Goal: Task Accomplishment & Management: Manage account settings

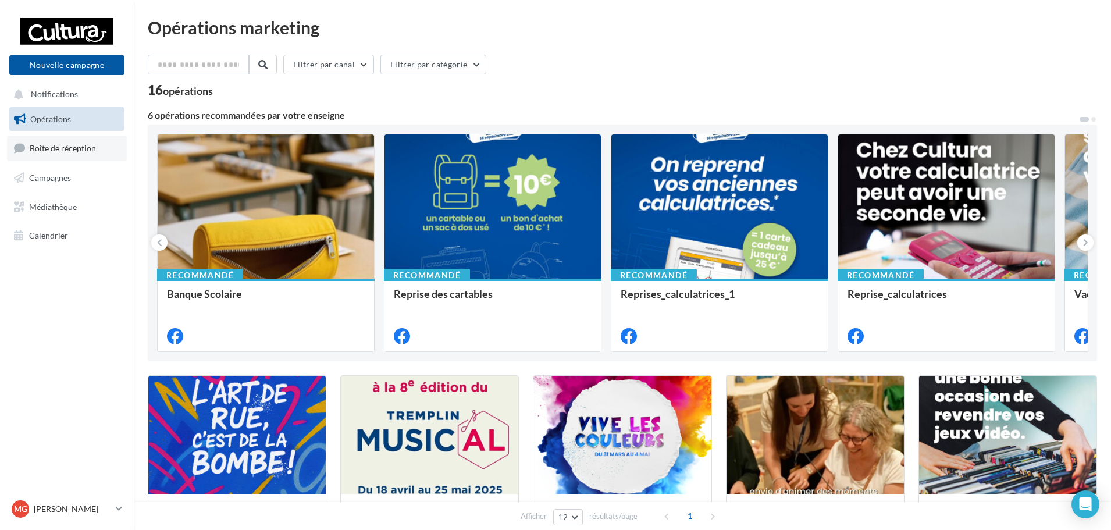
click at [43, 148] on span "Boîte de réception" at bounding box center [63, 148] width 66 height 10
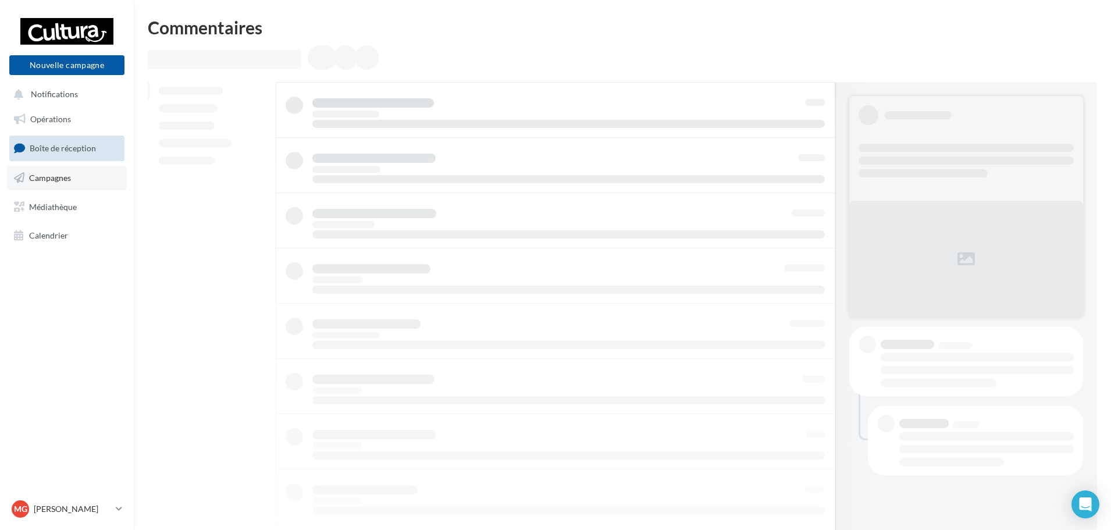
click at [76, 174] on link "Campagnes" at bounding box center [67, 178] width 120 height 24
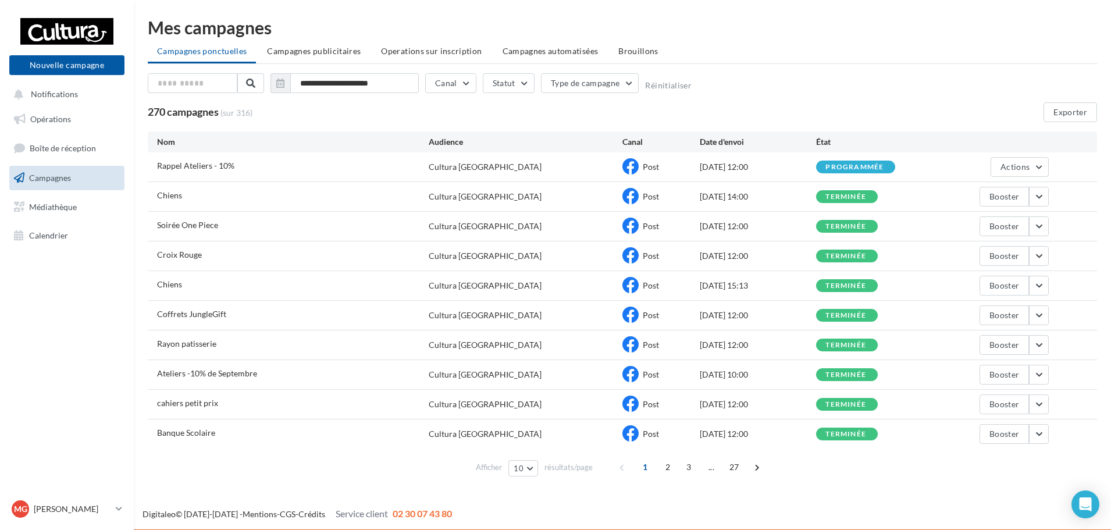
click at [998, 69] on div "**********" at bounding box center [622, 250] width 949 height 462
click at [624, 43] on li "Brouillons" at bounding box center [638, 51] width 59 height 21
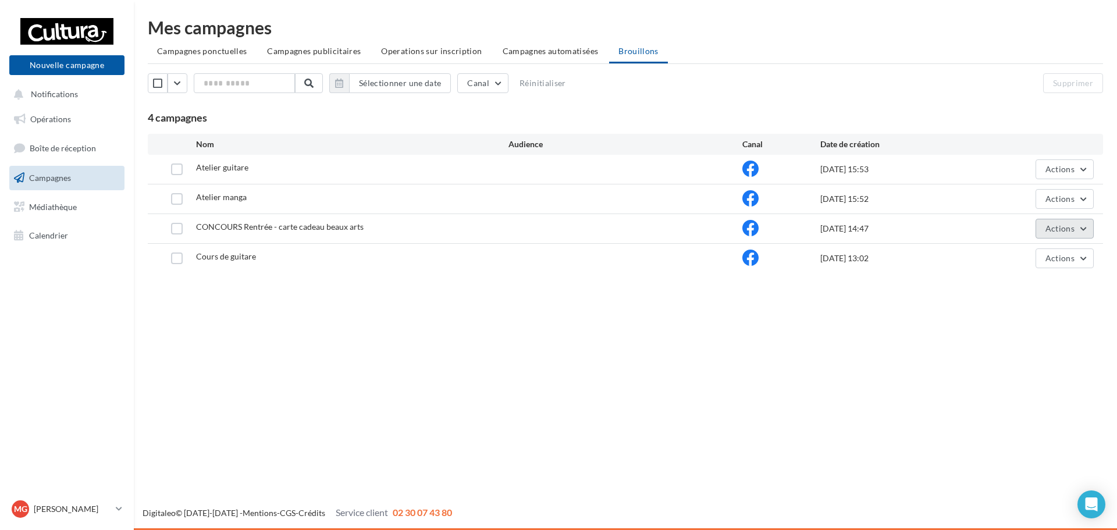
click at [1069, 237] on button "Actions" at bounding box center [1064, 229] width 58 height 20
click at [1043, 257] on button "Editer" at bounding box center [1035, 256] width 116 height 30
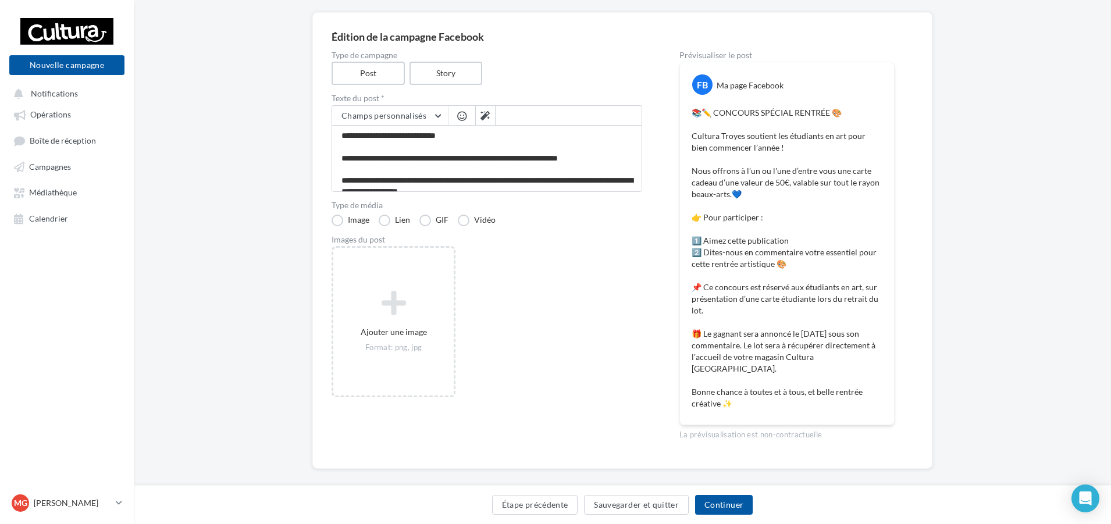
scroll to position [87, 0]
click at [946, 273] on div "Édition de la campagne Facebook Type de campagne Post Story Texte du post * Cha…" at bounding box center [622, 257] width 977 height 494
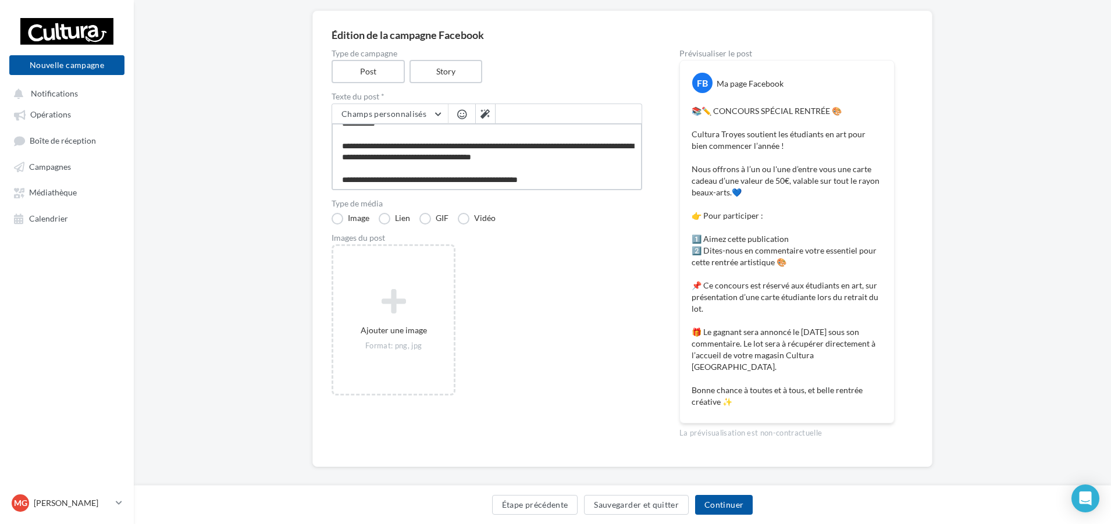
scroll to position [157, 0]
click at [459, 144] on textarea "**********" at bounding box center [487, 156] width 311 height 67
type textarea "**********"
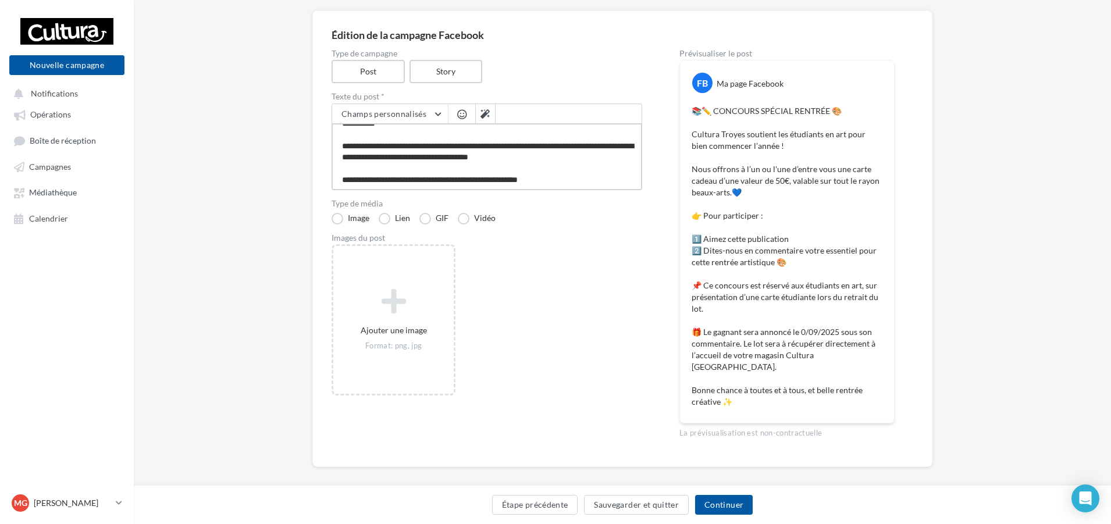
click at [457, 146] on textarea "**********" at bounding box center [487, 156] width 311 height 67
type textarea "**********"
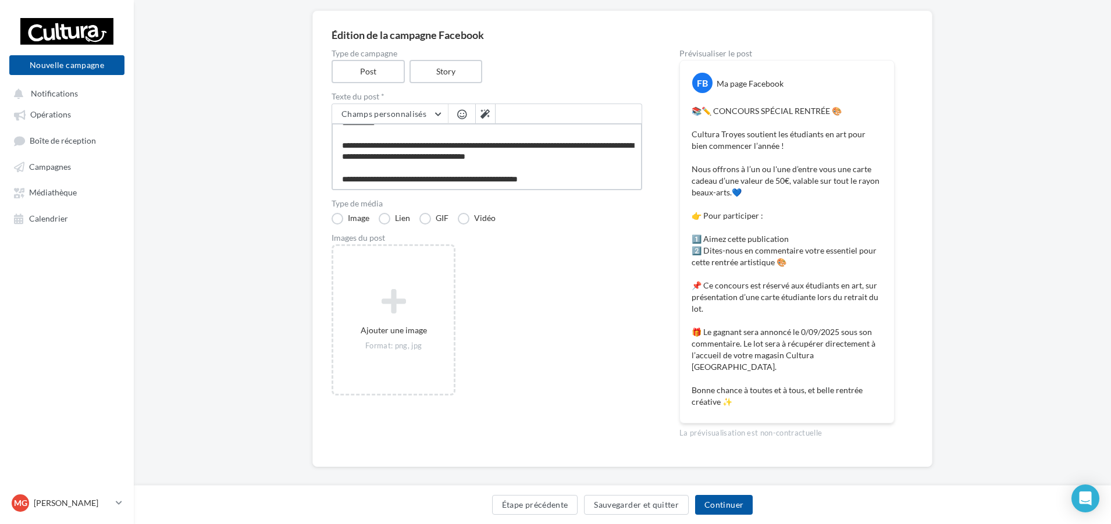
type textarea "**********"
click at [513, 290] on div "Ajouter une image Format: png, jpg" at bounding box center [492, 325] width 320 height 163
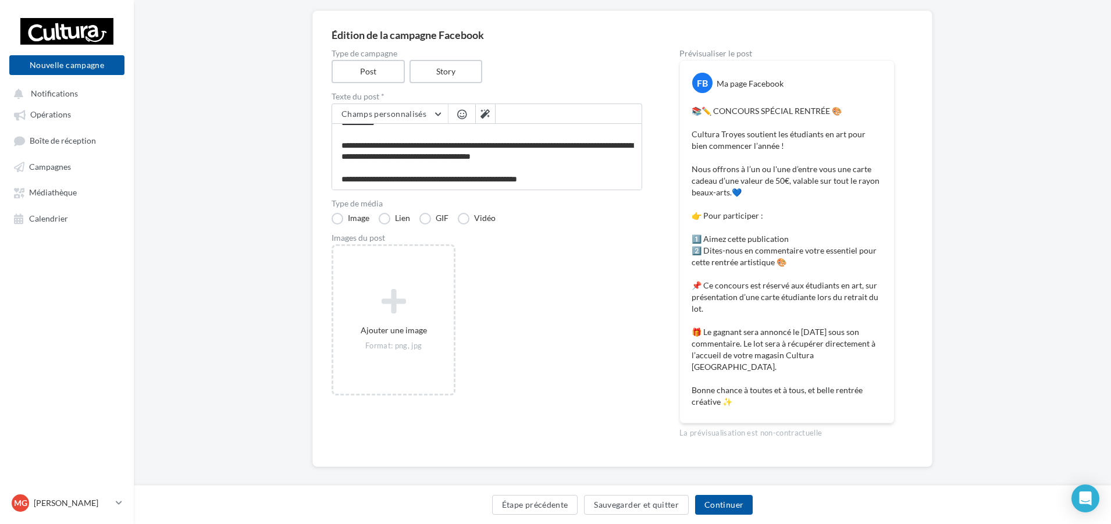
click at [1052, 244] on div "Édition de la campagne Facebook Type de campagne Post Story Texte du post * Cha…" at bounding box center [622, 257] width 977 height 494
click at [931, 118] on div "Édition de la campagne Facebook Type de campagne Post Story Texte du post * Cha…" at bounding box center [622, 238] width 620 height 457
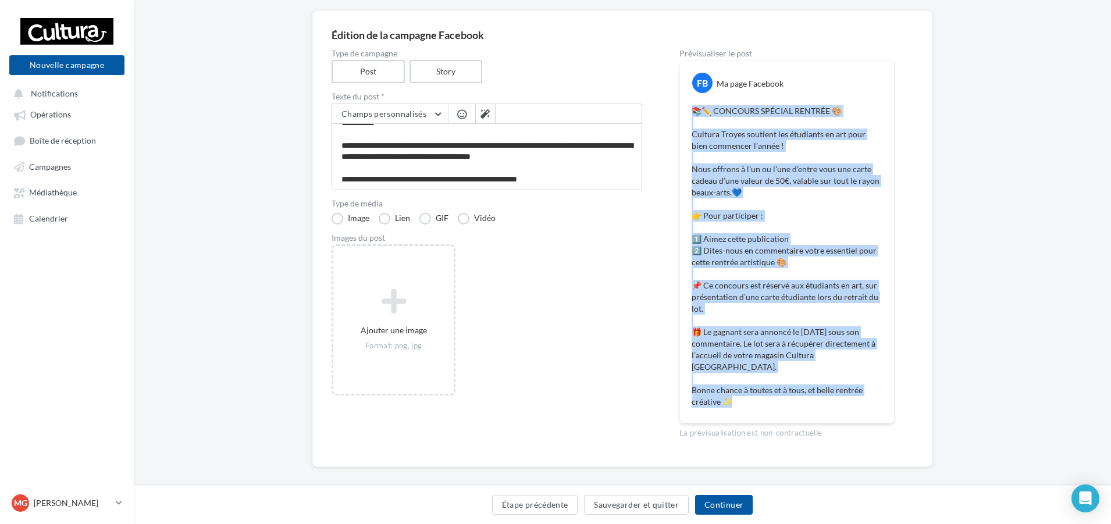
drag, startPoint x: 692, startPoint y: 108, endPoint x: 804, endPoint y: 391, distance: 305.2
click at [804, 391] on p "📚✏️ CONCOURS SPÉCIAL RENTRÉE 🎨 Cultura Troyes soutient les étudiants en art pou…" at bounding box center [787, 256] width 191 height 302
copy p "📚✏️ CONCOURS SPÉCIAL RENTRÉE 🎨 Cultura Troyes soutient les étudiants en art pou…"
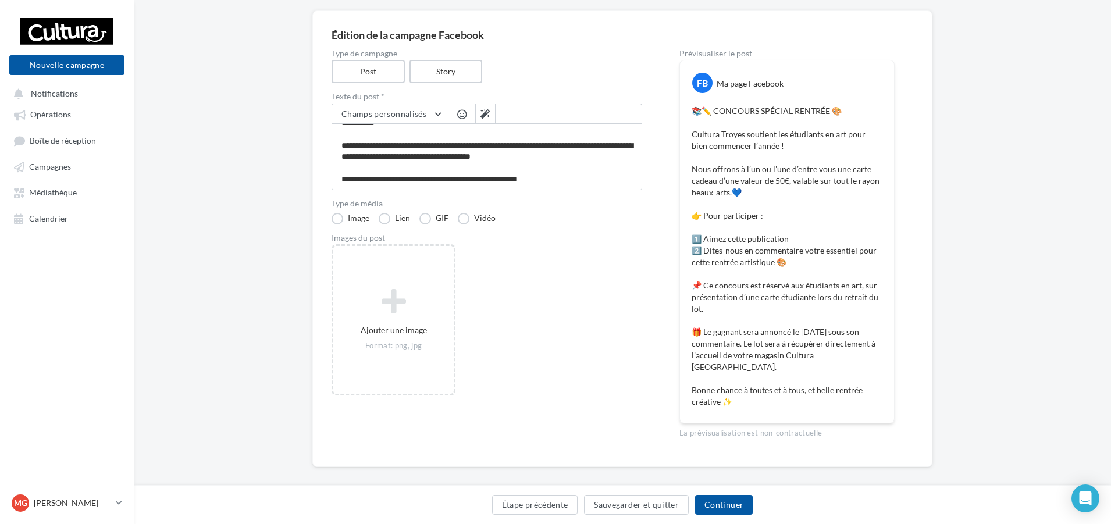
click at [596, 240] on div "Images du post" at bounding box center [487, 238] width 311 height 8
click at [611, 509] on button "Sauvegarder et quitter" at bounding box center [636, 505] width 105 height 20
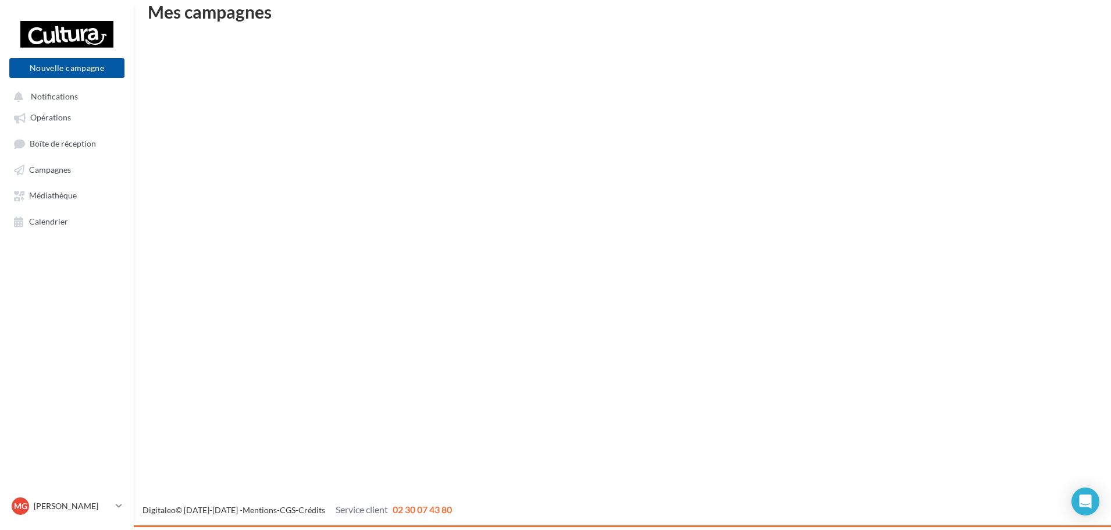
scroll to position [19, 0]
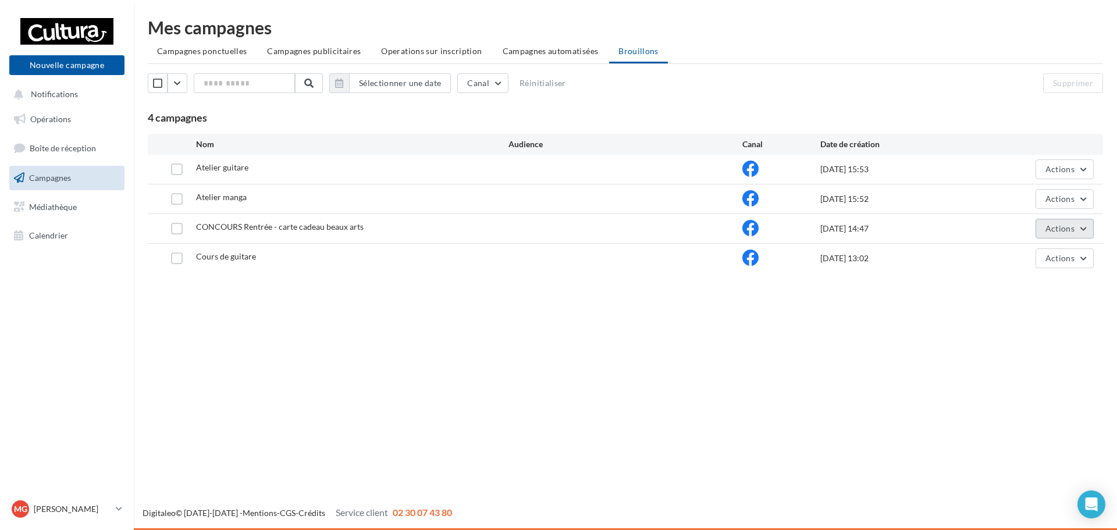
click at [1061, 230] on span "Actions" at bounding box center [1059, 228] width 29 height 10
click at [1055, 261] on button "Editer" at bounding box center [1035, 256] width 116 height 30
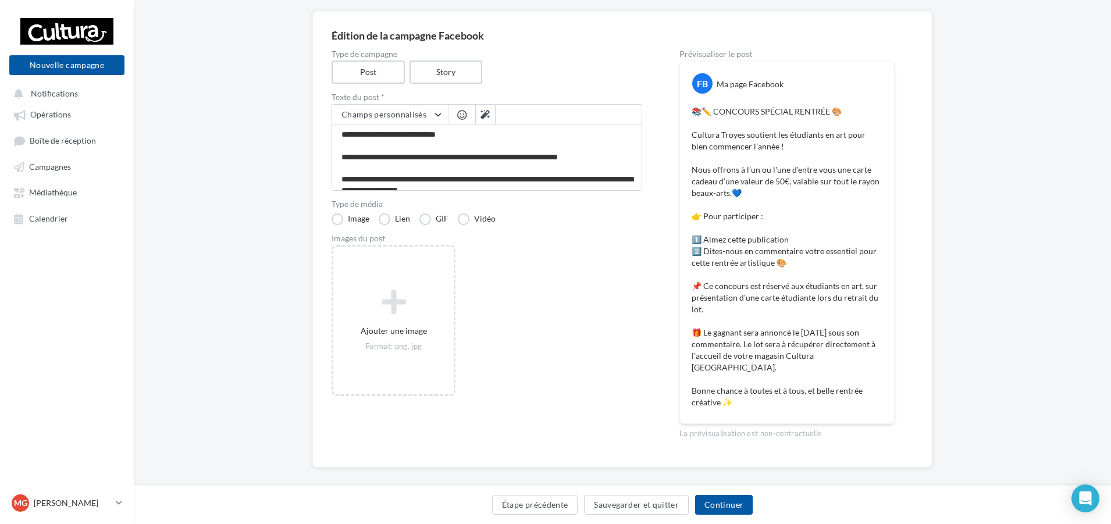
scroll to position [87, 0]
click at [612, 398] on div "Ajouter une image Format: png, jpg" at bounding box center [492, 325] width 320 height 163
click at [668, 504] on button "Sauvegarder et quitter" at bounding box center [636, 505] width 105 height 20
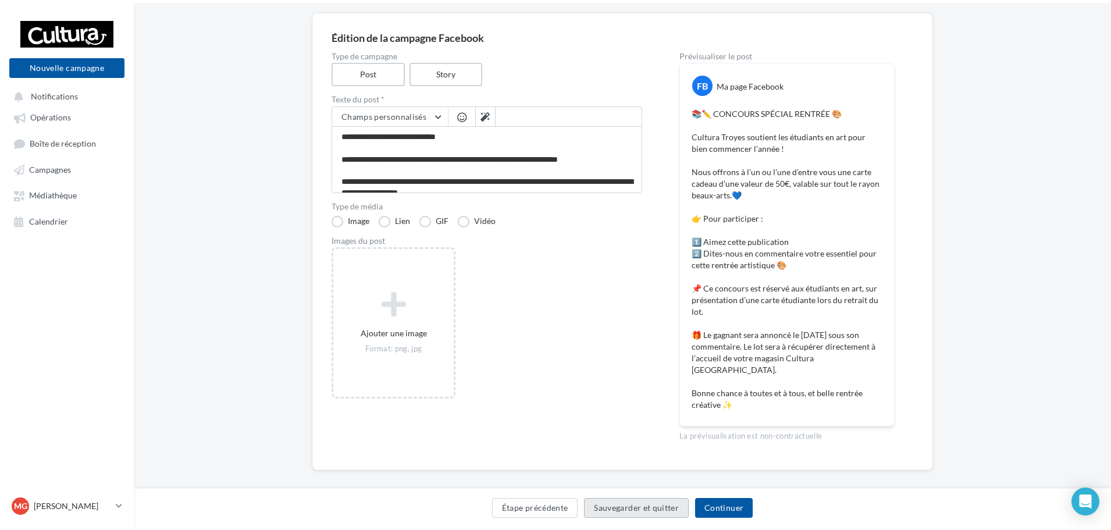
scroll to position [19, 0]
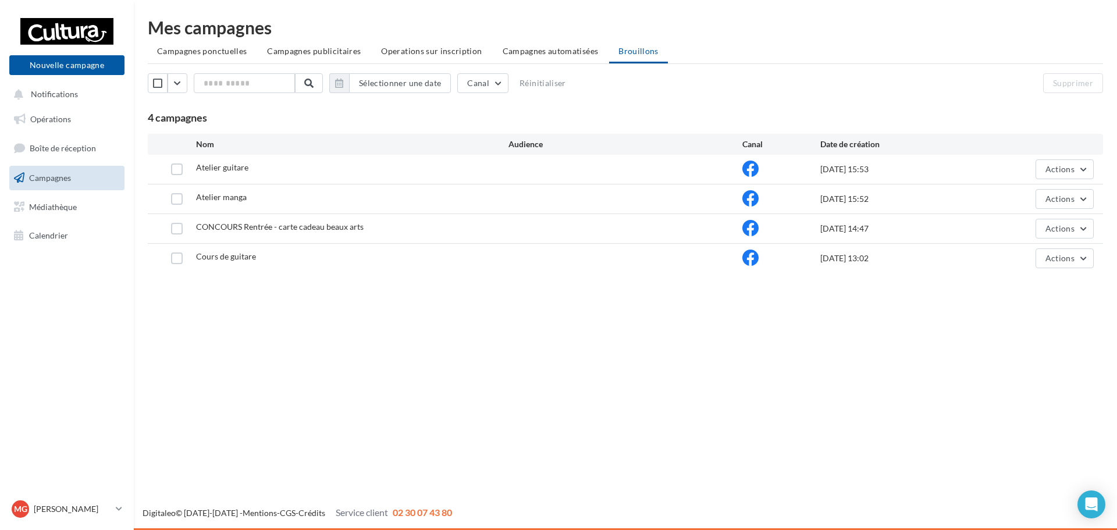
drag, startPoint x: 738, startPoint y: 294, endPoint x: 756, endPoint y: 324, distance: 35.5
click at [745, 308] on div "Nouvelle campagne Nouvelle campagne Notifications Opérations Boîte de réception…" at bounding box center [558, 265] width 1117 height 530
click at [1056, 261] on span "Actions" at bounding box center [1059, 258] width 29 height 10
click at [1056, 376] on button "Supprimer" at bounding box center [1035, 376] width 116 height 30
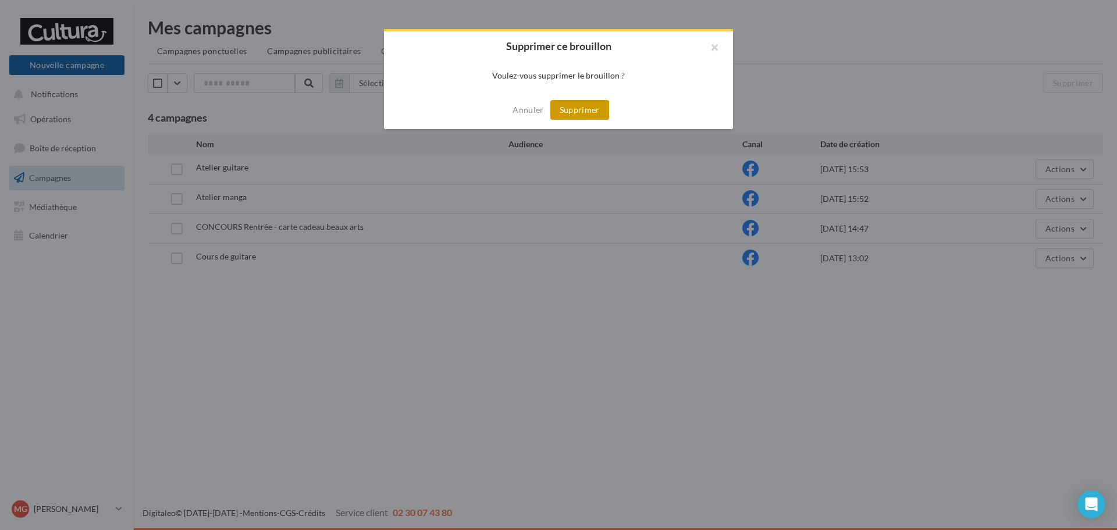
click at [592, 107] on button "Supprimer" at bounding box center [579, 110] width 59 height 20
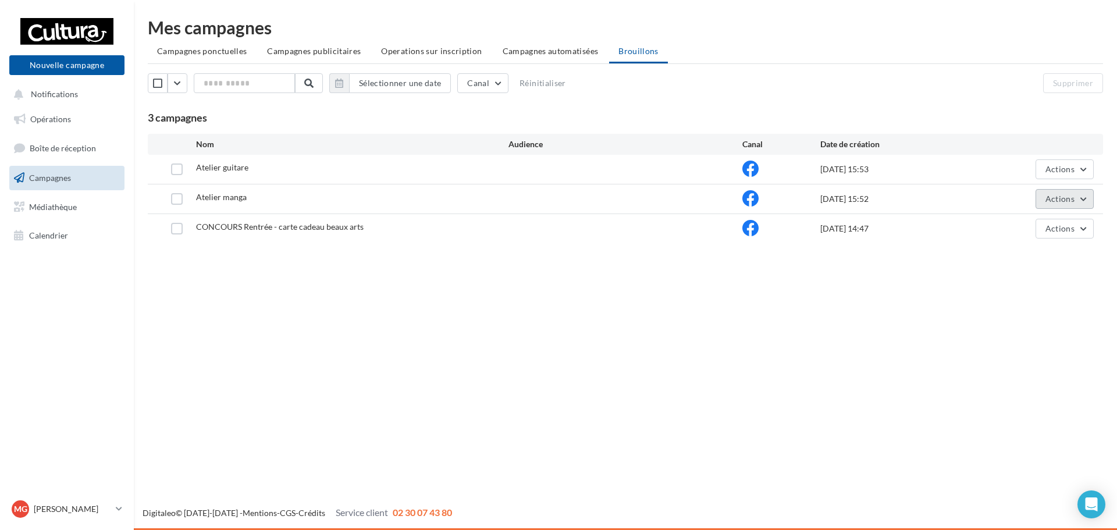
click at [1050, 193] on button "Actions" at bounding box center [1064, 199] width 58 height 20
click at [1042, 228] on button "Editer" at bounding box center [1035, 226] width 116 height 30
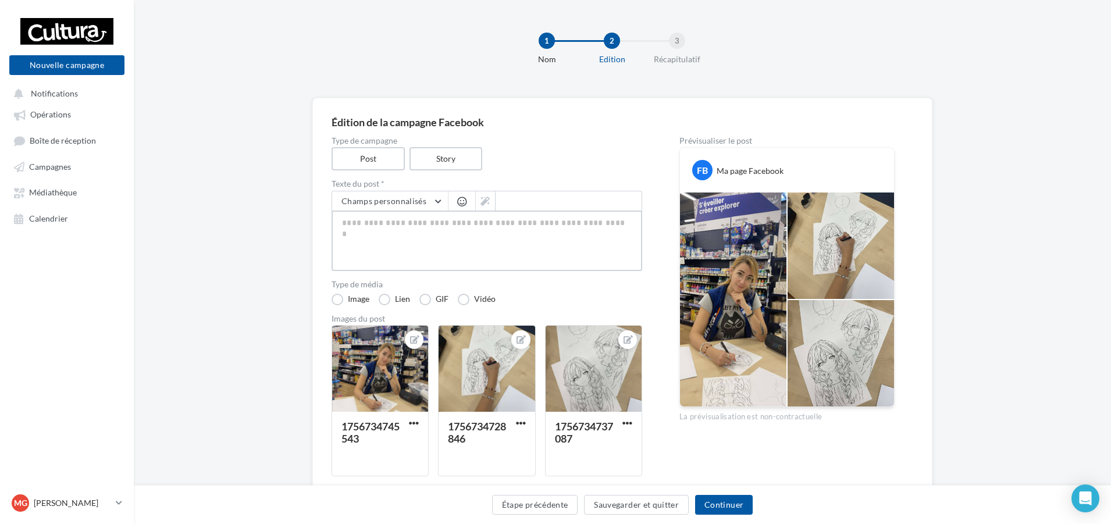
click at [614, 225] on textarea at bounding box center [487, 241] width 311 height 60
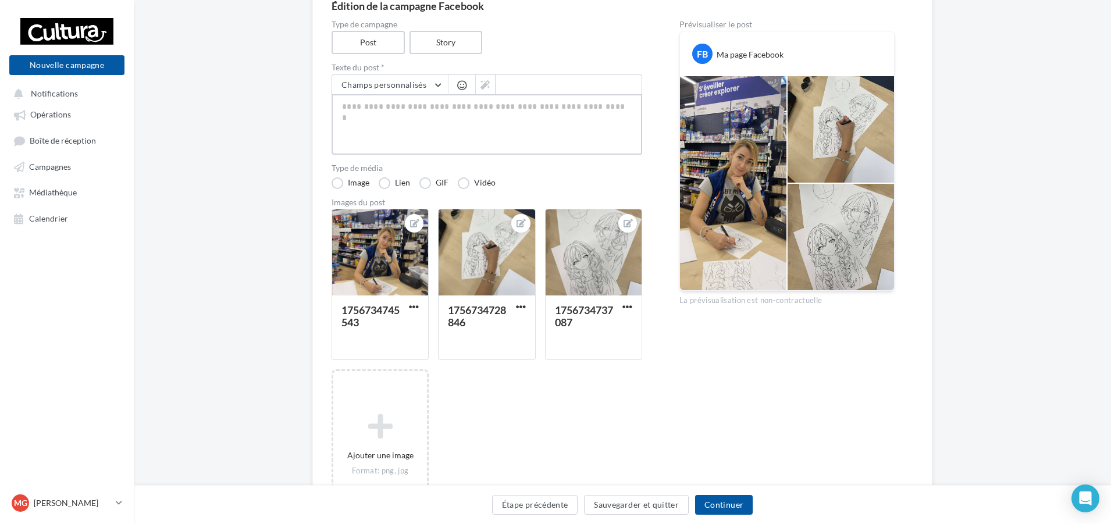
scroll to position [58, 0]
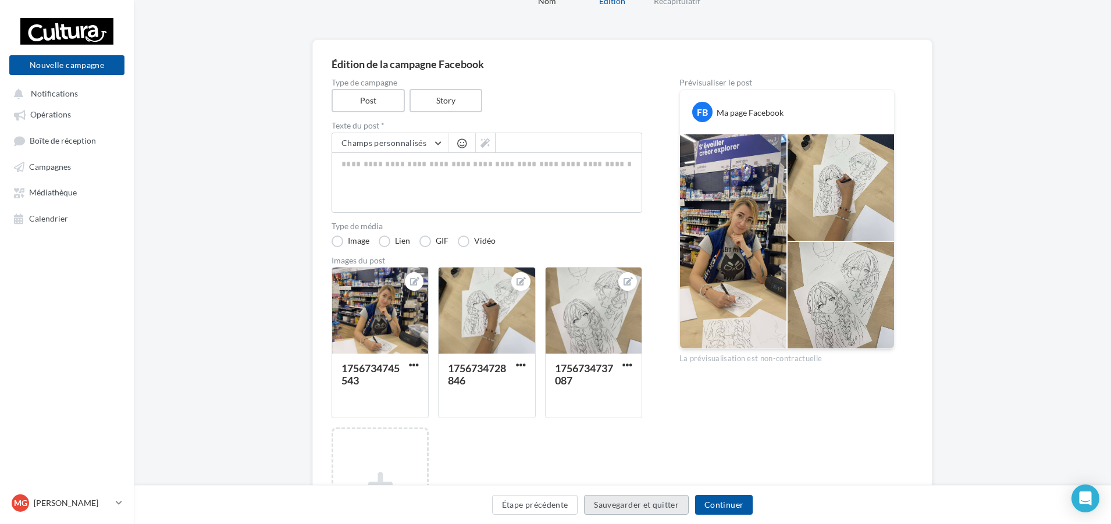
click at [664, 507] on button "Sauvegarder et quitter" at bounding box center [636, 505] width 105 height 20
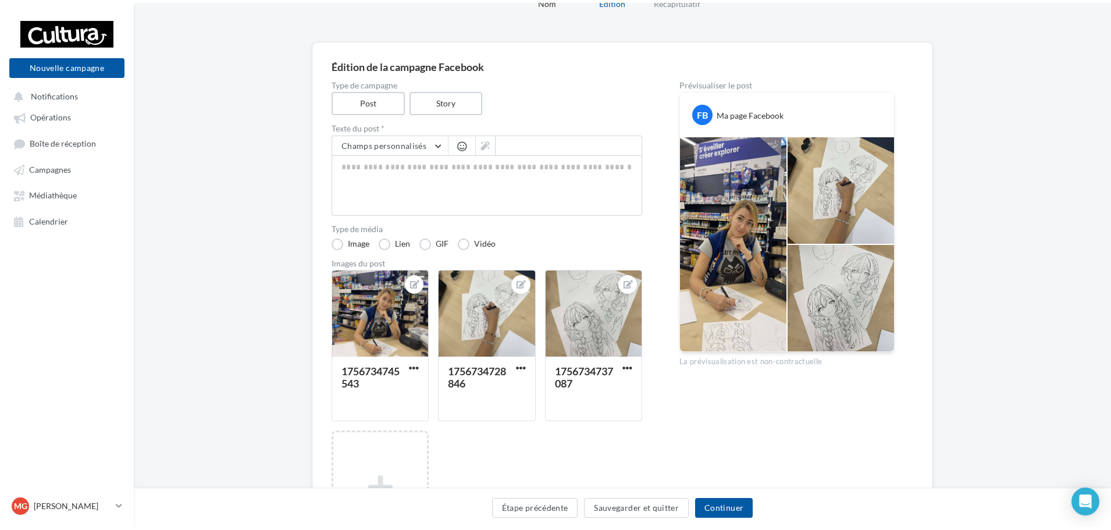
scroll to position [19, 0]
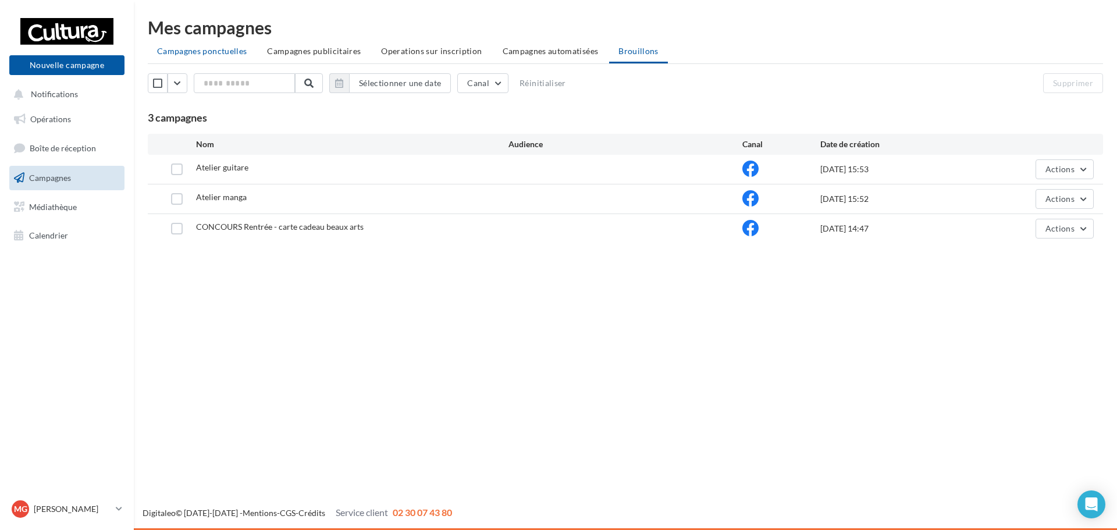
click at [241, 51] on span "Campagnes ponctuelles" at bounding box center [202, 51] width 90 height 10
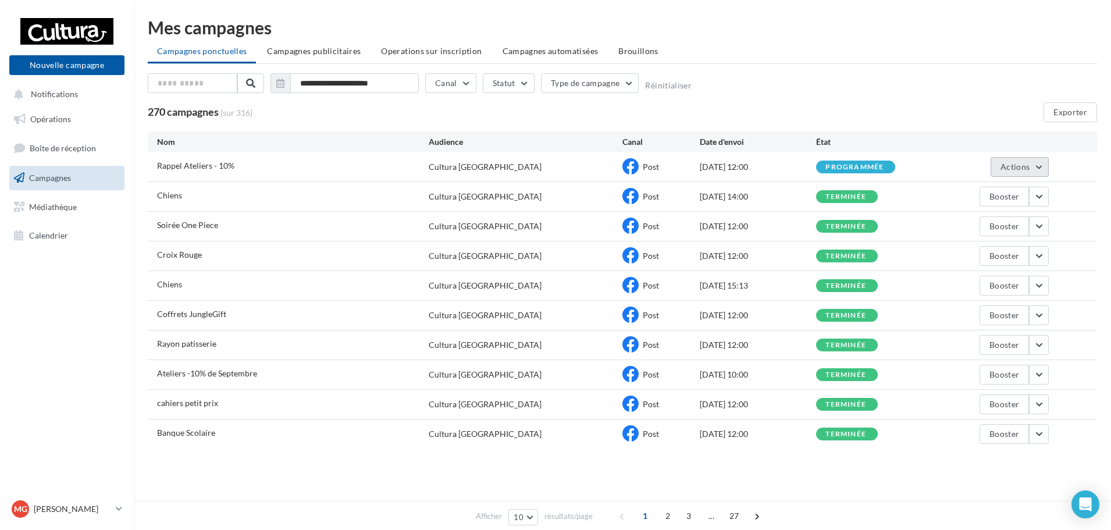
click at [1018, 165] on span "Actions" at bounding box center [1014, 167] width 29 height 10
click at [1010, 194] on button "Voir les résultats" at bounding box center [990, 194] width 116 height 30
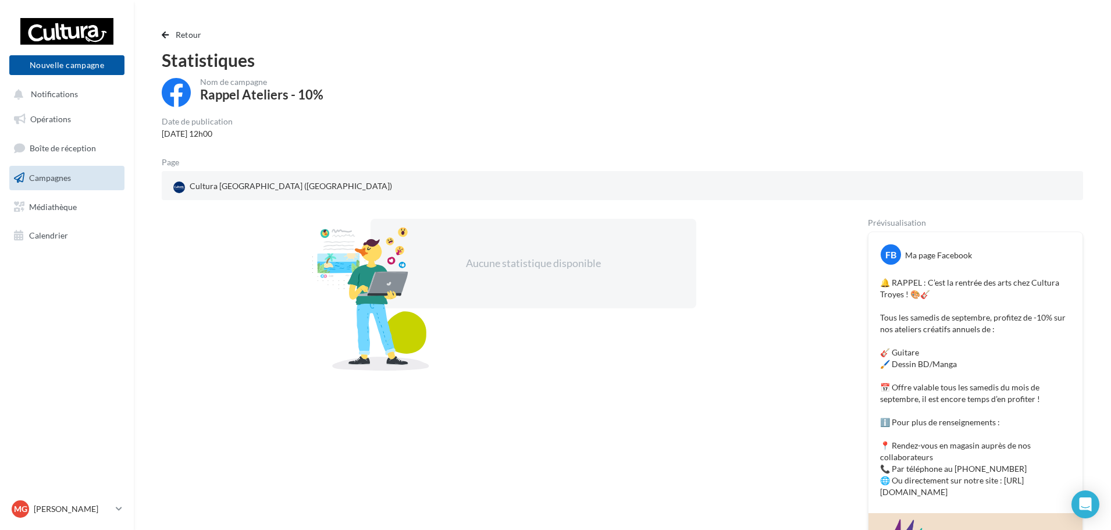
click at [183, 27] on div "Retour Statistiques Nom de campagne Rappel Ateliers - 10% Date de publication 1…" at bounding box center [622, 412] width 977 height 787
click at [181, 31] on span "Retour" at bounding box center [189, 35] width 26 height 10
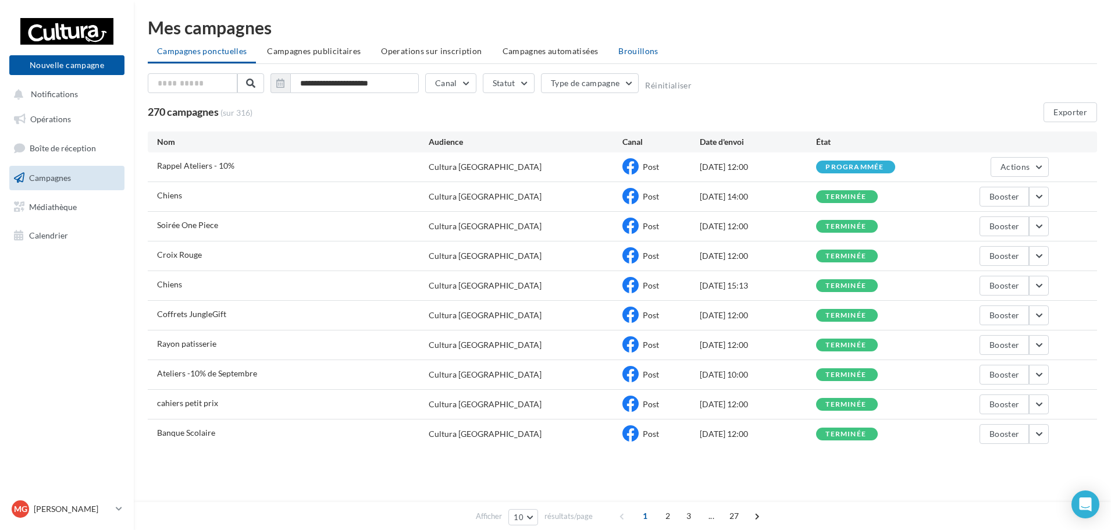
click at [619, 55] on span "Brouillons" at bounding box center [638, 51] width 40 height 10
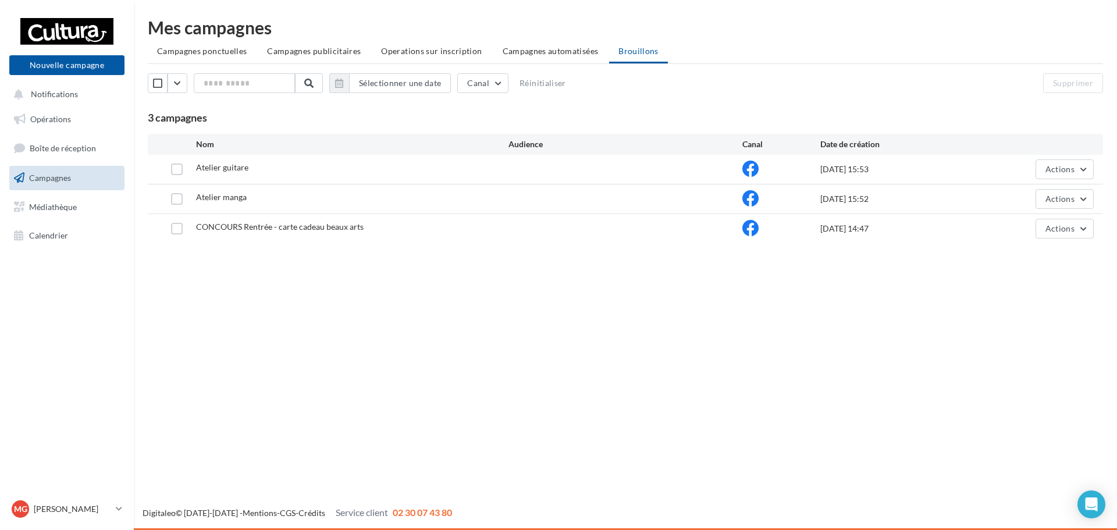
click at [1052, 188] on div "Atelier manga 01/09/2025 15:52 Actions" at bounding box center [625, 198] width 955 height 29
click at [1049, 195] on span "Actions" at bounding box center [1059, 199] width 29 height 10
click at [1018, 225] on button "Editer" at bounding box center [1035, 226] width 116 height 30
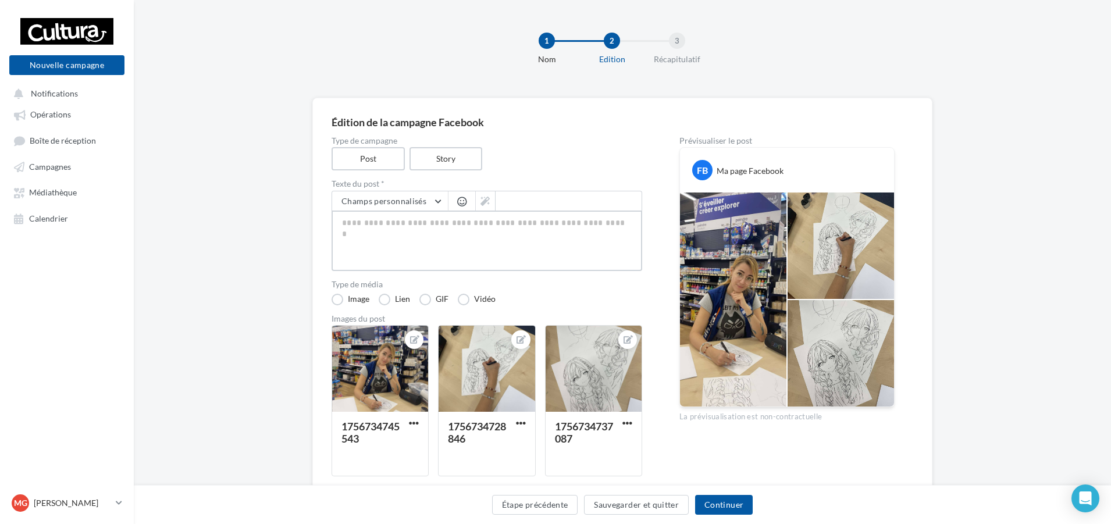
click at [500, 245] on textarea at bounding box center [487, 241] width 311 height 60
paste textarea "**********"
type textarea "**********"
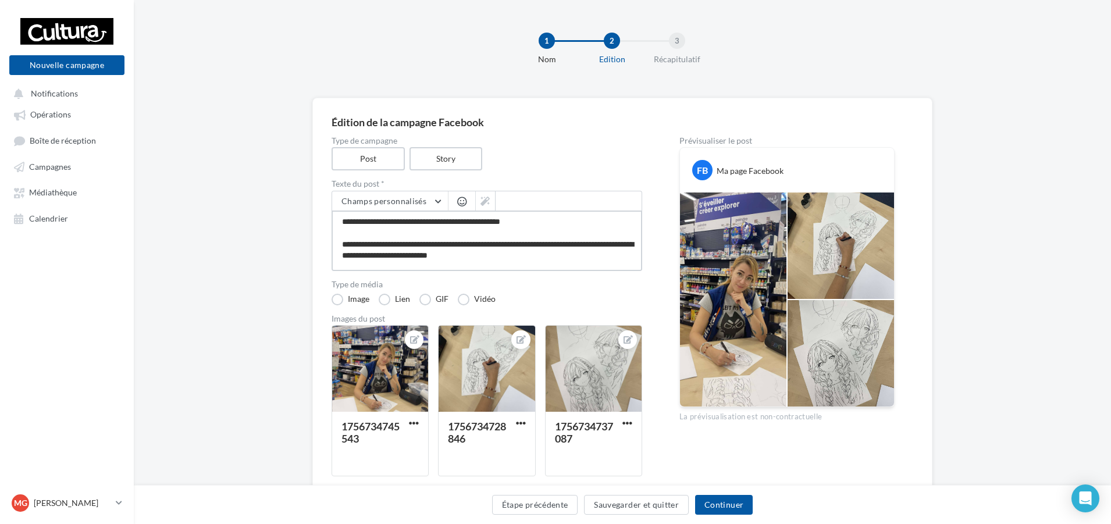
scroll to position [52, 0]
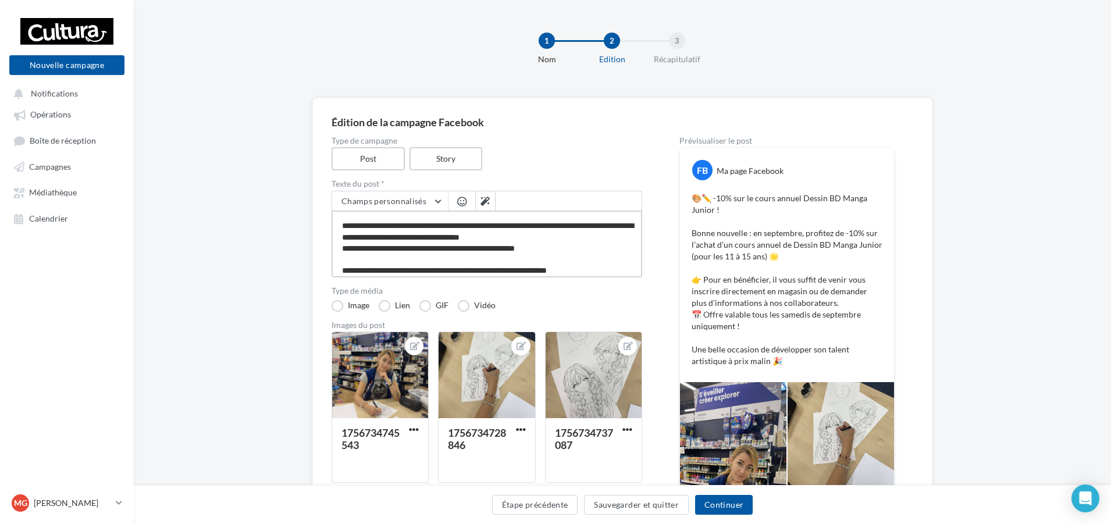
type textarea "**********"
click at [876, 262] on p "🎨✏️ -10% sur le cours annuel Dessin BD Manga Junior ! Bonne nouvelle : en septe…" at bounding box center [787, 280] width 191 height 174
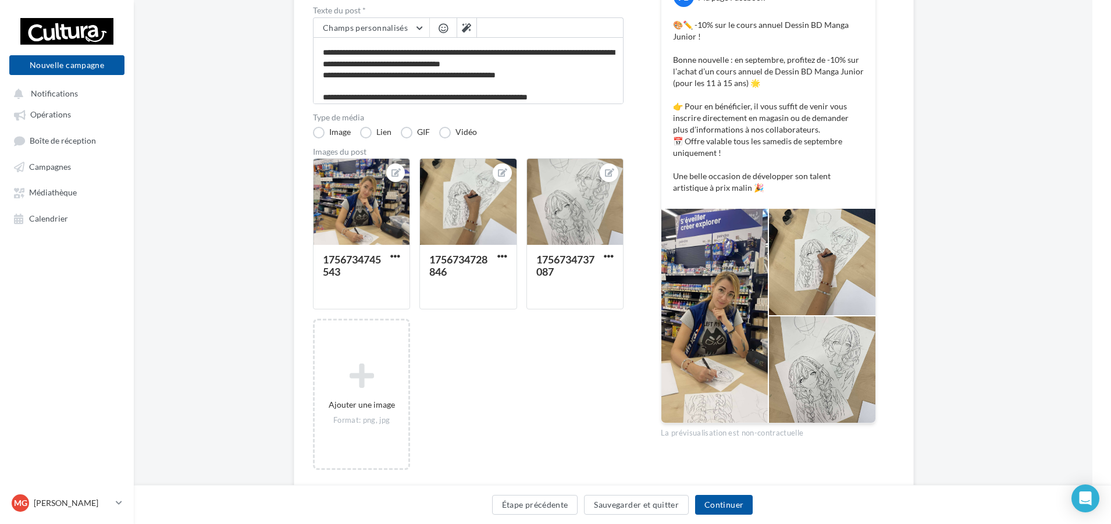
scroll to position [174, 19]
click at [724, 500] on button "Continuer" at bounding box center [724, 505] width 58 height 20
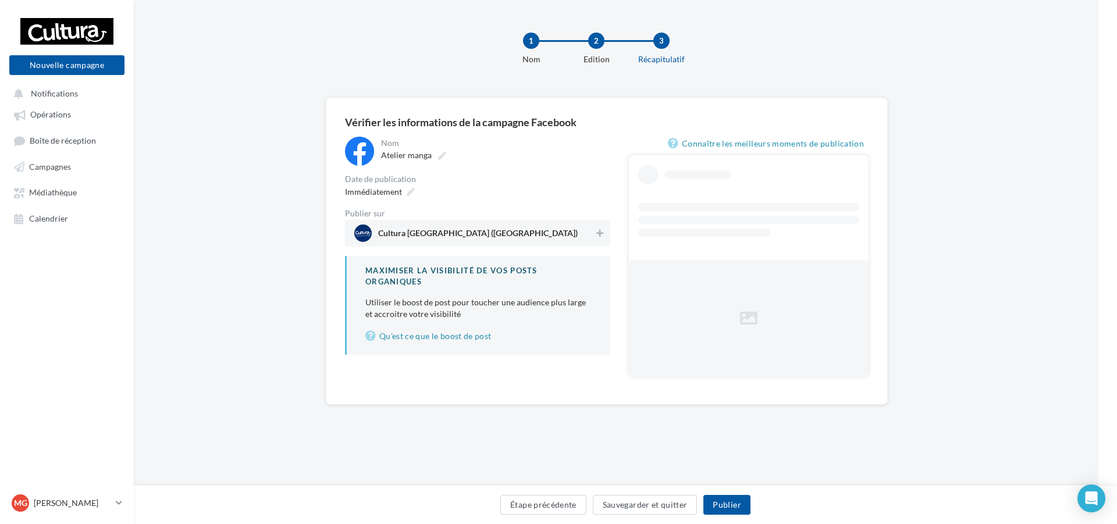
click at [571, 230] on span "Cultura Troyes (Saint-Parres-aux-Tertres)" at bounding box center [474, 233] width 240 height 17
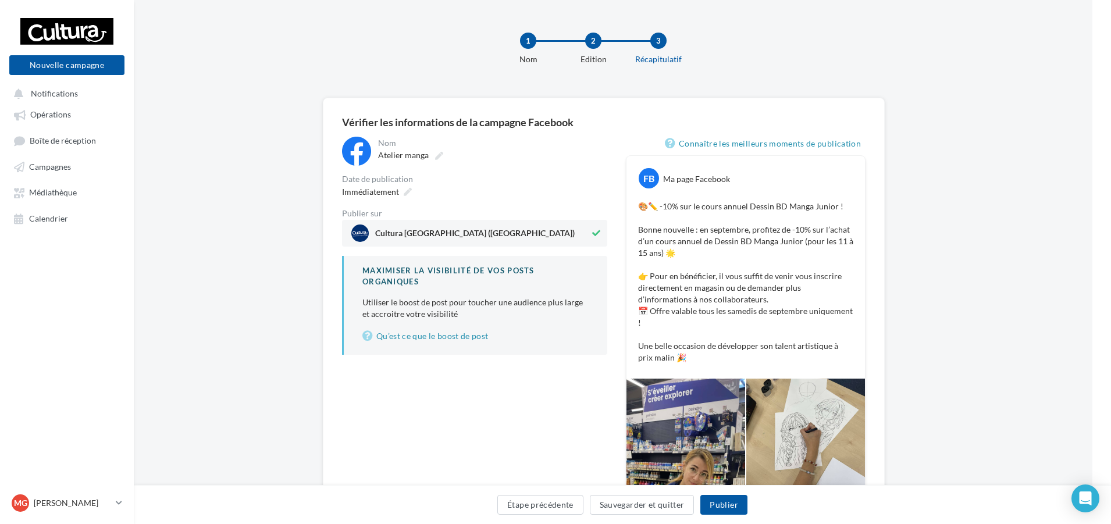
click at [867, 315] on div "**********" at bounding box center [604, 375] width 562 height 554
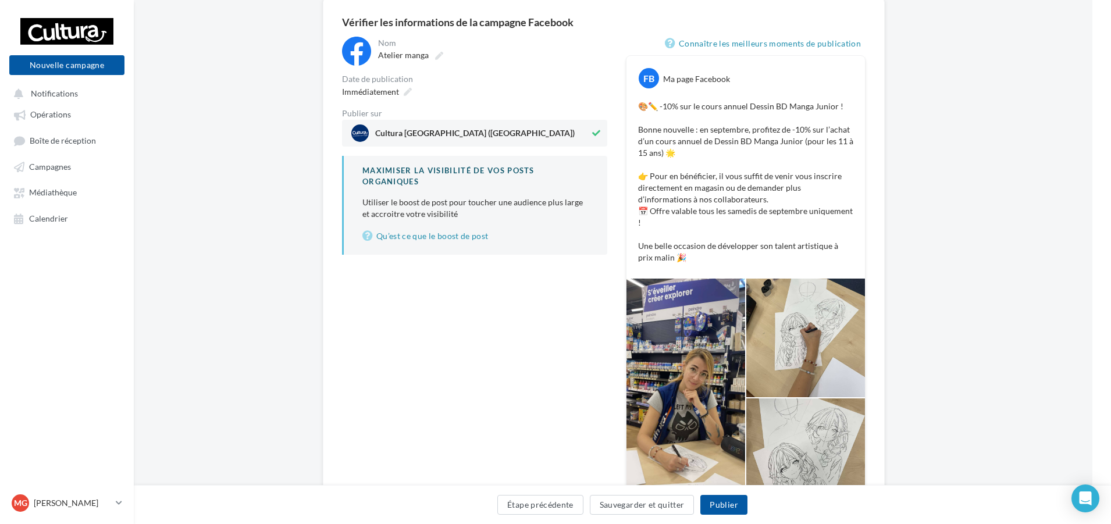
scroll to position [58, 19]
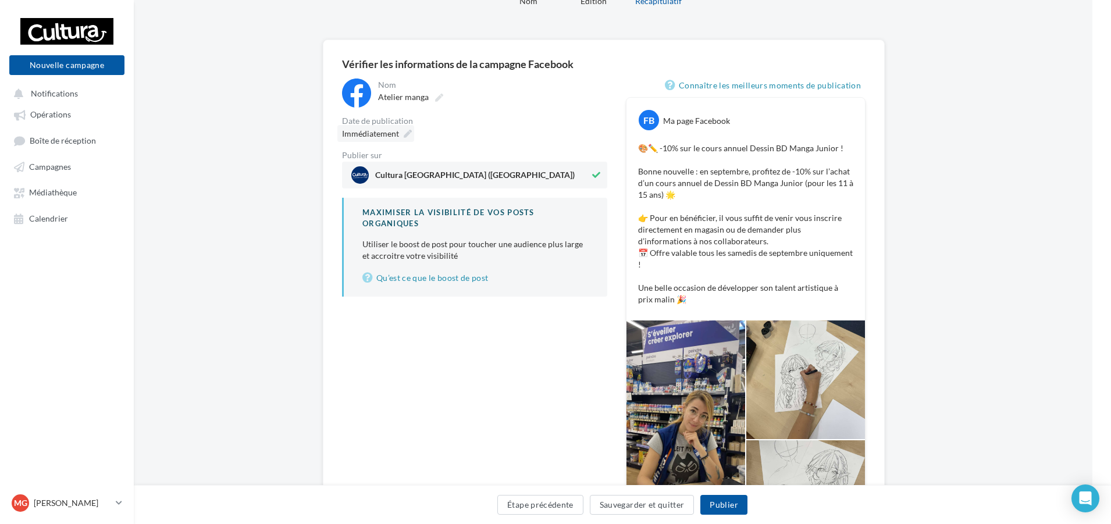
click at [399, 134] on div "Immédiatement" at bounding box center [375, 133] width 77 height 17
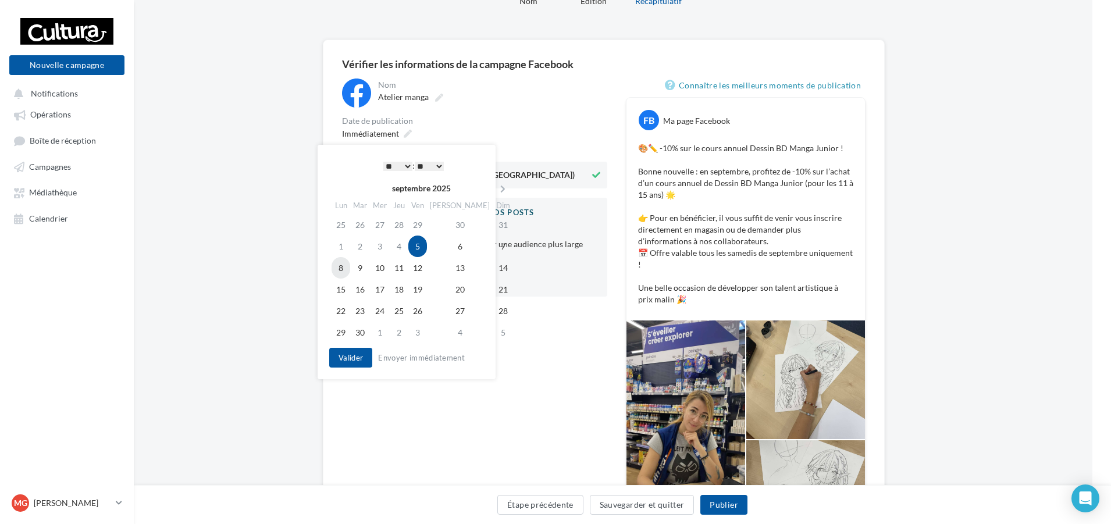
click at [336, 268] on td "8" at bounding box center [341, 268] width 19 height 22
click at [400, 169] on select "* * * * * * * * * * ** ** ** ** ** ** ** ** ** ** ** ** ** **" at bounding box center [397, 166] width 29 height 9
click at [346, 357] on button "Valider" at bounding box center [350, 358] width 43 height 20
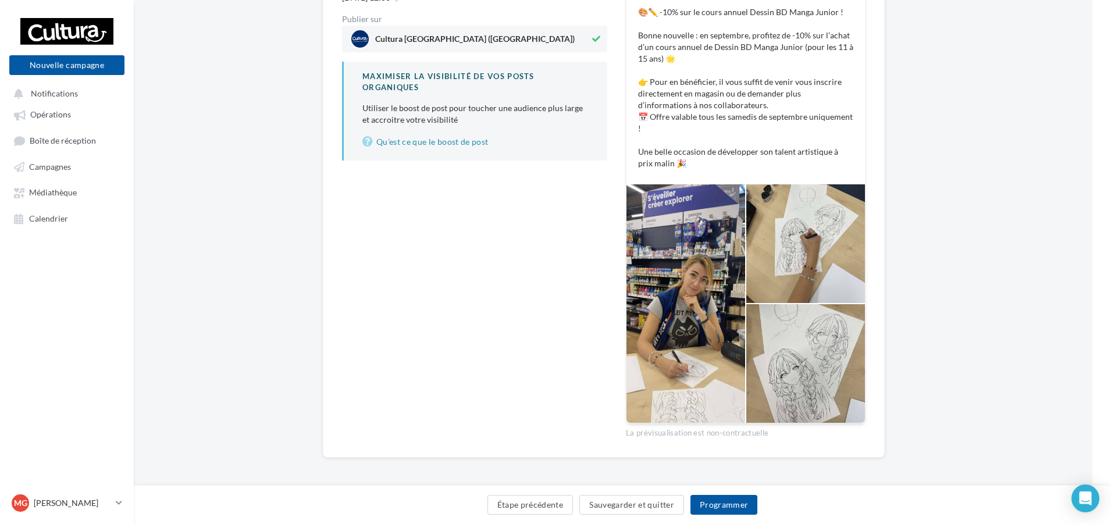
scroll to position [197, 19]
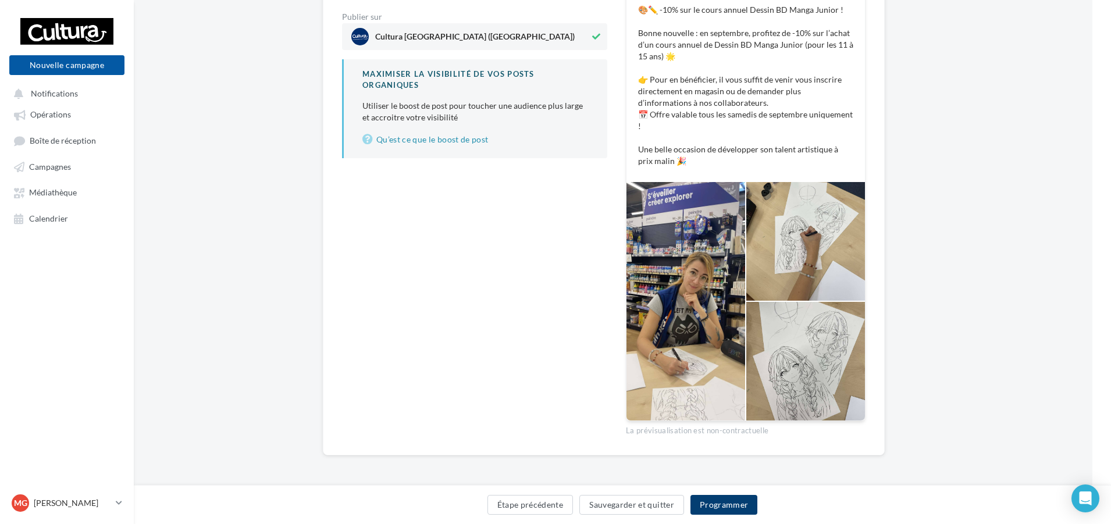
click at [722, 504] on button "Programmer" at bounding box center [723, 505] width 67 height 20
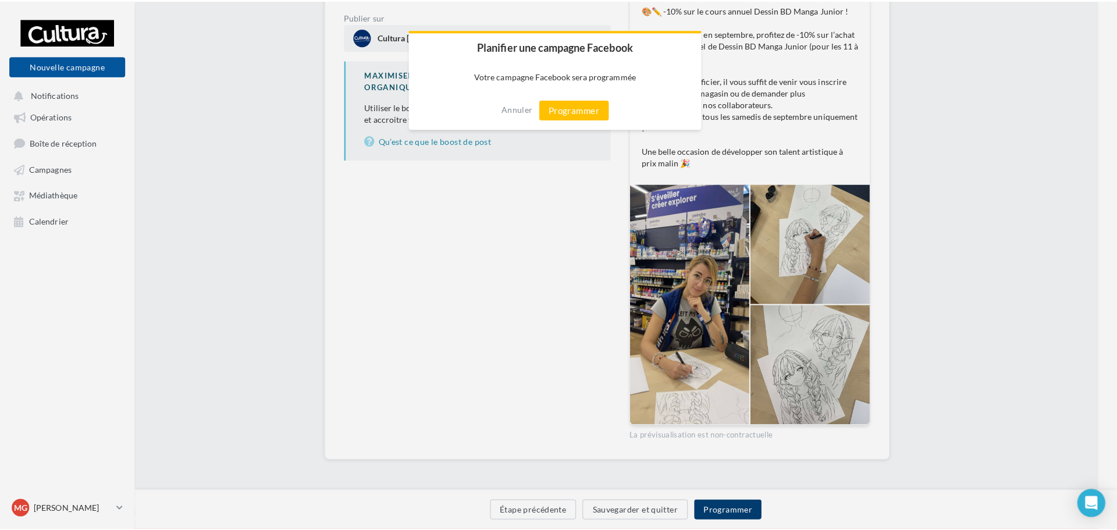
scroll to position [191, 19]
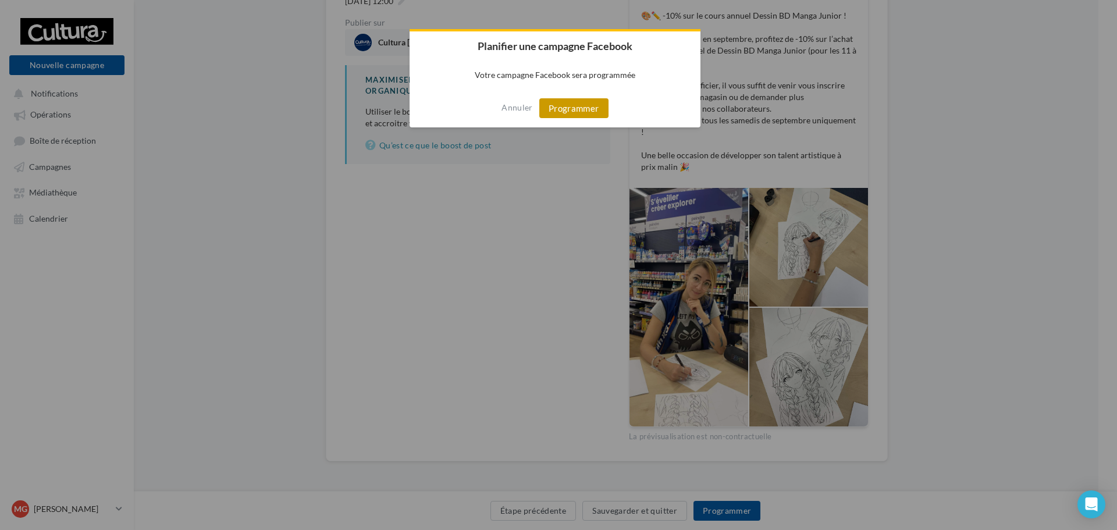
click at [571, 102] on button "Programmer" at bounding box center [573, 108] width 69 height 20
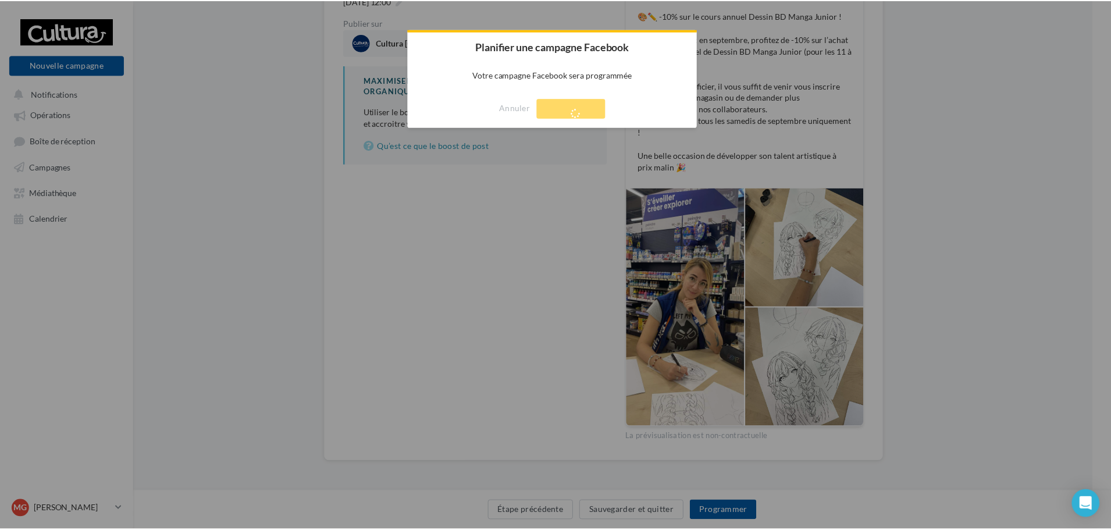
scroll to position [19, 0]
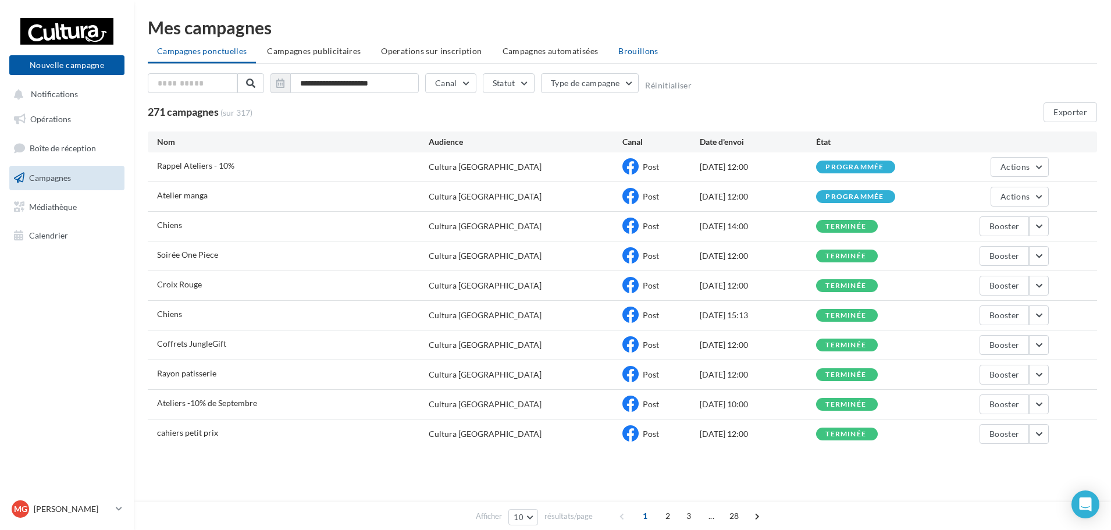
click at [622, 49] on span "Brouillons" at bounding box center [638, 51] width 40 height 10
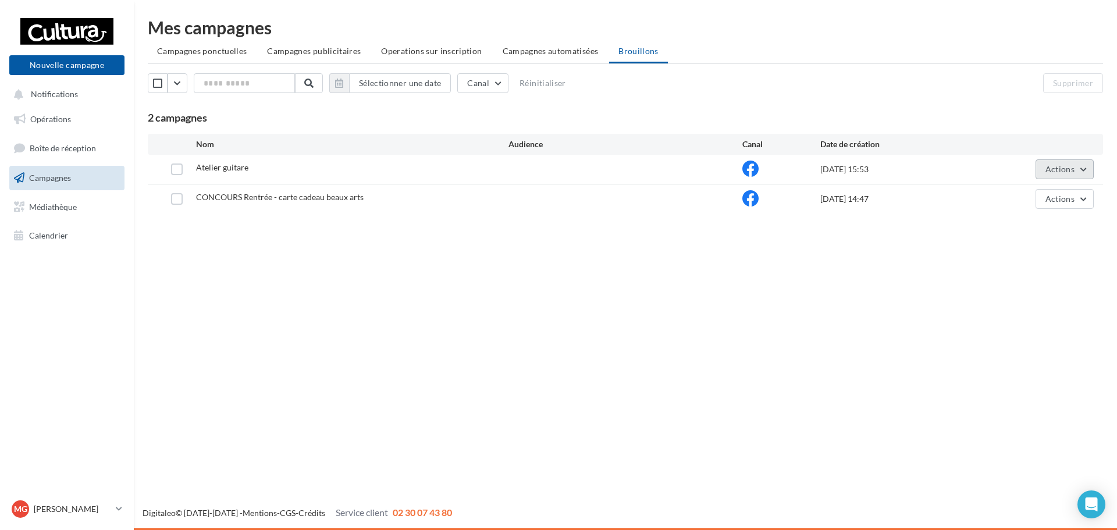
click at [1077, 169] on button "Actions" at bounding box center [1064, 169] width 58 height 20
click at [1020, 193] on button "Editer" at bounding box center [1035, 196] width 116 height 30
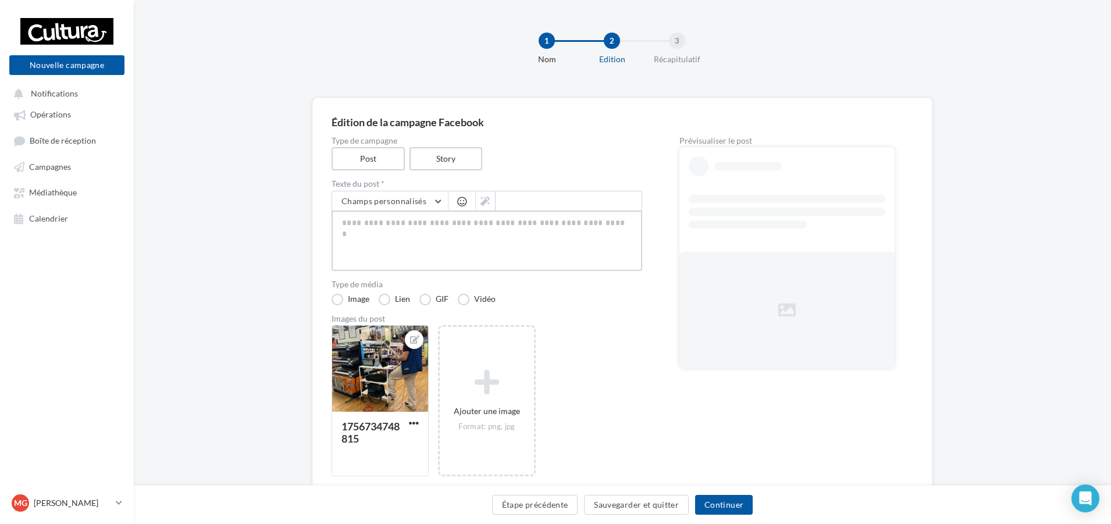
click at [441, 228] on textarea at bounding box center [487, 241] width 311 height 60
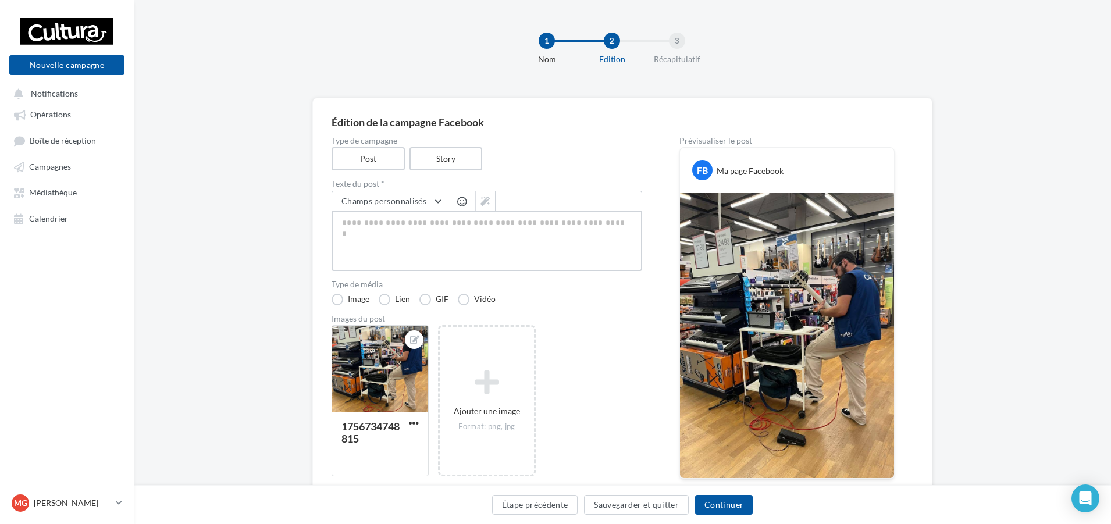
paste textarea "**********"
type textarea "**********"
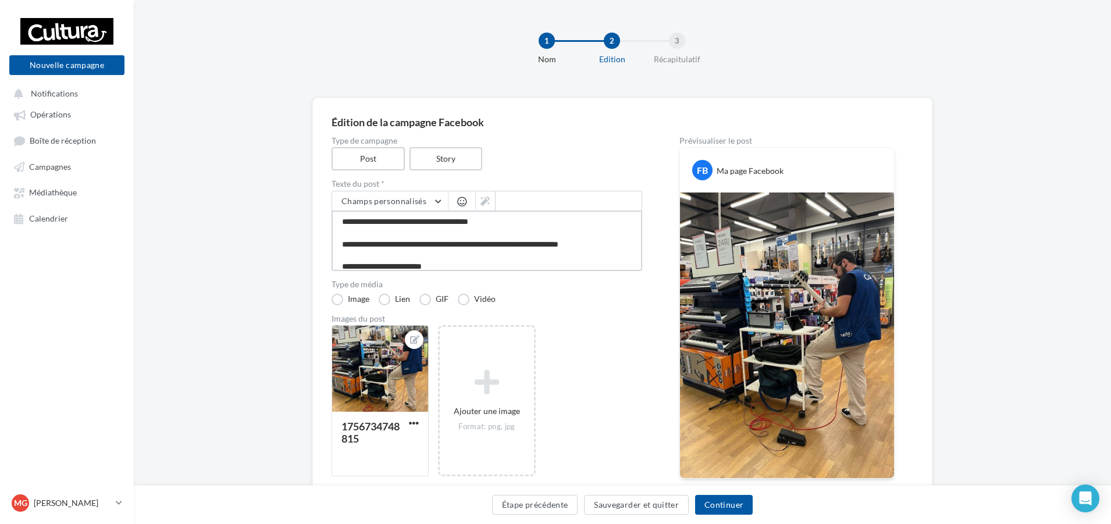
scroll to position [97, 0]
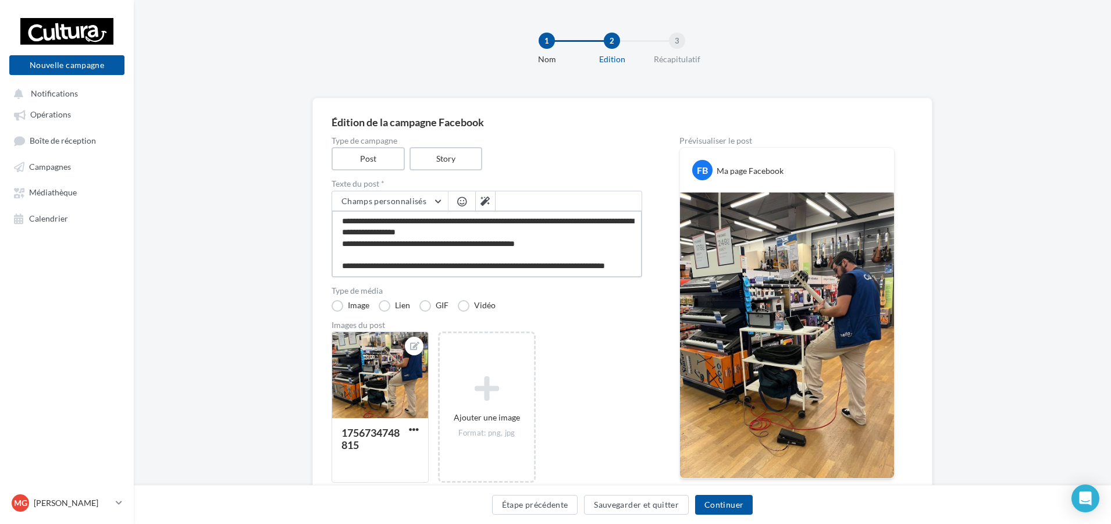
type textarea "**********"
click at [886, 199] on img at bounding box center [787, 336] width 214 height 286
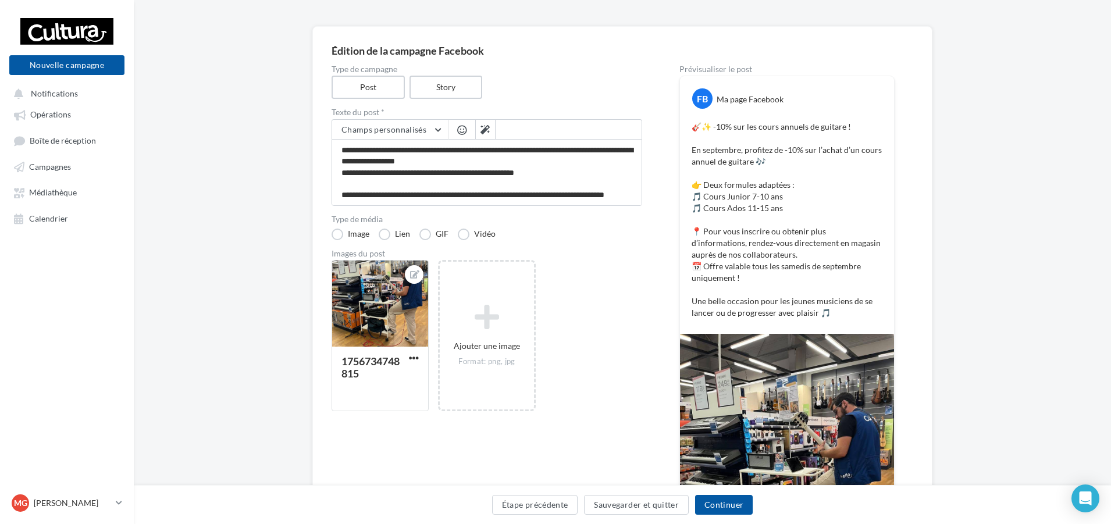
scroll to position [0, 0]
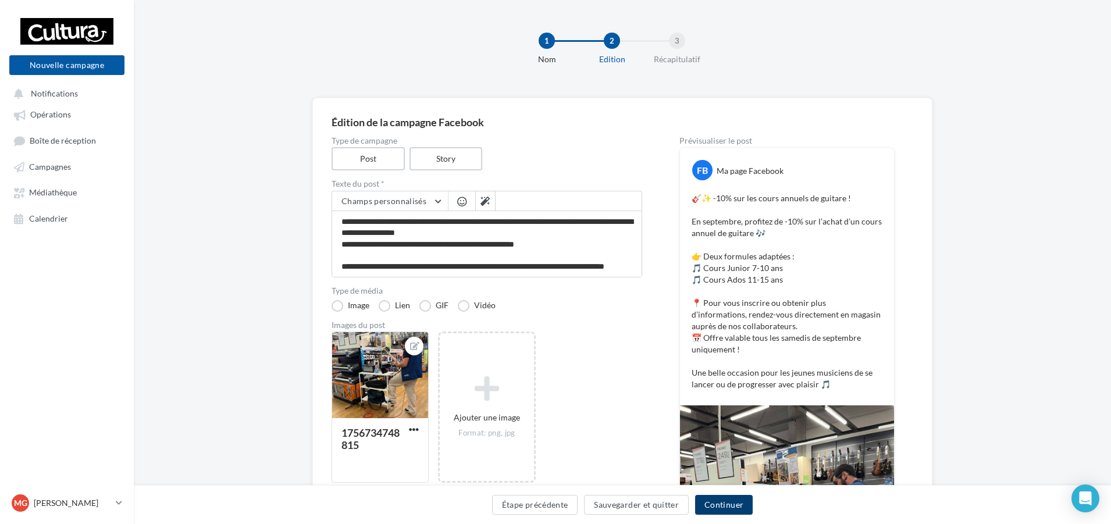
click at [745, 511] on button "Continuer" at bounding box center [724, 505] width 58 height 20
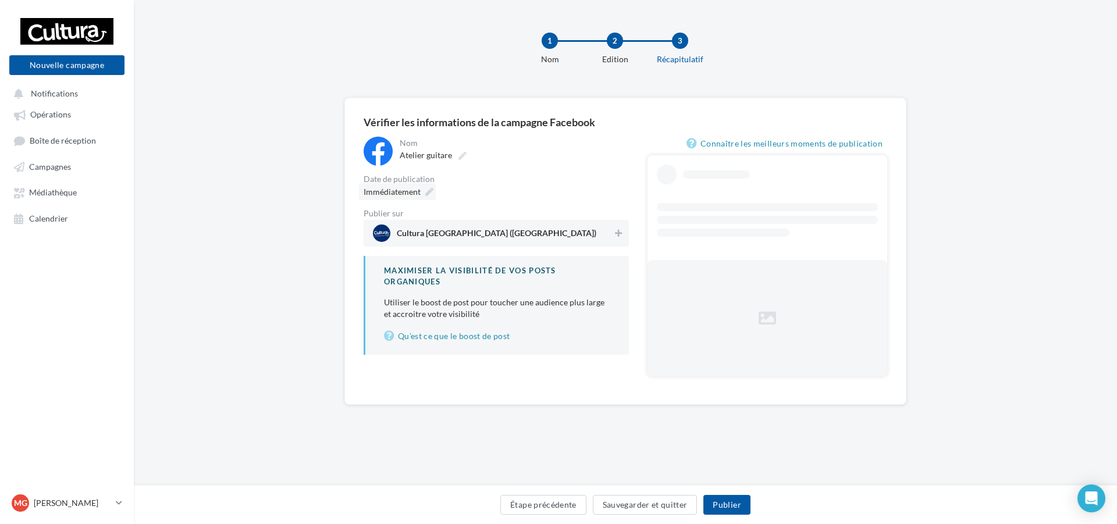
click at [412, 197] on span "Immédiatement" at bounding box center [392, 192] width 57 height 12
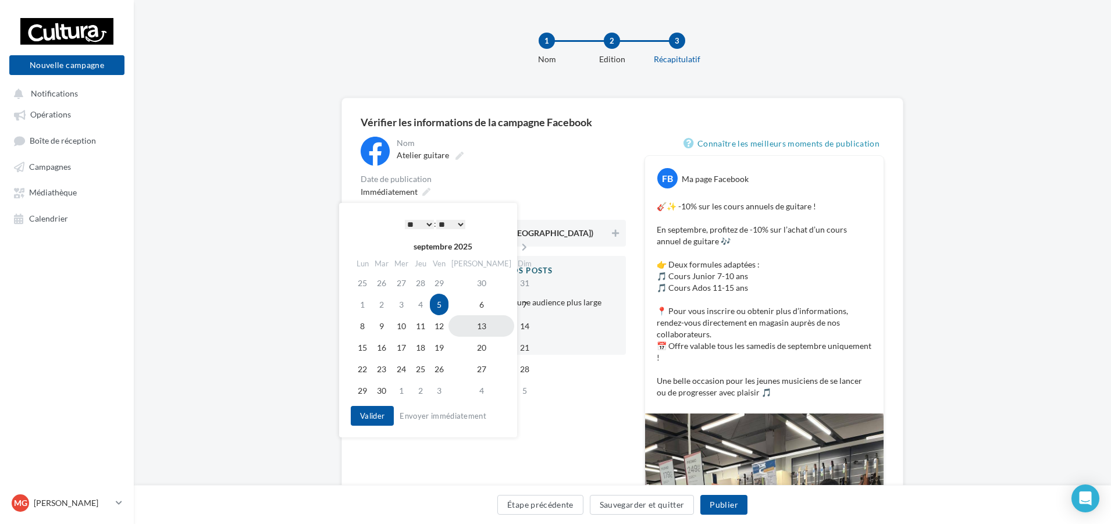
click at [462, 330] on td "13" at bounding box center [481, 326] width 66 height 22
click at [446, 327] on td "12" at bounding box center [436, 326] width 19 height 22
click at [412, 228] on select "* * * * * * * * * * ** ** ** ** ** ** ** ** ** ** ** ** ** **" at bounding box center [416, 224] width 29 height 9
click at [461, 226] on select "** ** ** ** ** **" at bounding box center [447, 224] width 29 height 9
click at [366, 415] on button "Valider" at bounding box center [369, 416] width 43 height 20
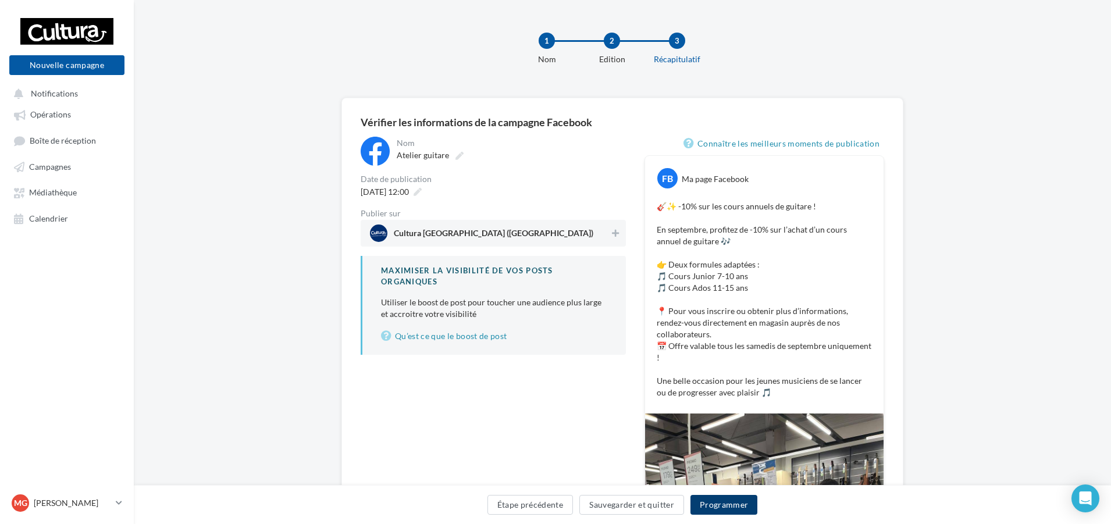
click at [721, 510] on button "Programmer" at bounding box center [723, 505] width 67 height 20
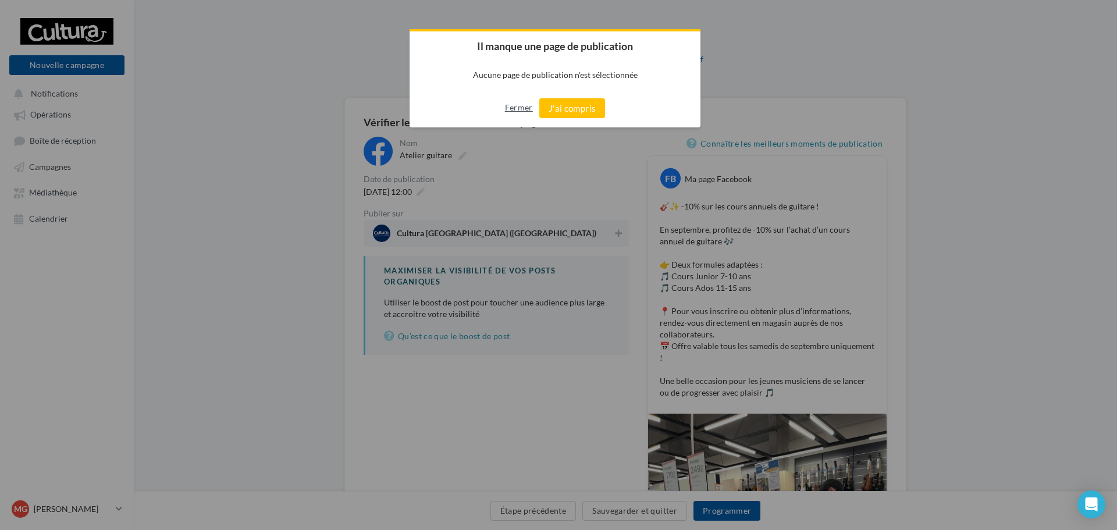
click at [514, 99] on button "Fermer" at bounding box center [519, 107] width 28 height 19
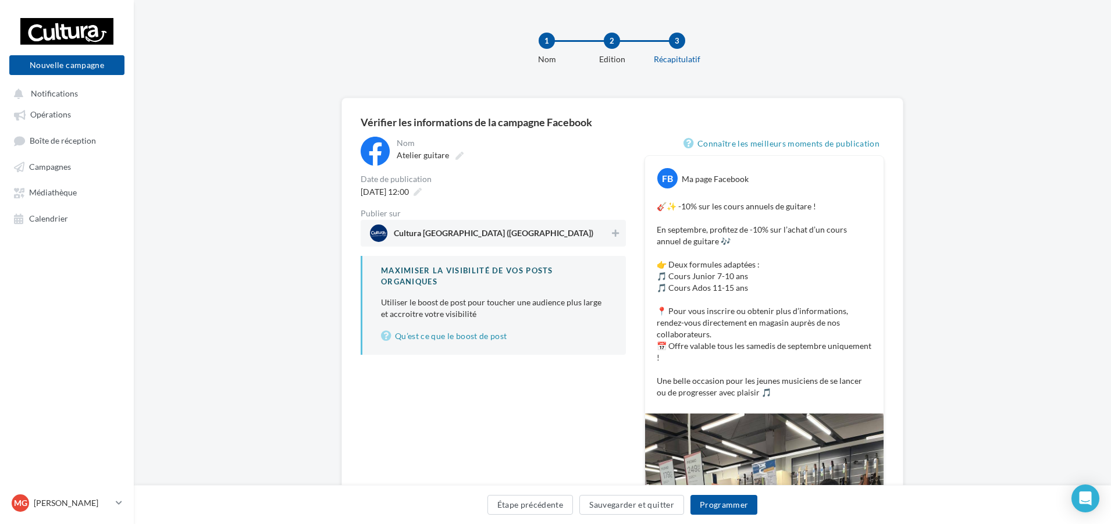
click at [607, 222] on div "Cultura Troyes (Saint-Parres-aux-Tertres)" at bounding box center [493, 233] width 265 height 27
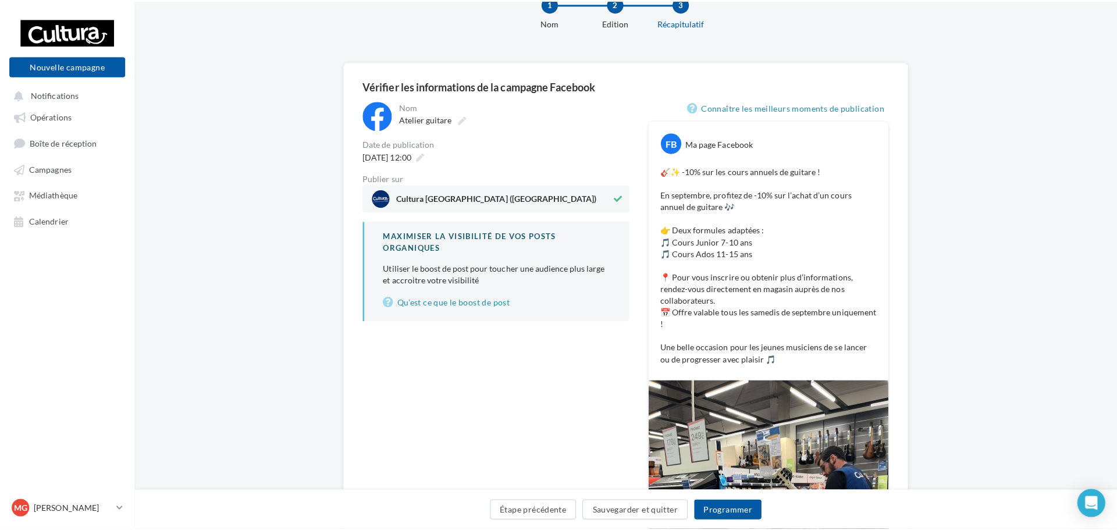
scroll to position [58, 0]
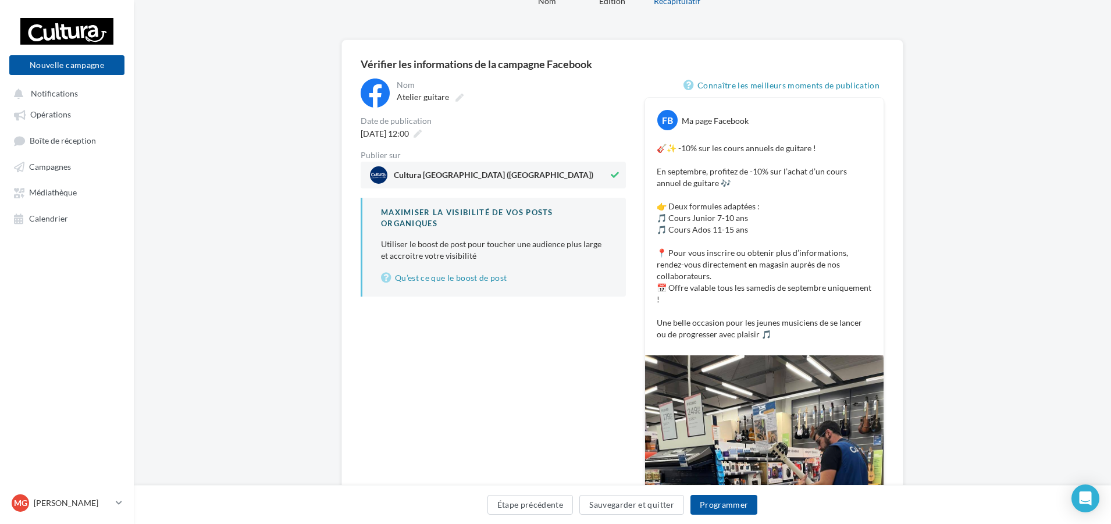
click at [688, 504] on div "Étape précédente Sauvegarder et quitter Programmer" at bounding box center [622, 507] width 959 height 24
click at [701, 507] on button "Programmer" at bounding box center [723, 505] width 67 height 20
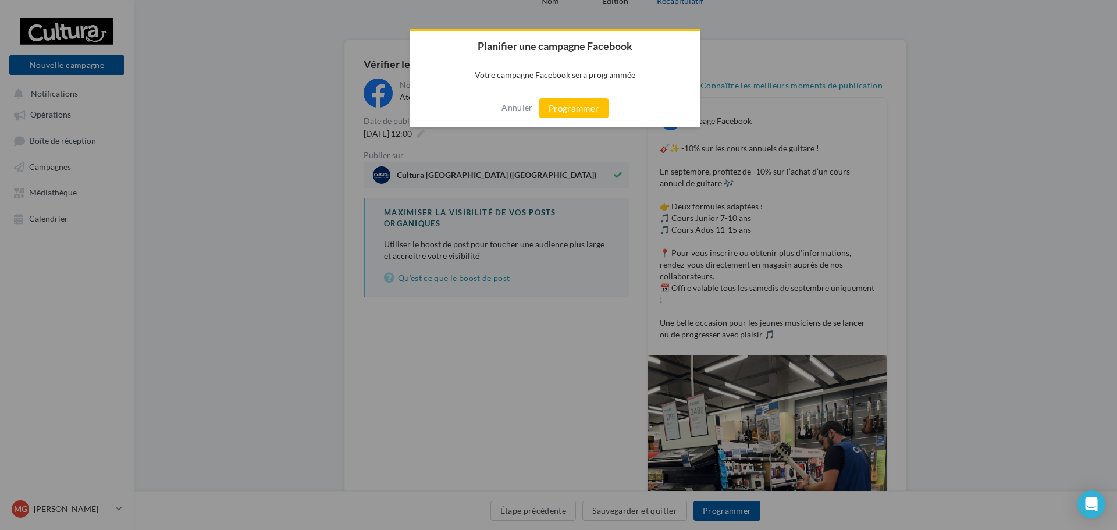
click at [572, 91] on div "Annuler Programmer" at bounding box center [554, 108] width 291 height 38
click at [572, 105] on button "Programmer" at bounding box center [573, 108] width 69 height 20
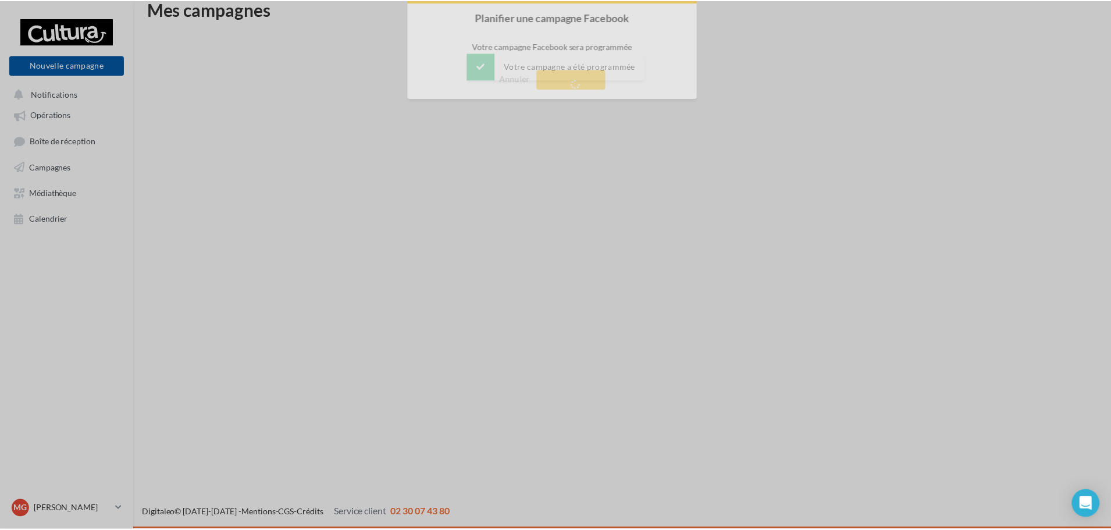
scroll to position [19, 0]
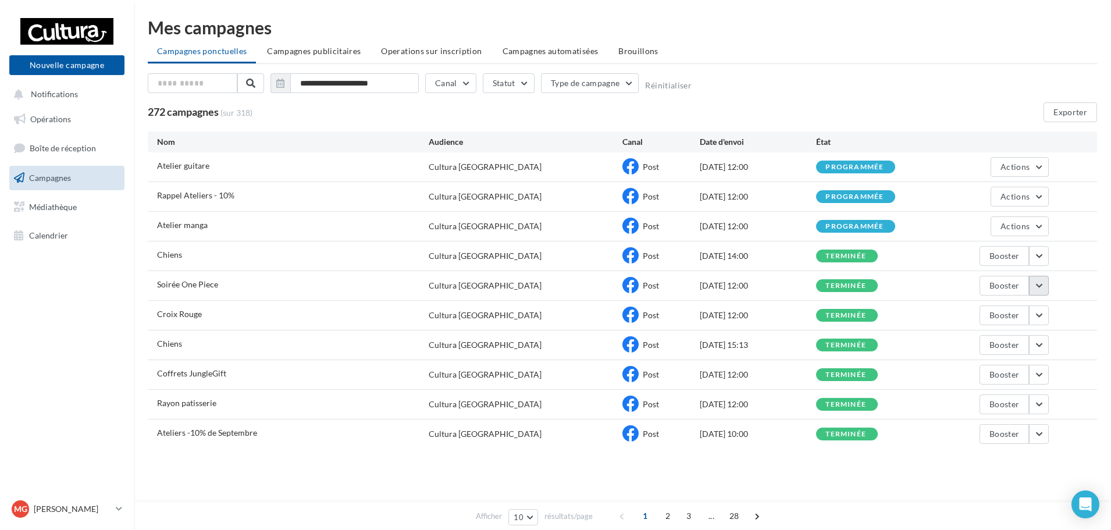
click at [1045, 288] on button "button" at bounding box center [1039, 286] width 20 height 20
click at [1000, 305] on button "Voir les résultats" at bounding box center [990, 313] width 116 height 30
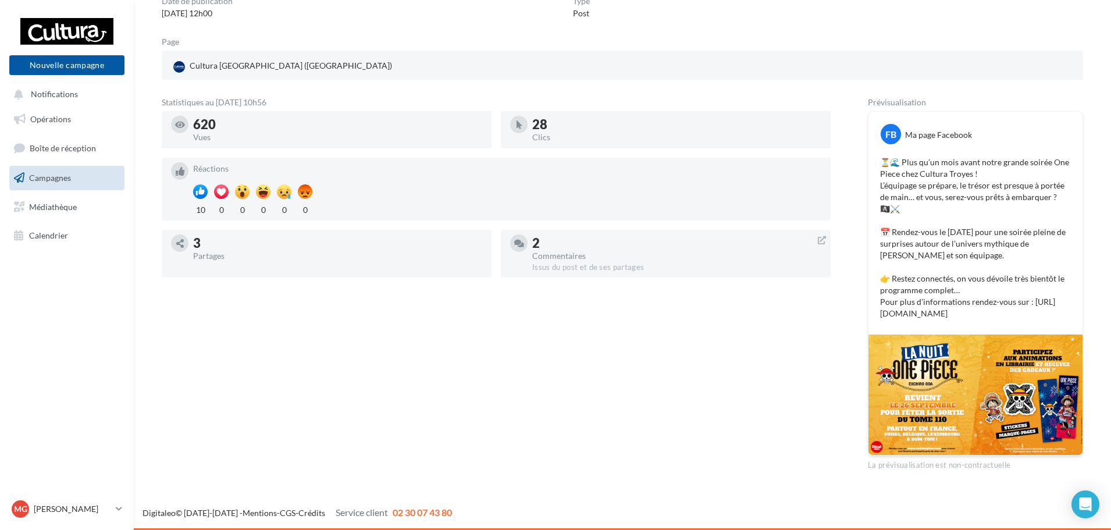
scroll to position [132, 0]
drag, startPoint x: 1033, startPoint y: 316, endPoint x: 882, endPoint y: 143, distance: 229.6
click at [882, 154] on div "⏳🌊 Plus qu’un mois avant notre grande soirée One Piece chez Cultura Troyes ! L’…" at bounding box center [975, 238] width 208 height 169
copy p "⏳🌊 Plus qu’un mois avant notre grande soirée One Piece chez Cultura Troyes ! L’…"
click at [699, 330] on div "Statistiques au 05 septembre 2025 - 10h56 620 Vues 28 Clics Réactions 10 0 0 0 …" at bounding box center [496, 284] width 669 height 372
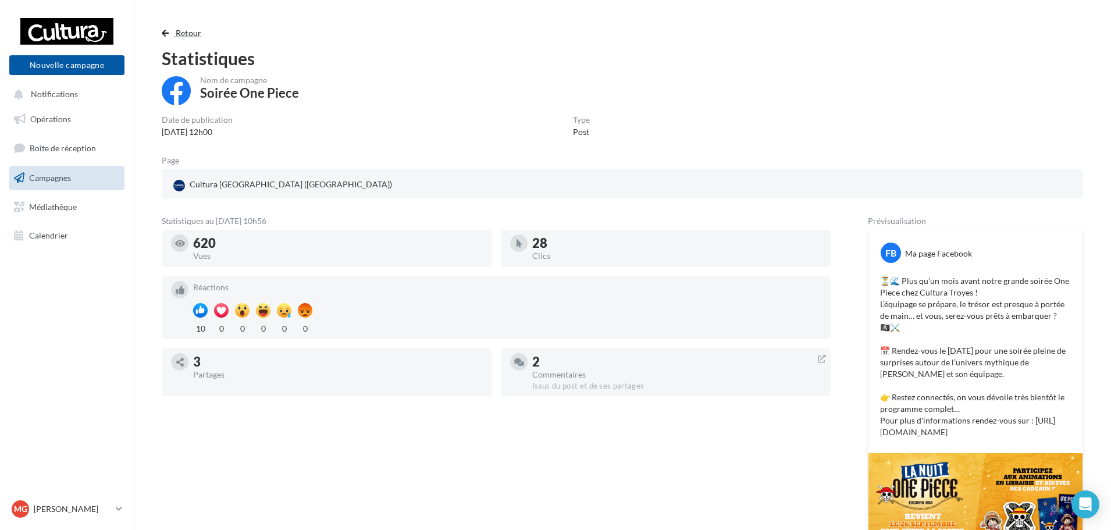
scroll to position [0, 0]
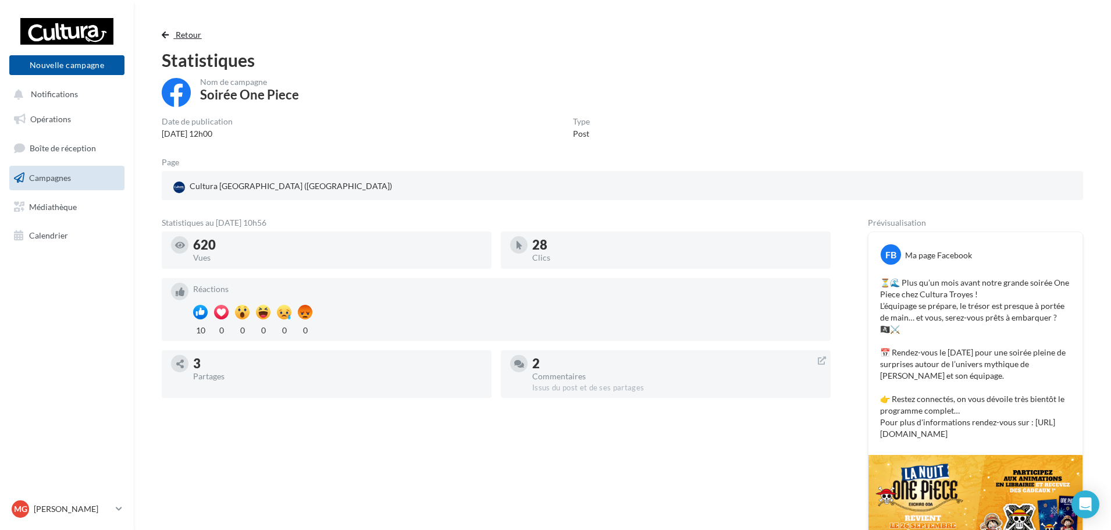
click at [179, 29] on button "Retour" at bounding box center [184, 35] width 45 height 14
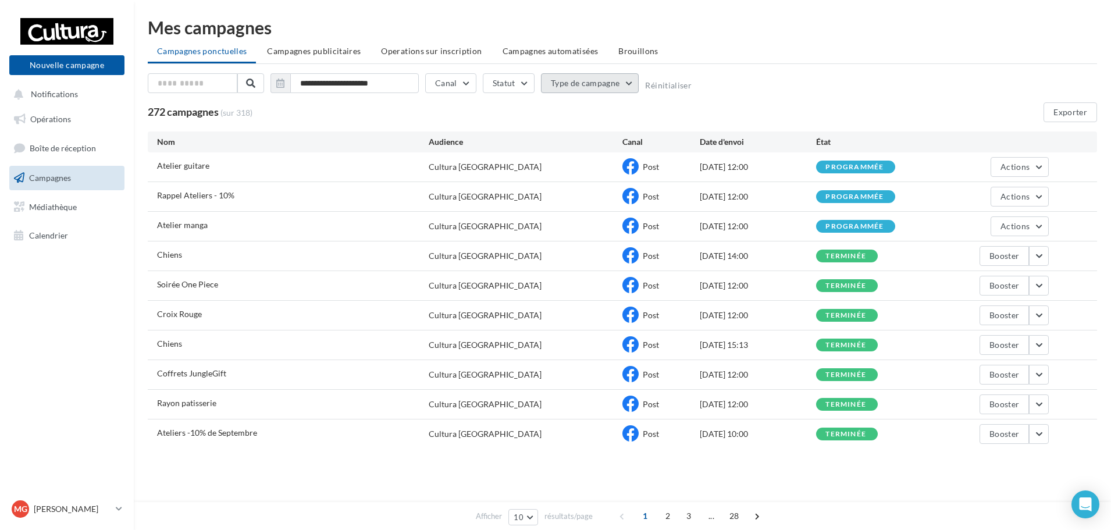
drag, startPoint x: 596, startPoint y: 88, endPoint x: 587, endPoint y: 88, distance: 9.3
click at [593, 88] on button "Type de campagne" at bounding box center [590, 83] width 98 height 20
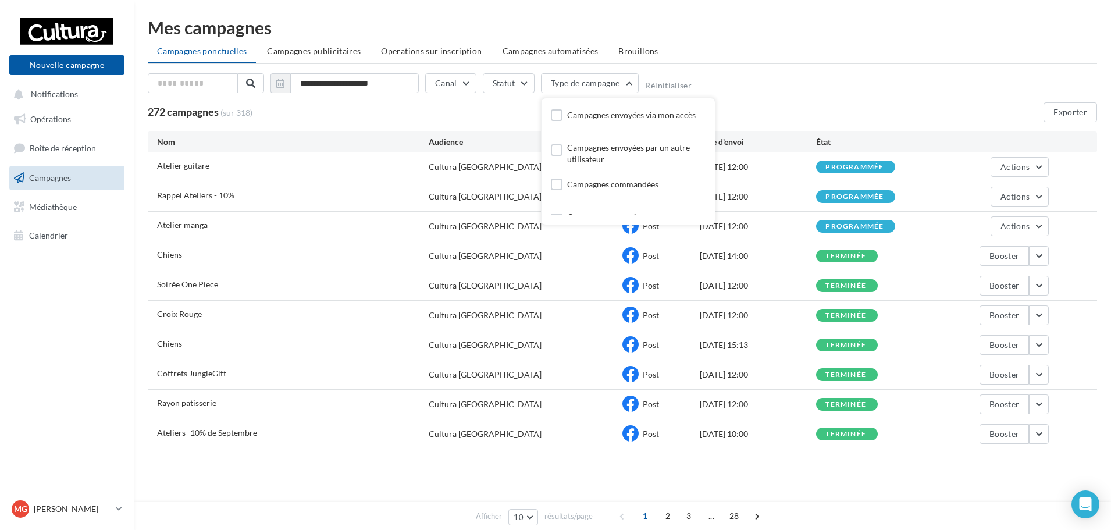
click at [771, 92] on div "**********" at bounding box center [622, 85] width 949 height 24
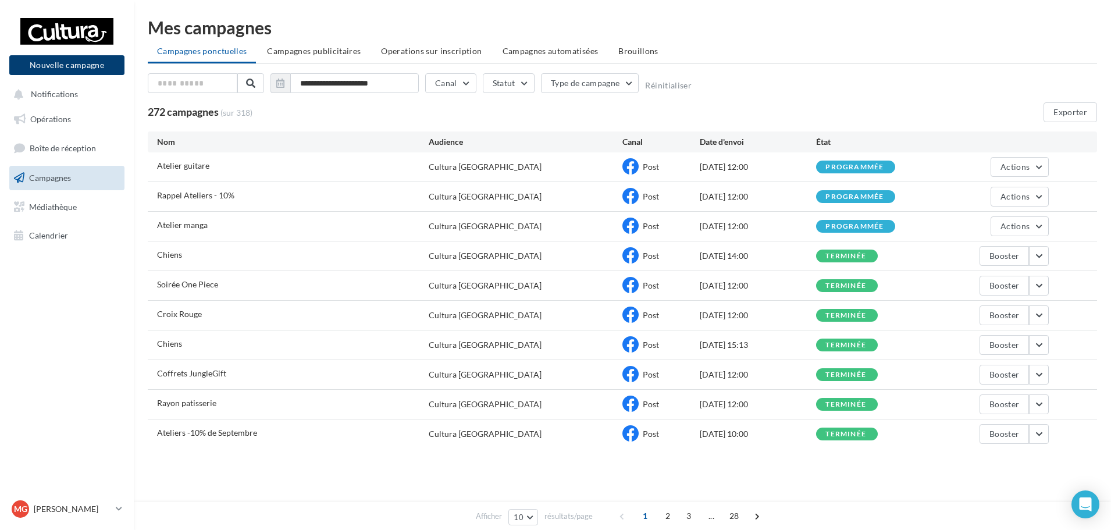
click at [37, 59] on button "Nouvelle campagne" at bounding box center [66, 65] width 115 height 20
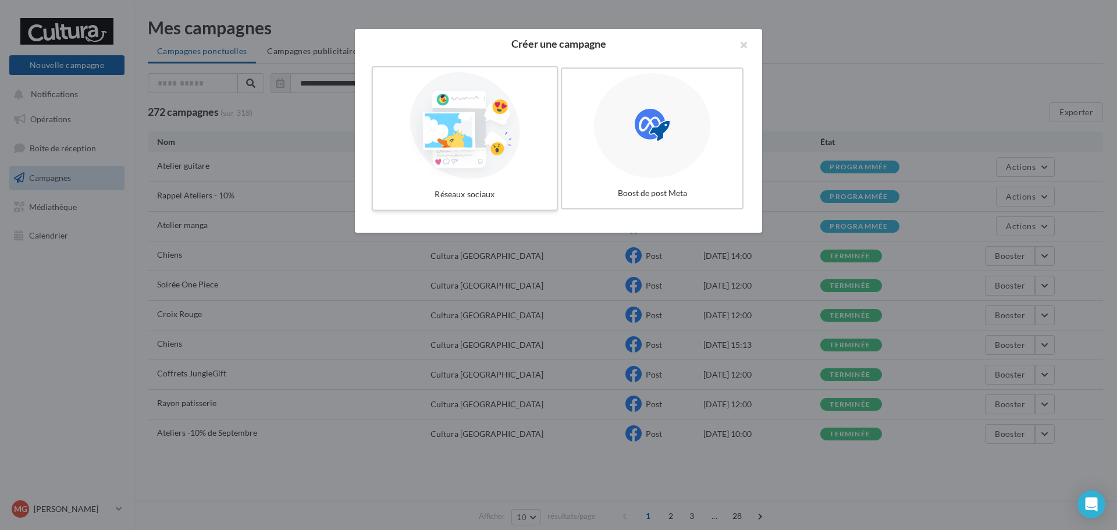
click at [486, 177] on div at bounding box center [464, 125] width 174 height 107
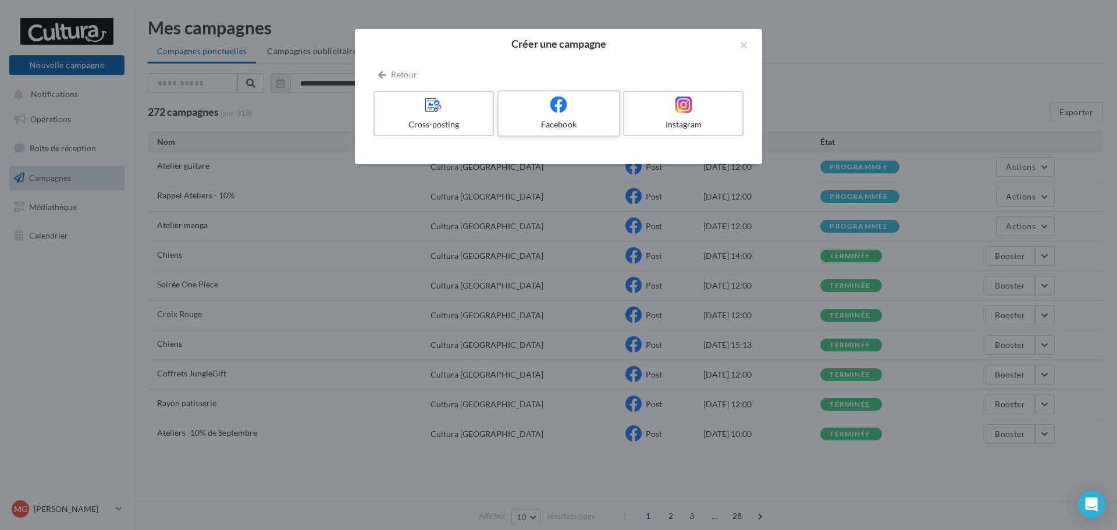
click at [576, 129] on div "Facebook" at bounding box center [558, 125] width 111 height 12
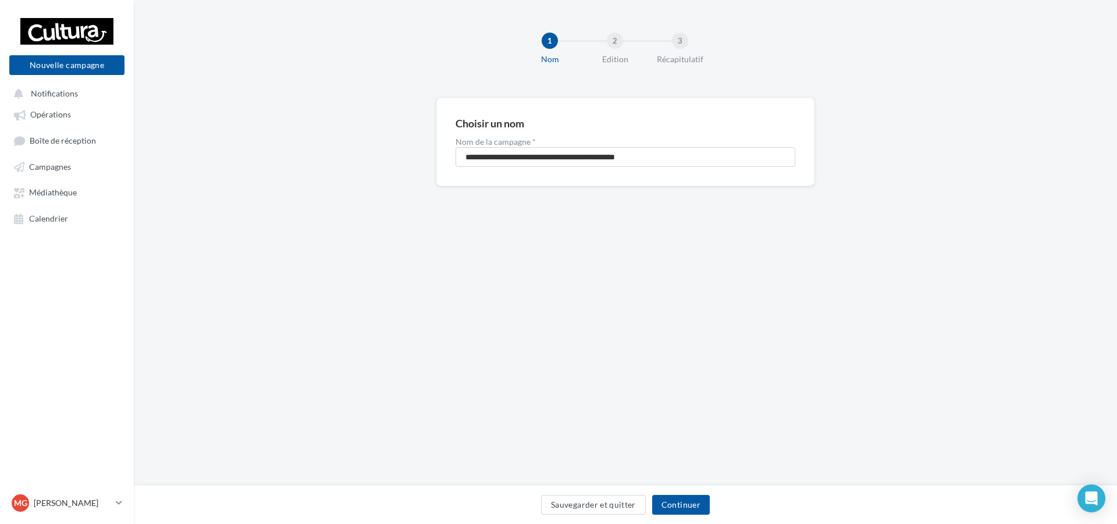
drag, startPoint x: 710, startPoint y: 181, endPoint x: 644, endPoint y: 167, distance: 67.9
click at [644, 168] on div "**********" at bounding box center [625, 142] width 378 height 88
drag, startPoint x: 682, startPoint y: 154, endPoint x: 58, endPoint y: 63, distance: 630.6
click at [65, 65] on div "Nouvelle campagne Nouvelle campagne Notifications Opérations Boîte de réception…" at bounding box center [558, 262] width 1117 height 524
type input "**********"
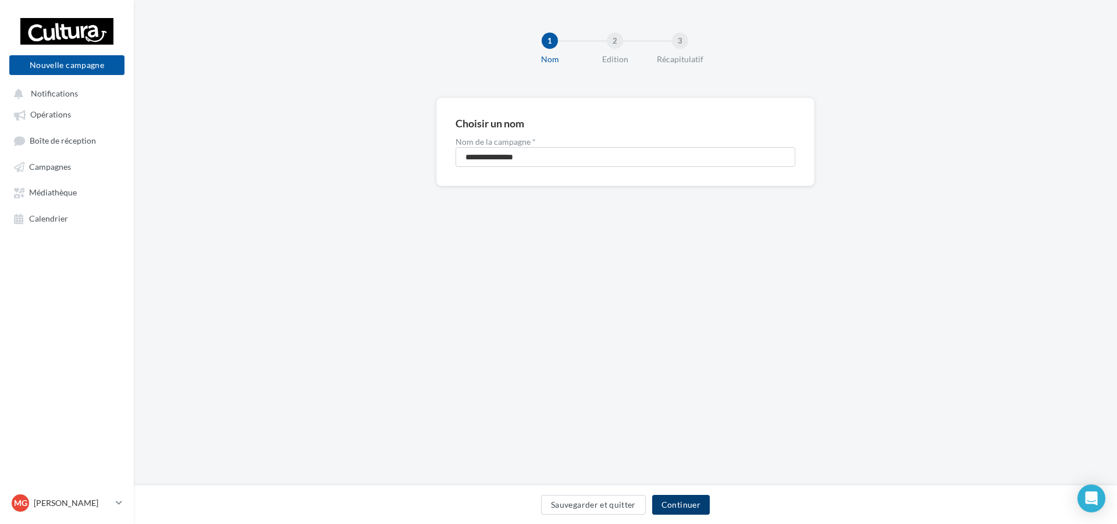
click at [663, 498] on button "Continuer" at bounding box center [681, 505] width 58 height 20
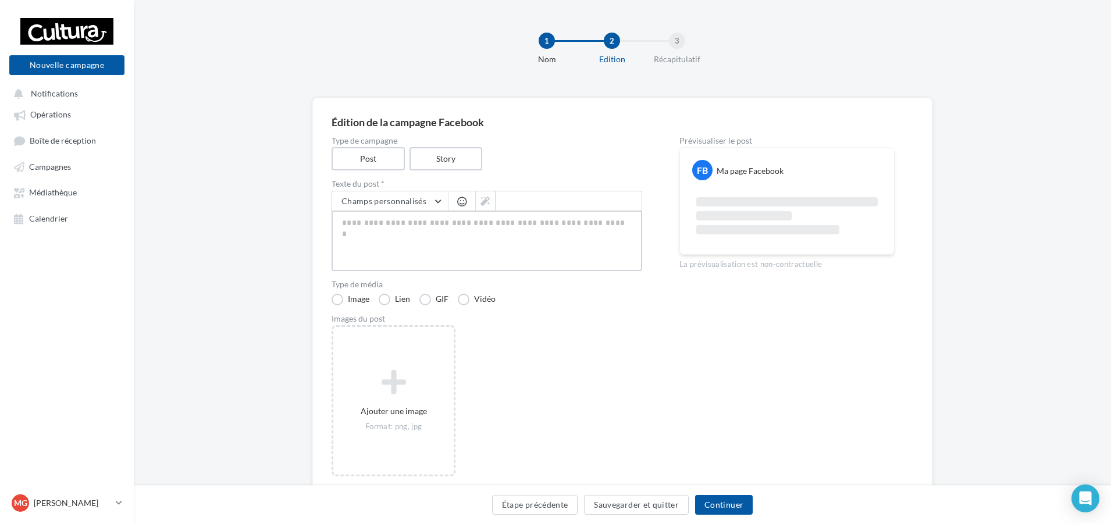
click at [450, 243] on textarea at bounding box center [487, 241] width 311 height 60
paste textarea "**********"
type textarea "**********"
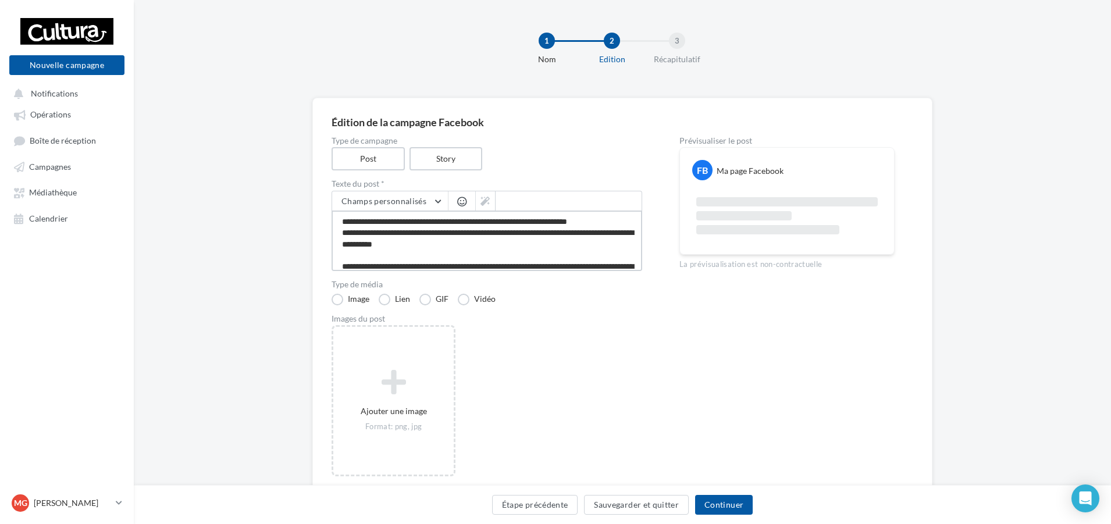
scroll to position [74, 0]
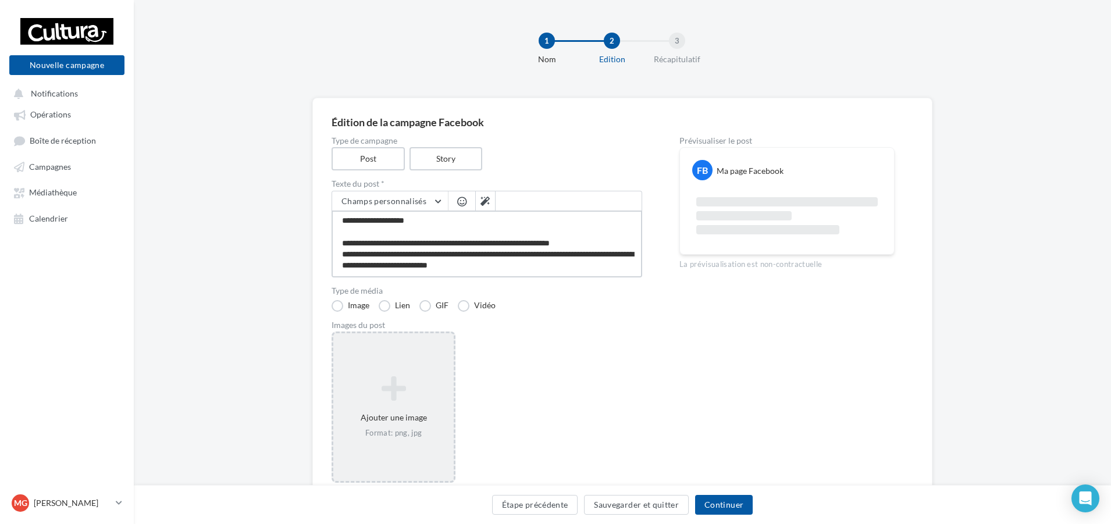
type textarea "**********"
click at [389, 426] on div "Ajouter une image Format: png, jpg" at bounding box center [393, 407] width 120 height 74
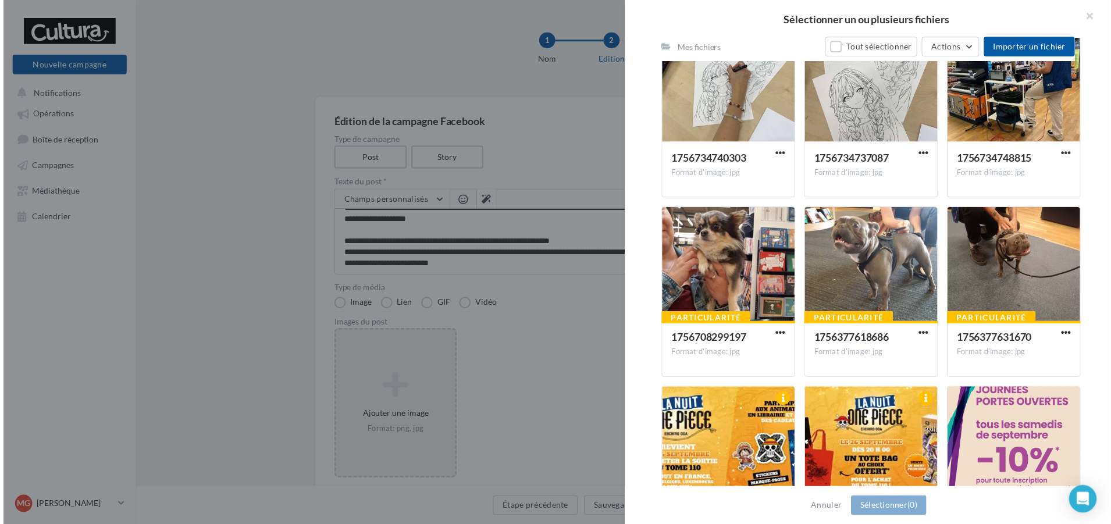
scroll to position [661, 0]
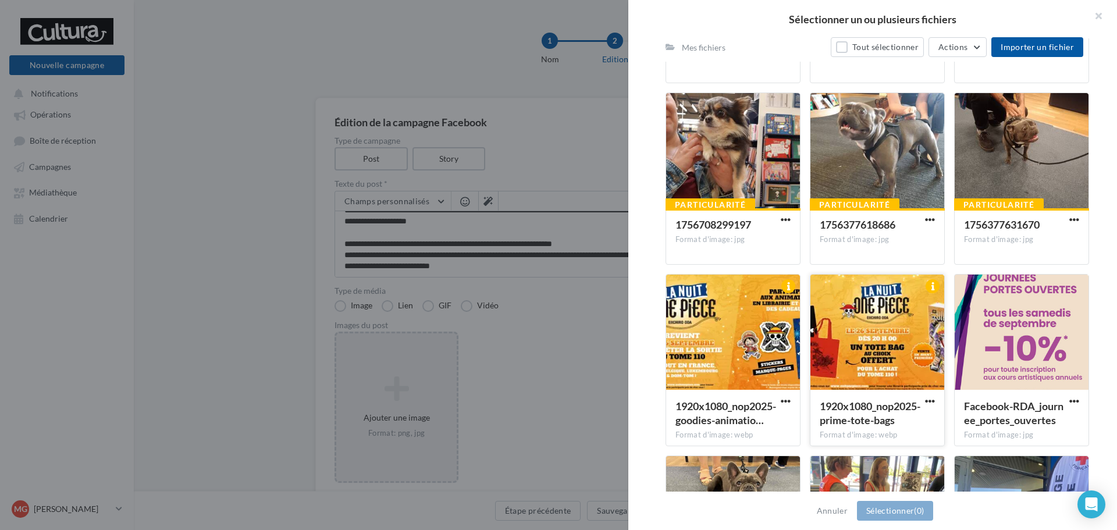
click at [900, 348] on div at bounding box center [877, 333] width 134 height 116
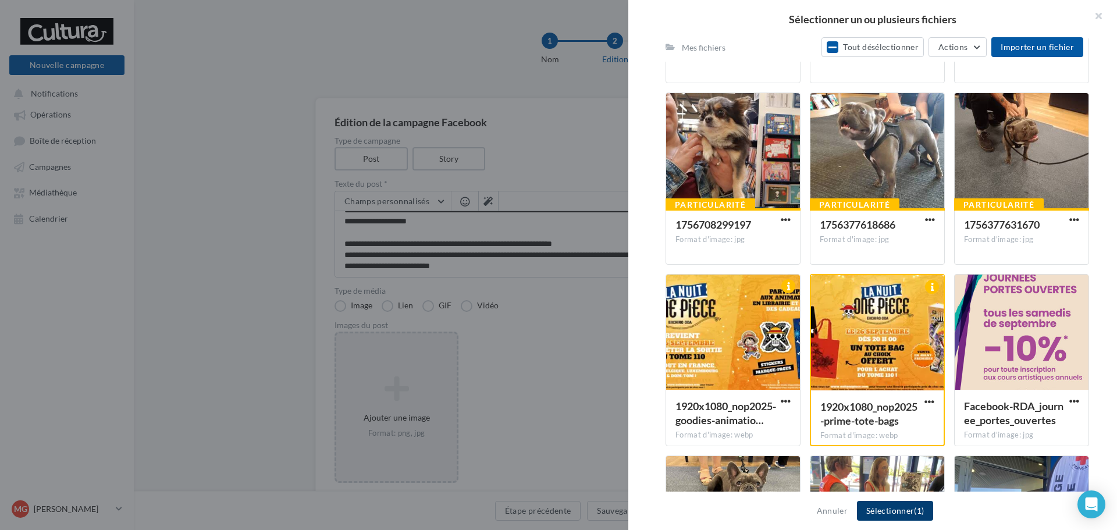
click at [913, 505] on button "Sélectionner (1)" at bounding box center [895, 511] width 76 height 20
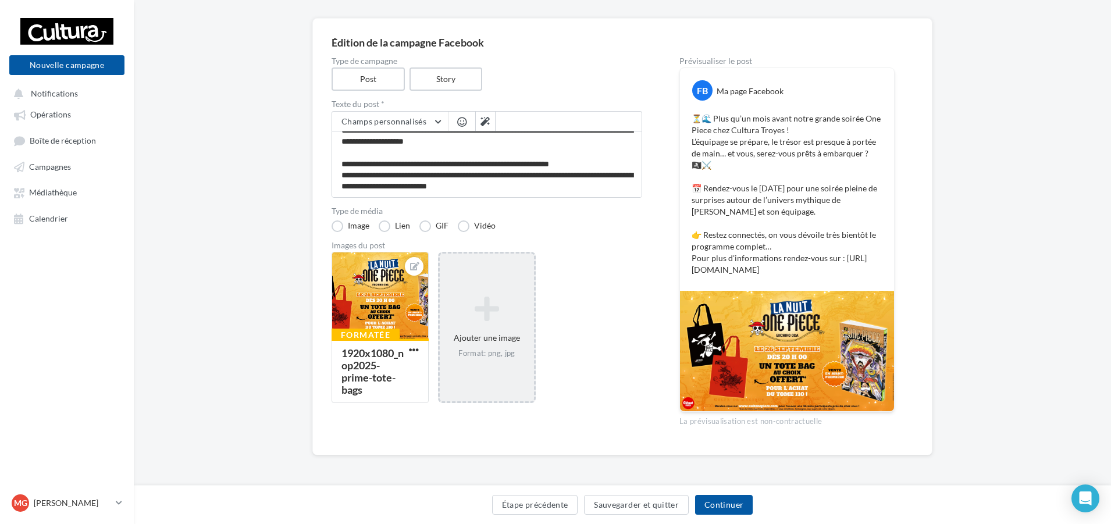
scroll to position [91, 0]
click at [422, 340] on div "Formatée 1920x1080_nop2025-prime-tote-bags" at bounding box center [380, 370] width 96 height 63
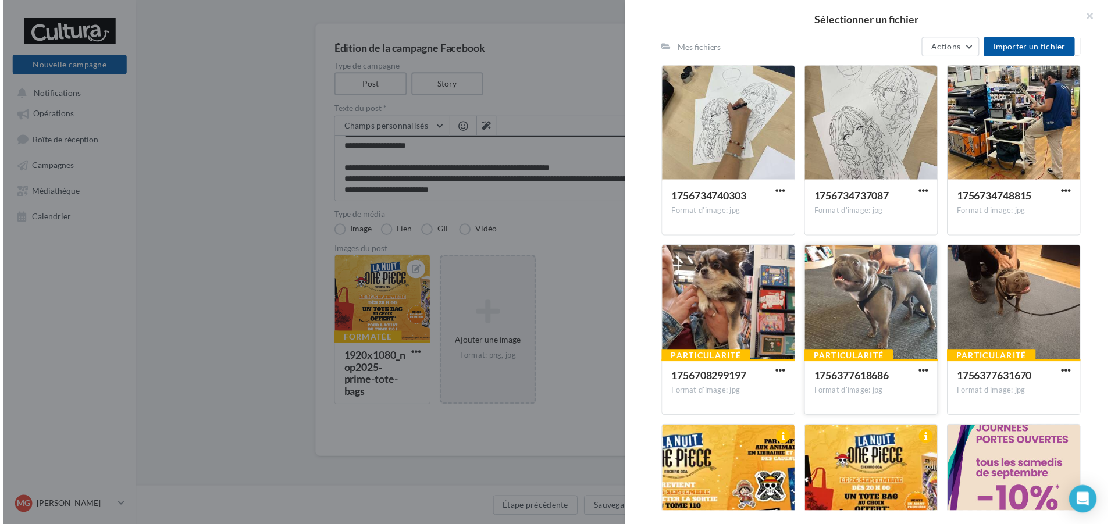
scroll to position [593, 0]
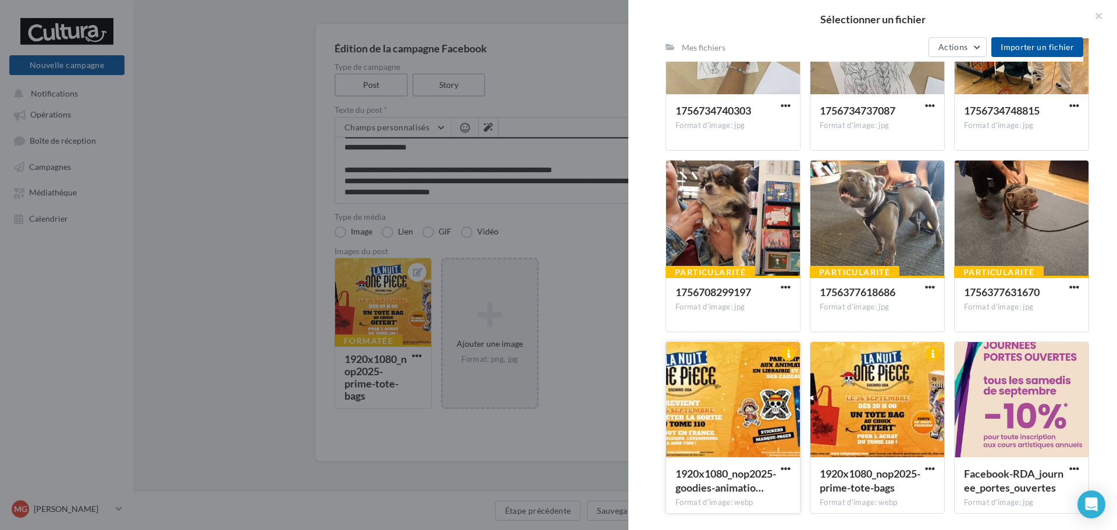
click at [737, 408] on div at bounding box center [733, 400] width 134 height 116
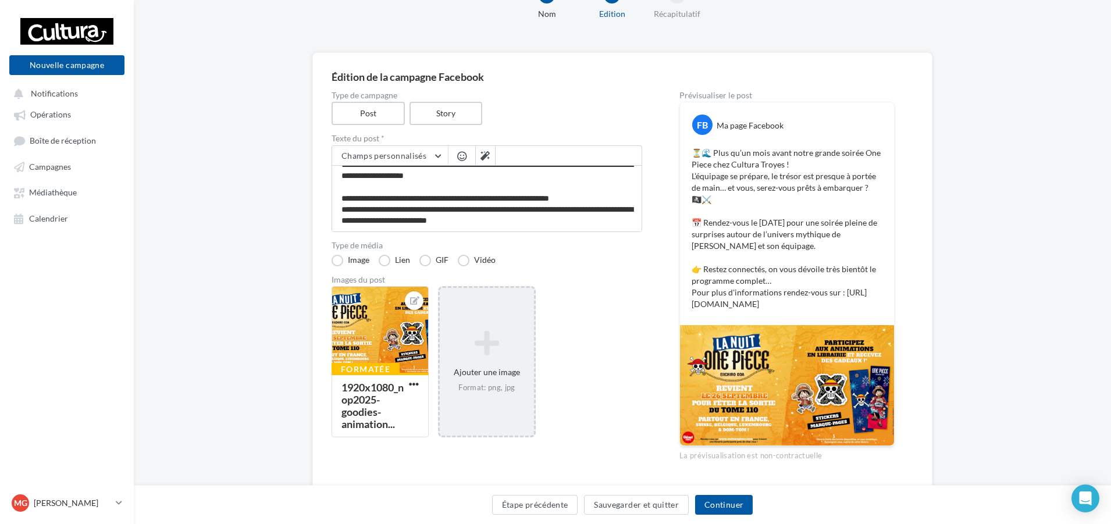
scroll to position [91, 0]
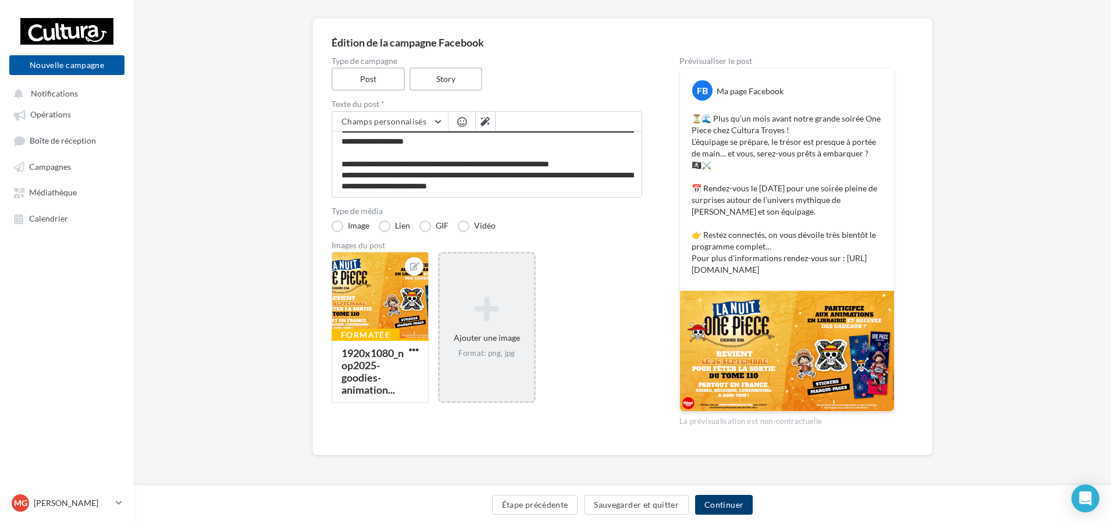
click at [728, 506] on button "Continuer" at bounding box center [724, 505] width 58 height 20
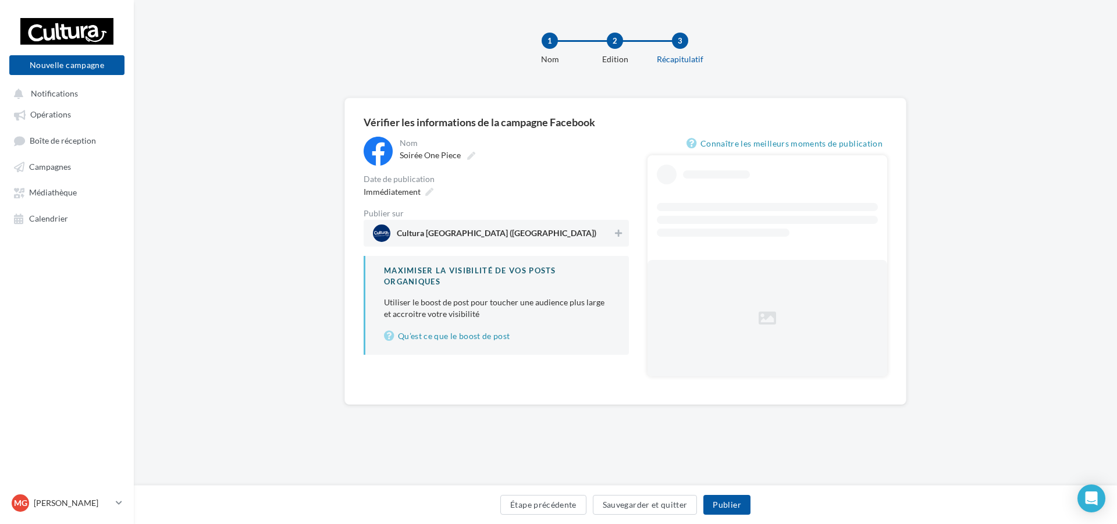
drag, startPoint x: 608, startPoint y: 238, endPoint x: 602, endPoint y: 236, distance: 6.8
click at [608, 238] on span "Cultura [GEOGRAPHIC_DATA] ([GEOGRAPHIC_DATA])" at bounding box center [493, 233] width 240 height 17
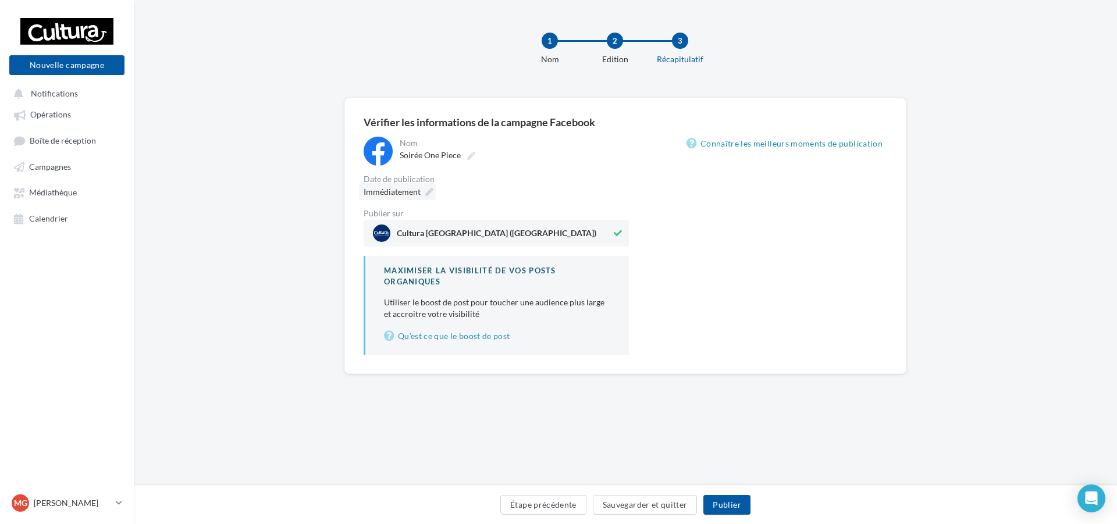
click at [387, 196] on span "Immédiatement" at bounding box center [392, 192] width 57 height 10
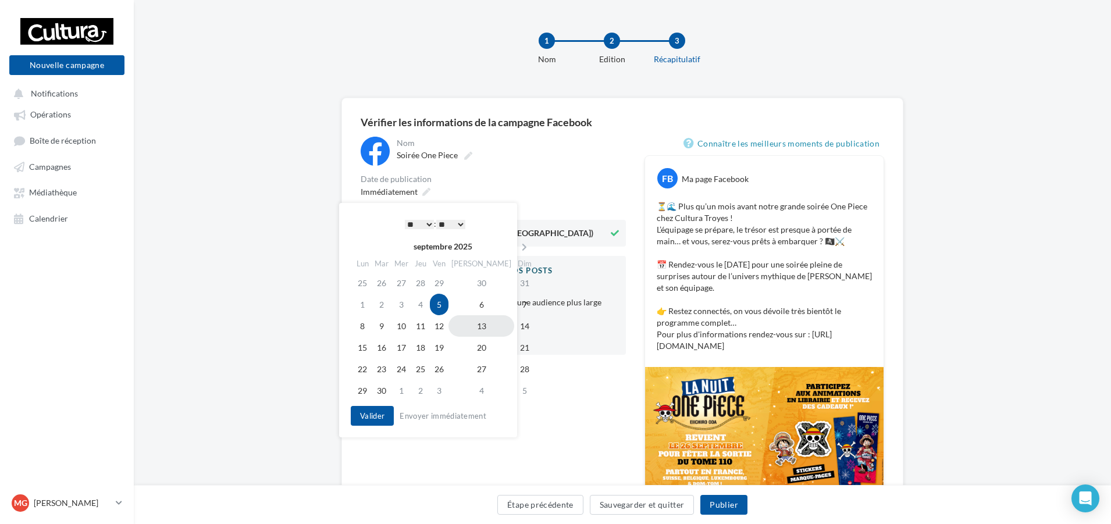
click at [468, 327] on td "13" at bounding box center [481, 326] width 66 height 22
drag, startPoint x: 429, startPoint y: 222, endPoint x: 424, endPoint y: 226, distance: 6.6
click at [429, 222] on select "* * * * * * * * * * ** ** ** ** ** ** ** ** ** ** ** ** ** **" at bounding box center [416, 224] width 29 height 9
click at [362, 412] on button "Valider" at bounding box center [369, 416] width 43 height 20
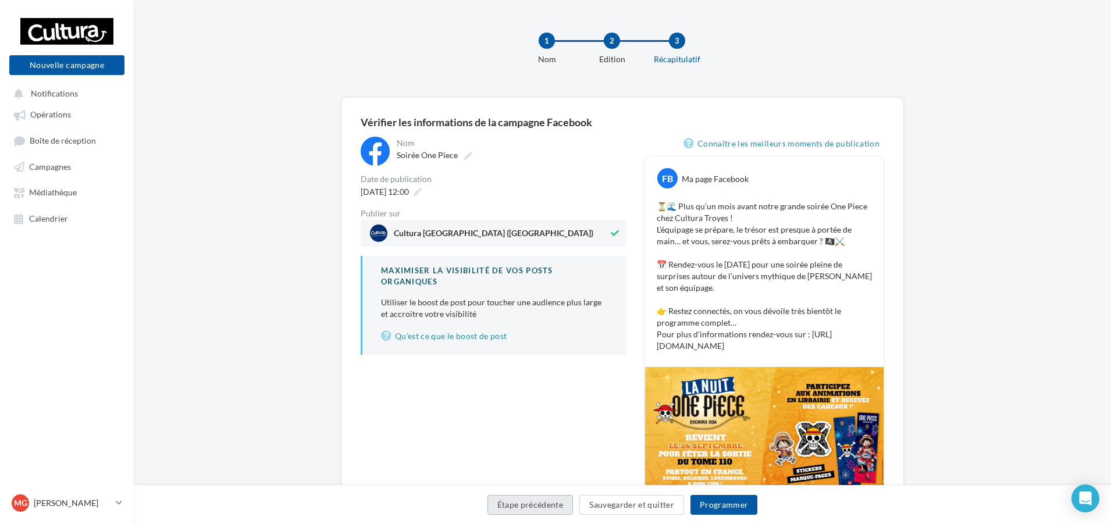
click at [544, 506] on button "Étape précédente" at bounding box center [530, 505] width 86 height 20
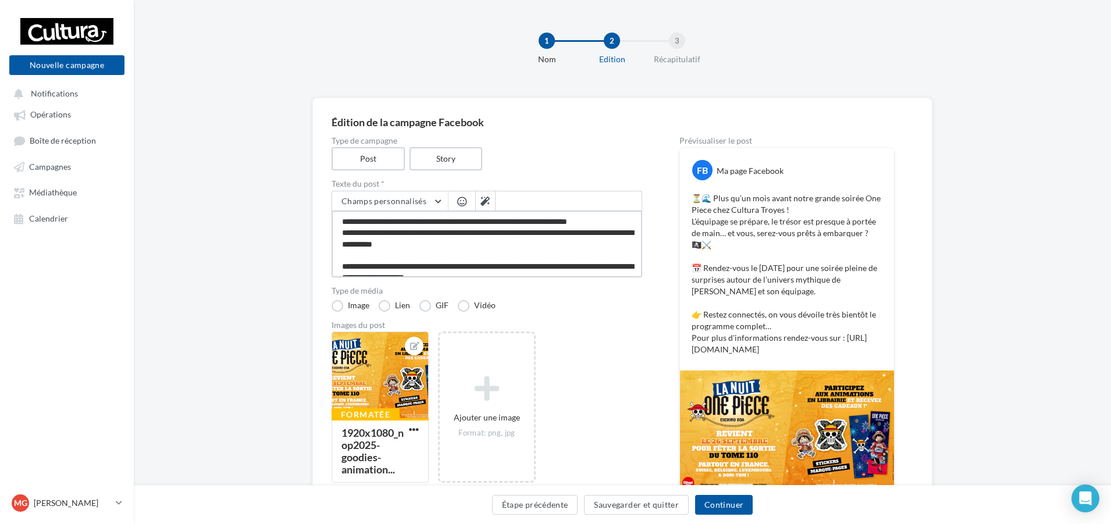
drag, startPoint x: 467, startPoint y: 220, endPoint x: 367, endPoint y: 222, distance: 100.1
click at [367, 222] on textarea "**********" at bounding box center [487, 244] width 311 height 67
type textarea "**********"
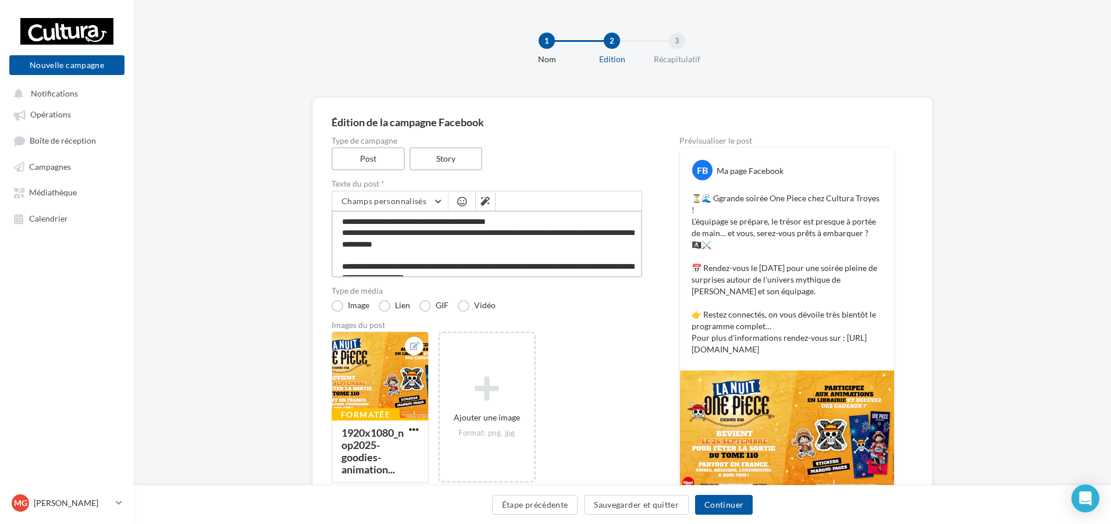
type textarea "**********"
click at [551, 294] on label "Type de média" at bounding box center [487, 291] width 311 height 8
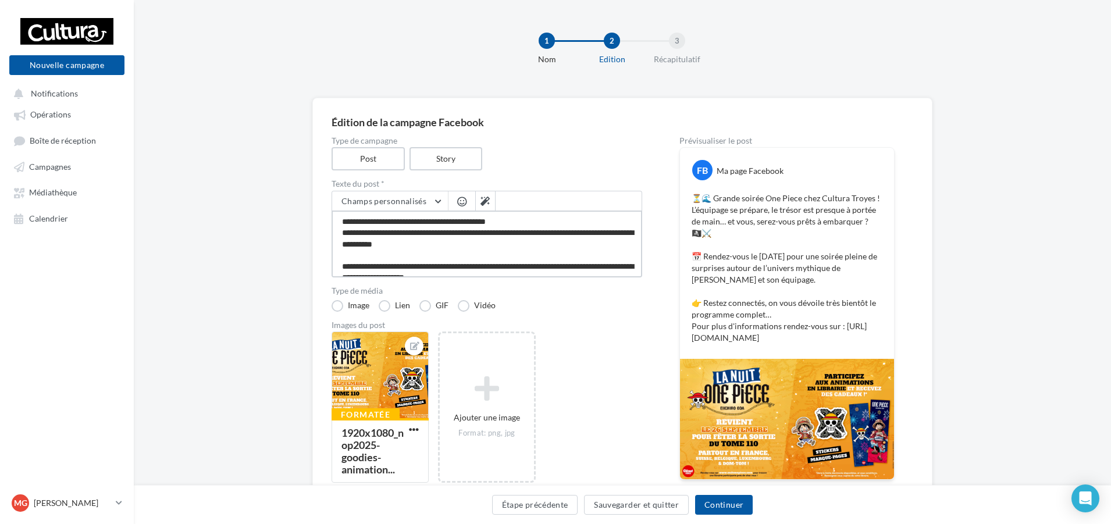
click at [537, 220] on textarea "**********" at bounding box center [487, 244] width 311 height 67
type textarea "**********"
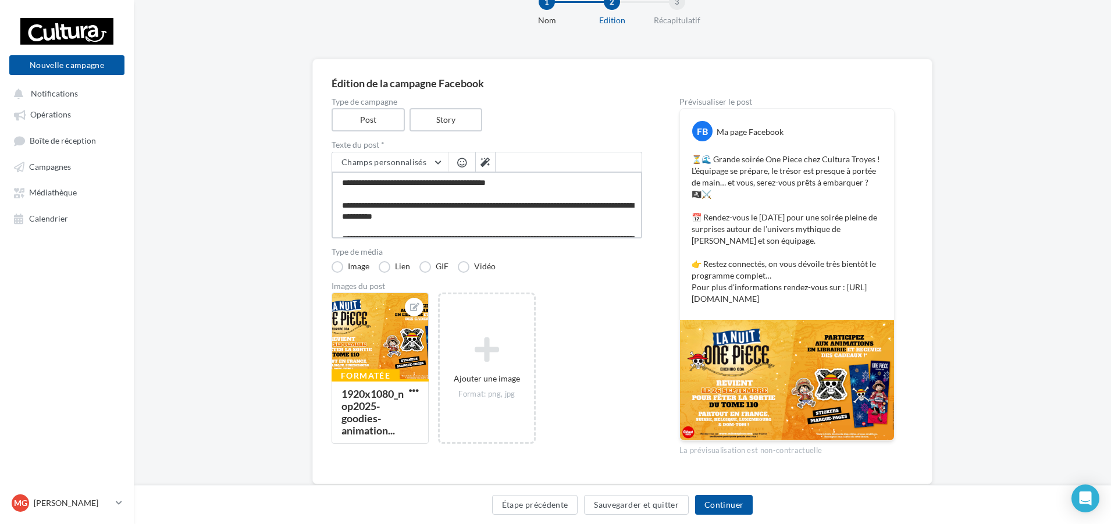
scroll to position [80, 0]
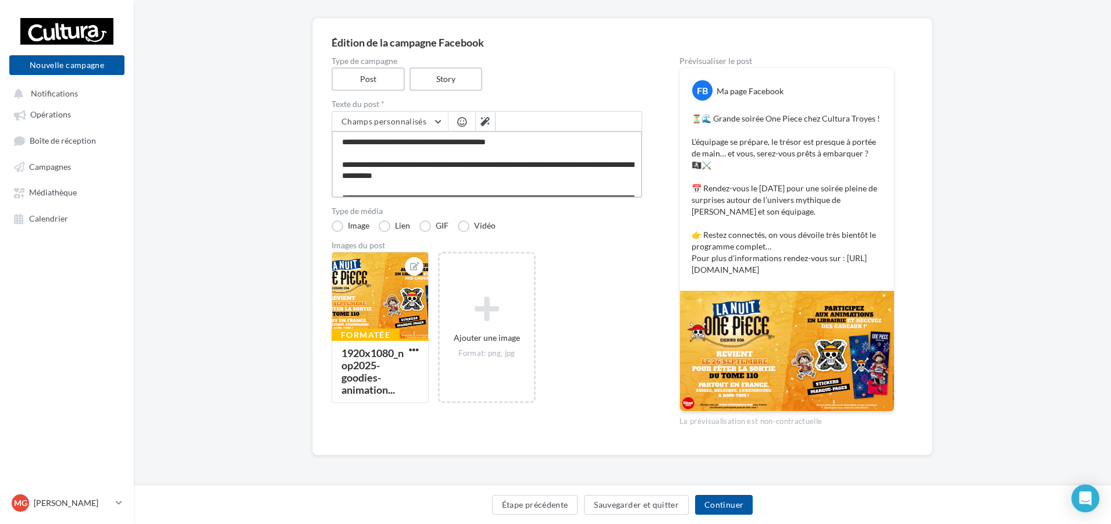
click at [353, 144] on textarea "**********" at bounding box center [487, 164] width 311 height 67
type textarea "**********"
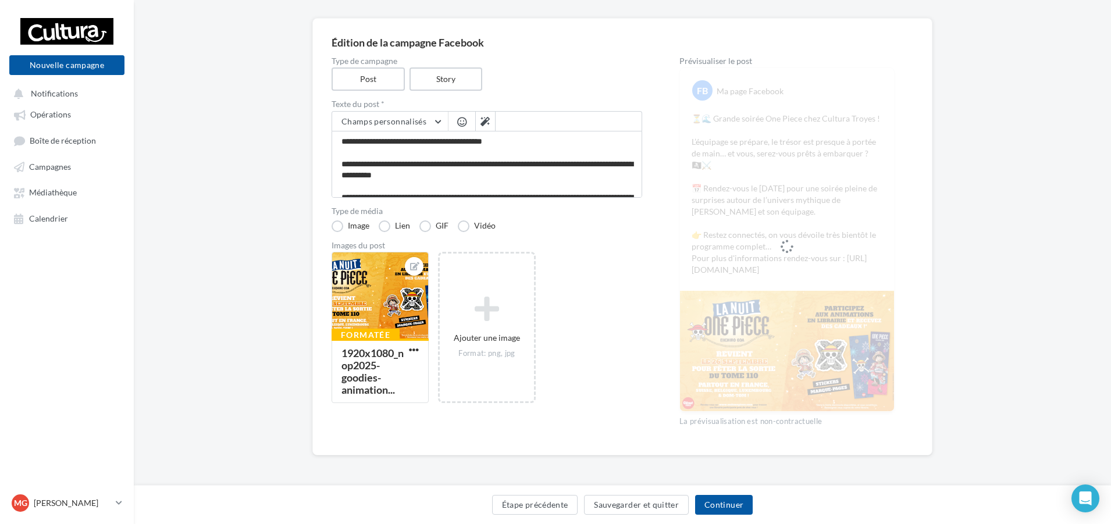
click at [549, 303] on div "Formatée 1920x1080_nop2025-goodies-animation... Ajouter une image Format: png, …" at bounding box center [492, 333] width 320 height 163
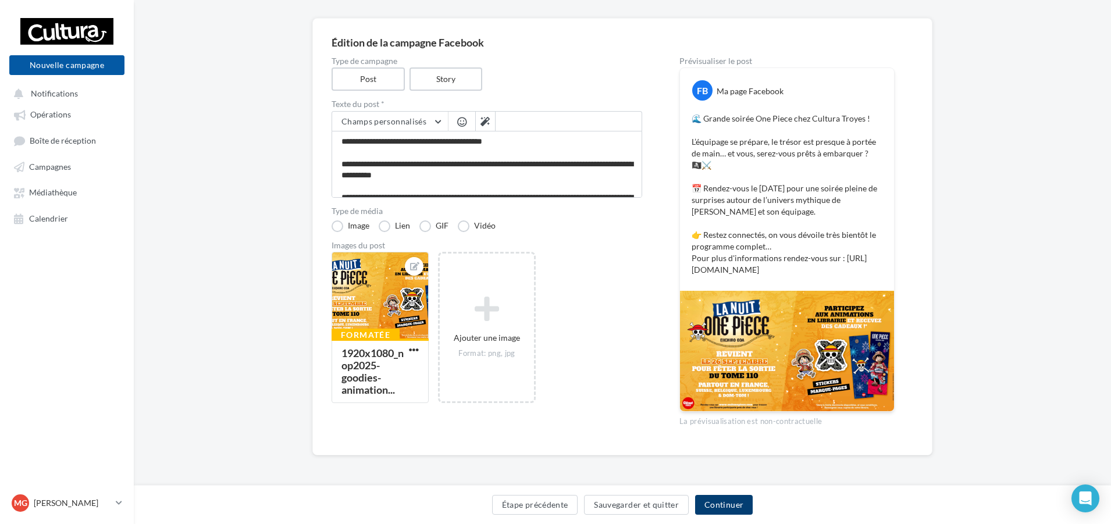
click at [722, 501] on button "Continuer" at bounding box center [724, 505] width 58 height 20
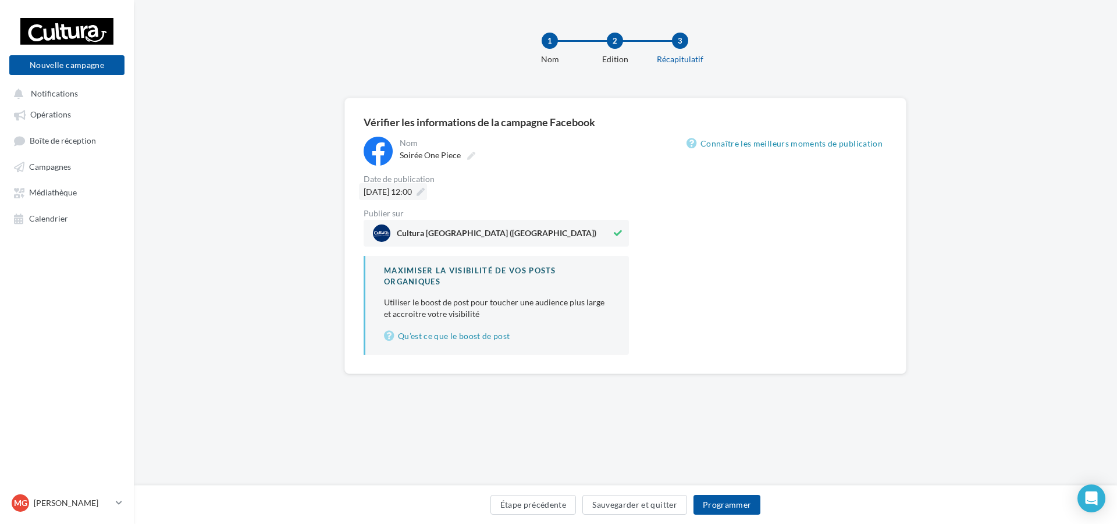
click at [425, 190] on icon at bounding box center [420, 192] width 8 height 8
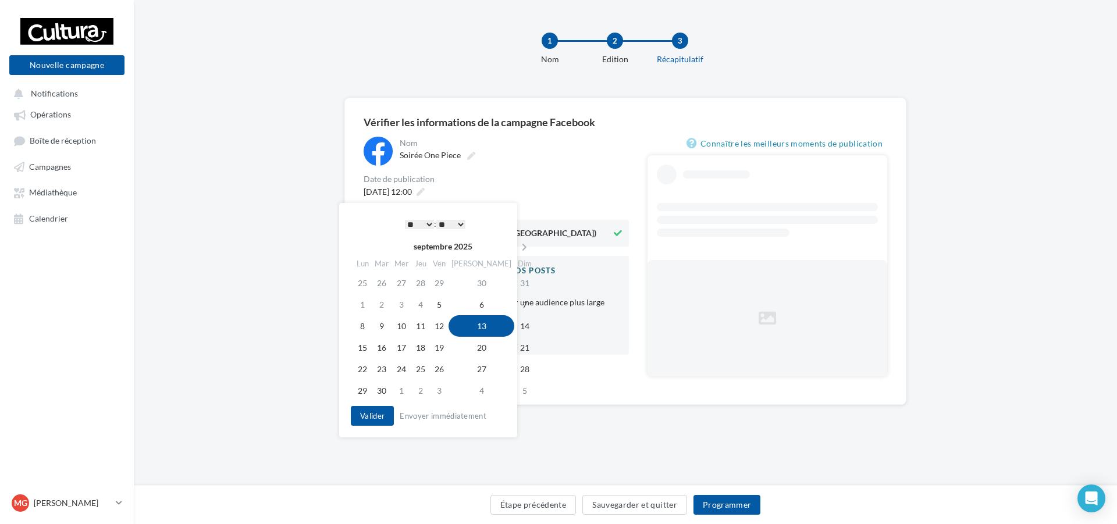
click at [585, 198] on div "13/09/2025 à 12:00" at bounding box center [496, 191] width 265 height 17
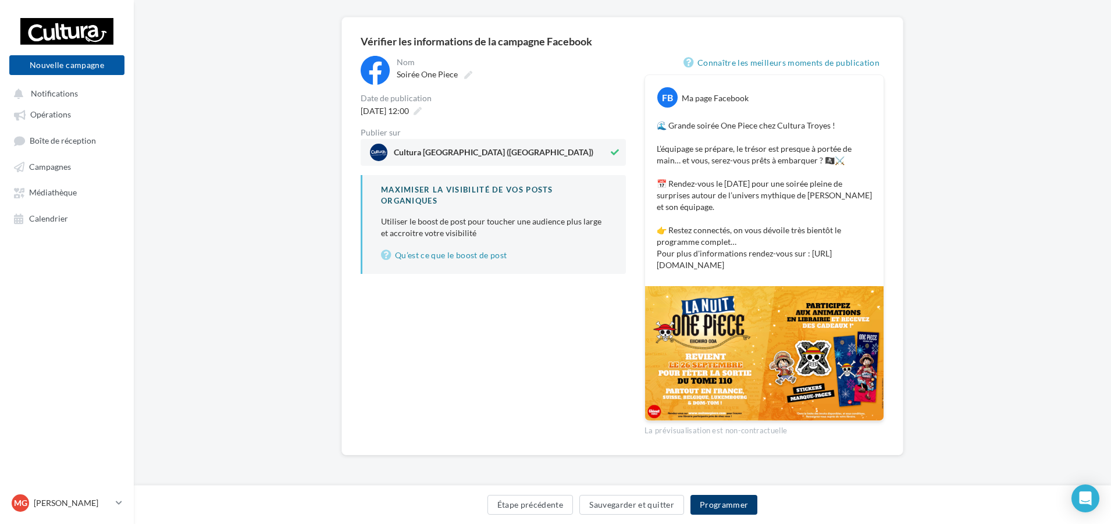
click at [728, 496] on button "Programmer" at bounding box center [723, 505] width 67 height 20
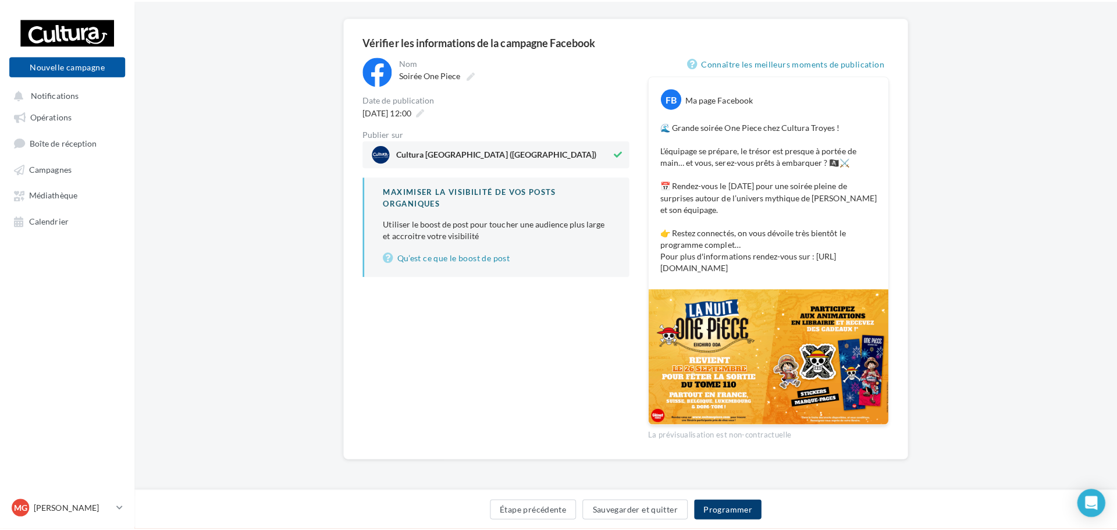
scroll to position [87, 0]
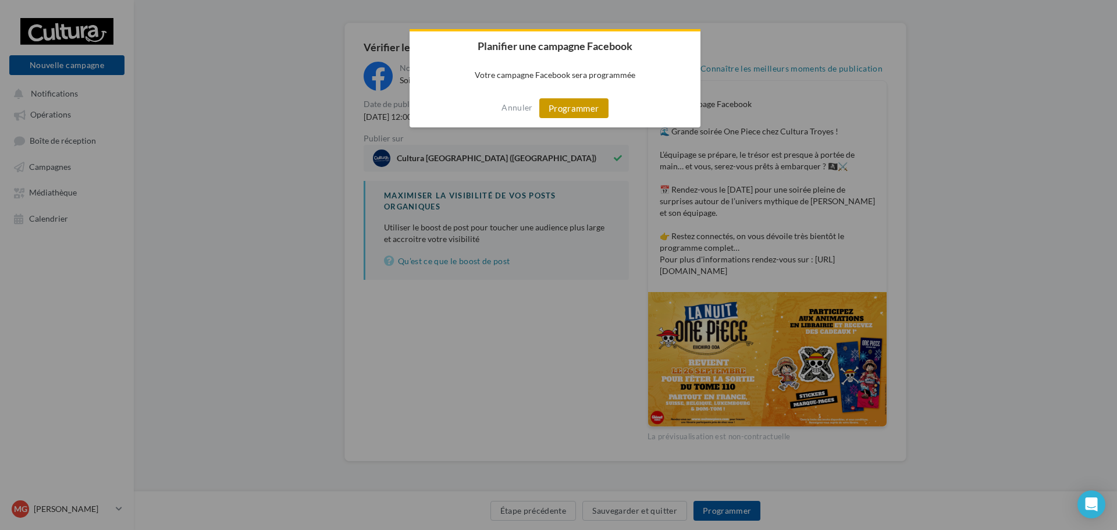
click at [590, 109] on button "Programmer" at bounding box center [573, 108] width 69 height 20
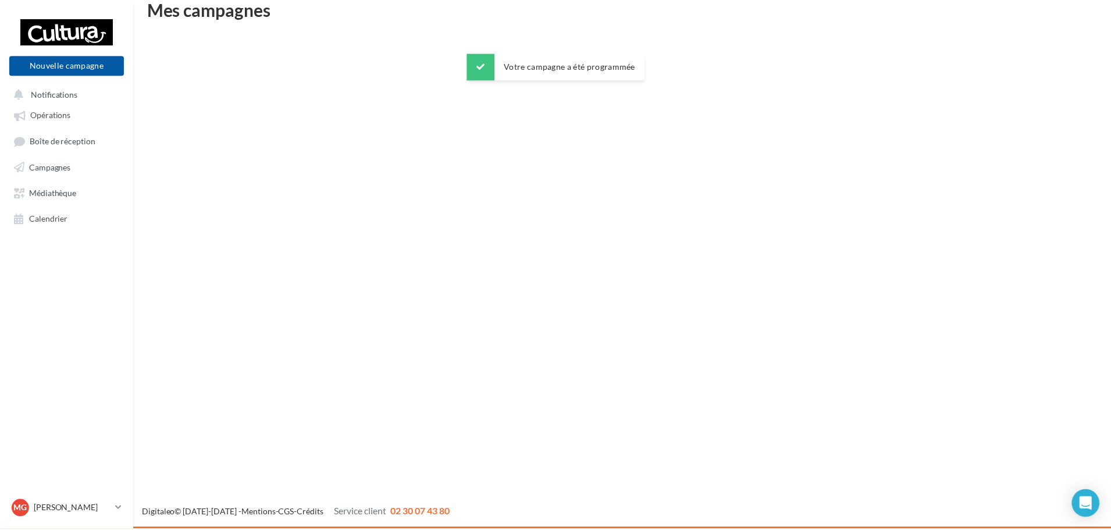
scroll to position [19, 0]
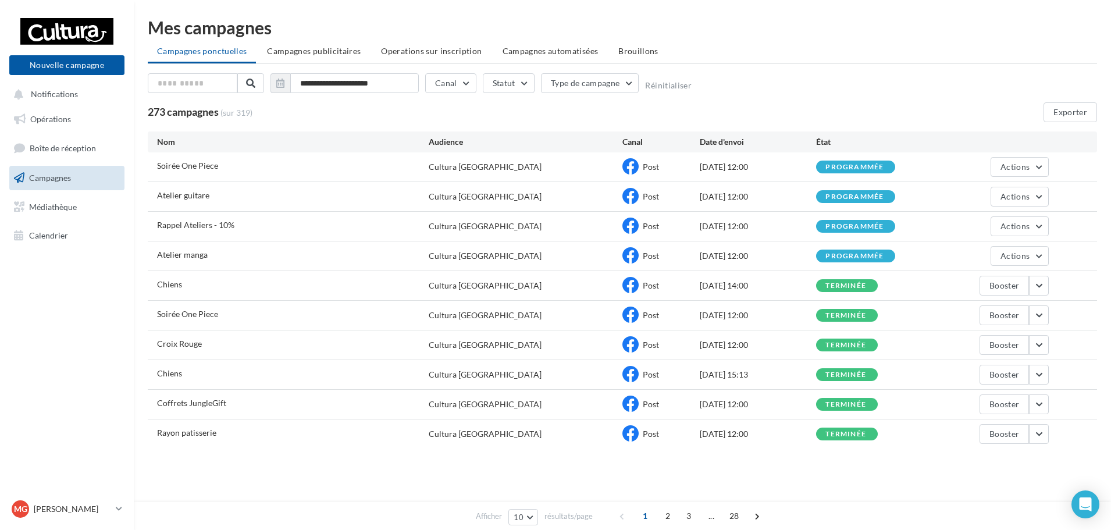
click at [806, 476] on div "Afficher 10 10 25 50 100 résultats/page 1 2 3 ... 28" at bounding box center [622, 467] width 949 height 28
click at [735, 514] on span "28" at bounding box center [734, 516] width 19 height 19
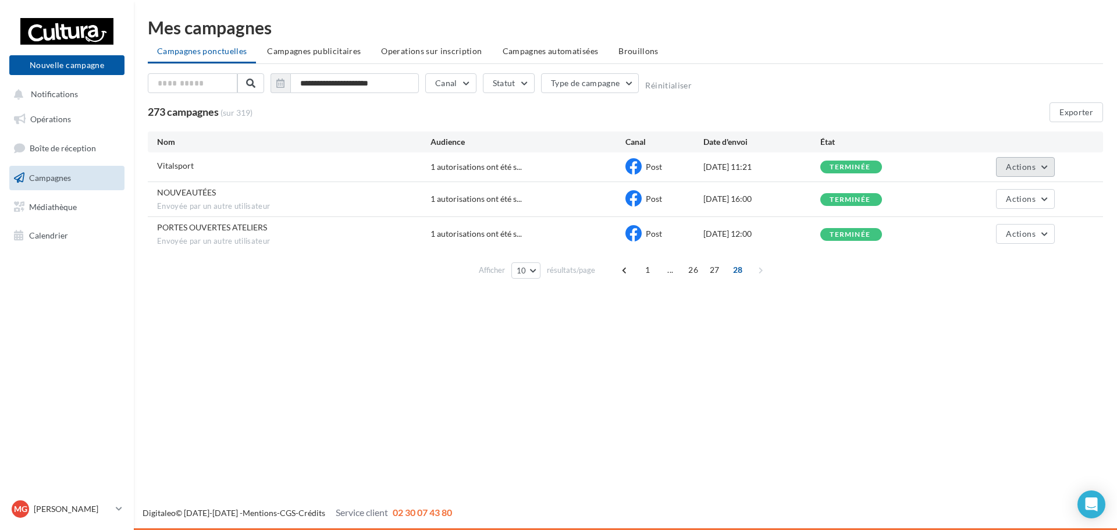
click at [1042, 167] on button "Actions" at bounding box center [1025, 167] width 58 height 20
click at [1012, 195] on button "Voir les résultats" at bounding box center [996, 194] width 116 height 30
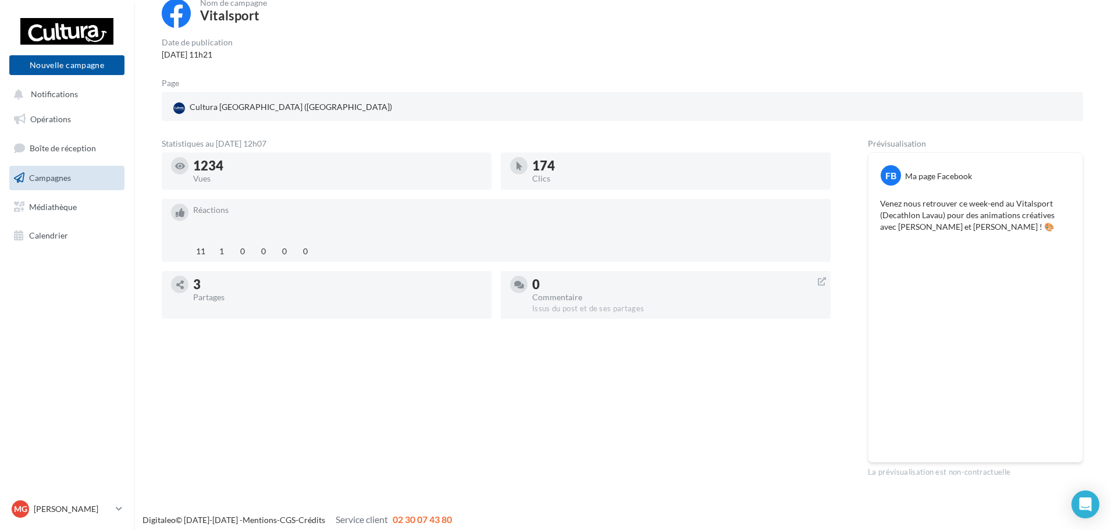
scroll to position [86, 0]
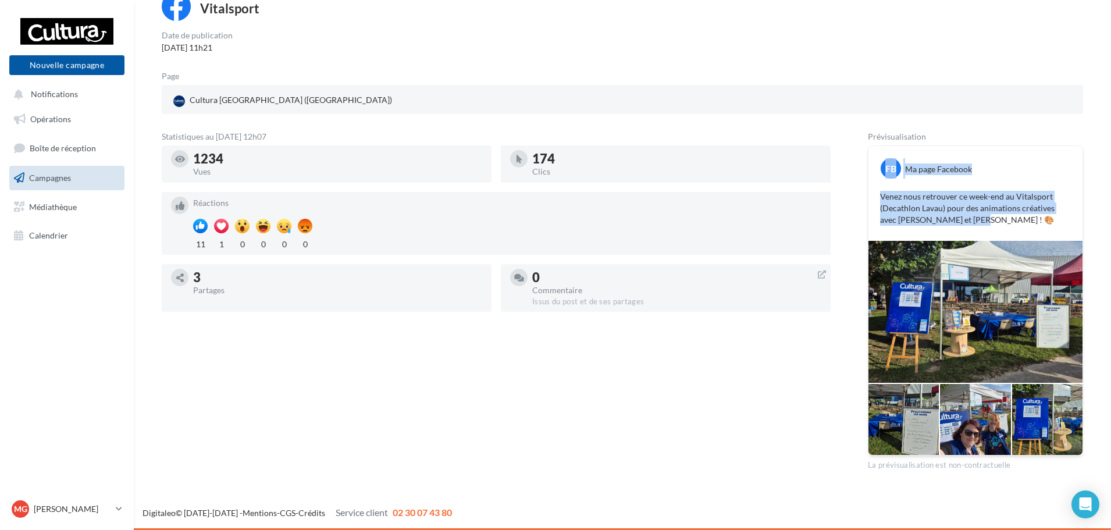
drag, startPoint x: 957, startPoint y: 224, endPoint x: 856, endPoint y: 175, distance: 112.4
click at [856, 175] on div "Statistiques au [DATE] 12h07 1234 Vues 174 Clics Réactions 11 1 0 0 0 0 3 Parta…" at bounding box center [622, 302] width 921 height 338
click at [919, 218] on p "Venez nous retrouver ce week-end au Vitalsport (Decathlon Lavau) pour des anima…" at bounding box center [975, 208] width 191 height 35
drag, startPoint x: 979, startPoint y: 225, endPoint x: 866, endPoint y: 195, distance: 116.7
click at [866, 195] on div "Statistiques au [DATE] 12h07 1234 Vues 174 Clics Réactions 11 1 0 0 0 0 3 Parta…" at bounding box center [622, 302] width 921 height 338
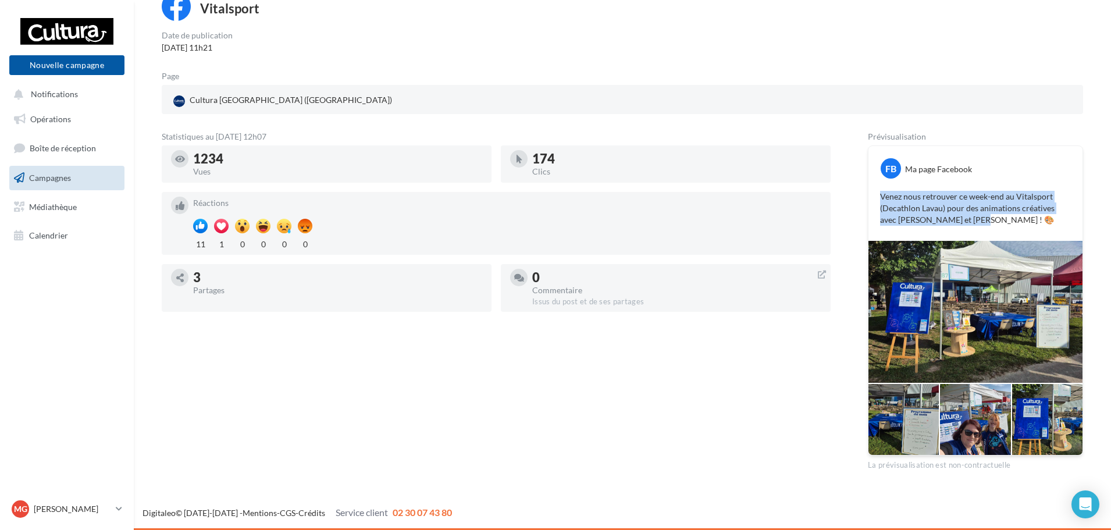
click at [955, 232] on div "FB Ma page Facebook Venez nous retrouver ce week-end au Vitalsport (Decathlon L…" at bounding box center [975, 193] width 214 height 95
drag, startPoint x: 965, startPoint y: 220, endPoint x: 871, endPoint y: 201, distance: 96.3
click at [871, 201] on div "FB Ma page Facebook Venez nous retrouver ce week-end au Vitalsport (Decathlon L…" at bounding box center [975, 193] width 214 height 95
copy p "Venez nous retrouver ce week-end au Vitalsport (Decathlon Lavau) pour des anima…"
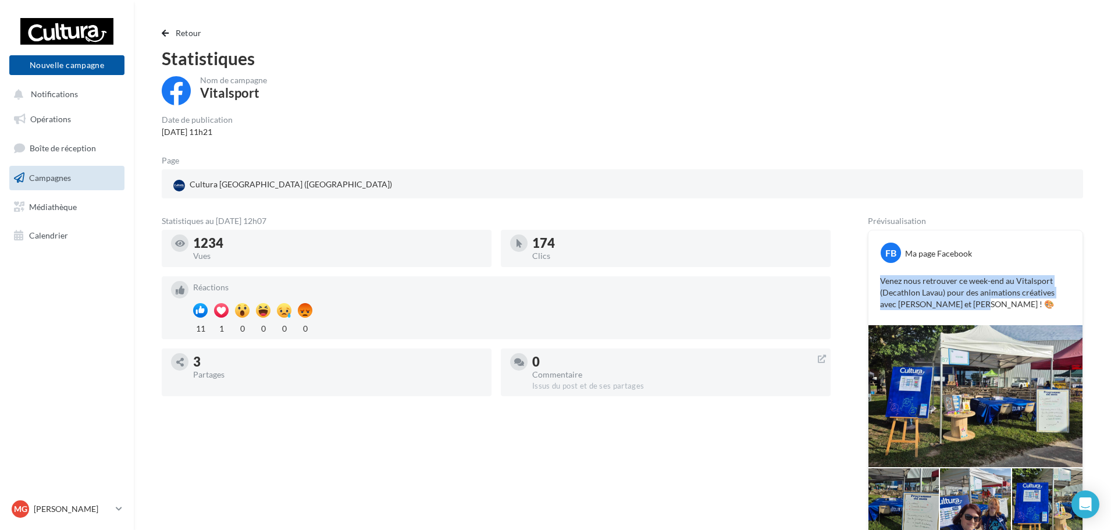
scroll to position [0, 0]
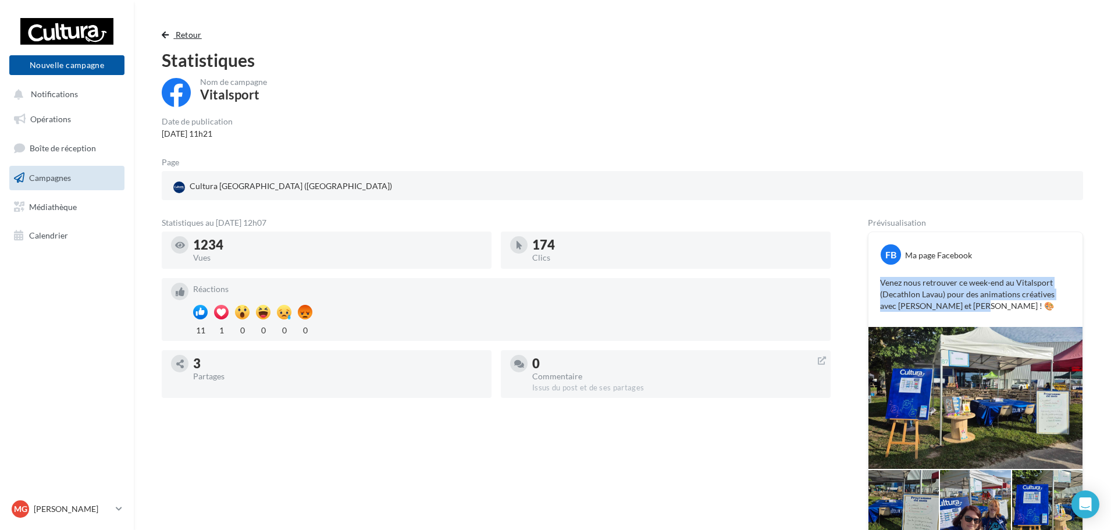
click at [197, 40] on button "Retour" at bounding box center [184, 35] width 45 height 14
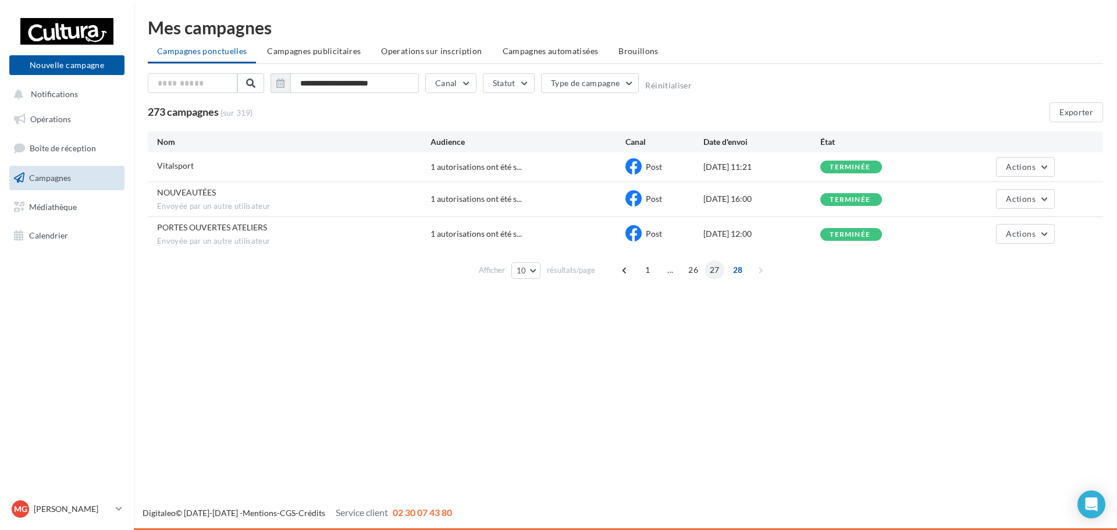
click at [717, 271] on span "27" at bounding box center [714, 270] width 19 height 19
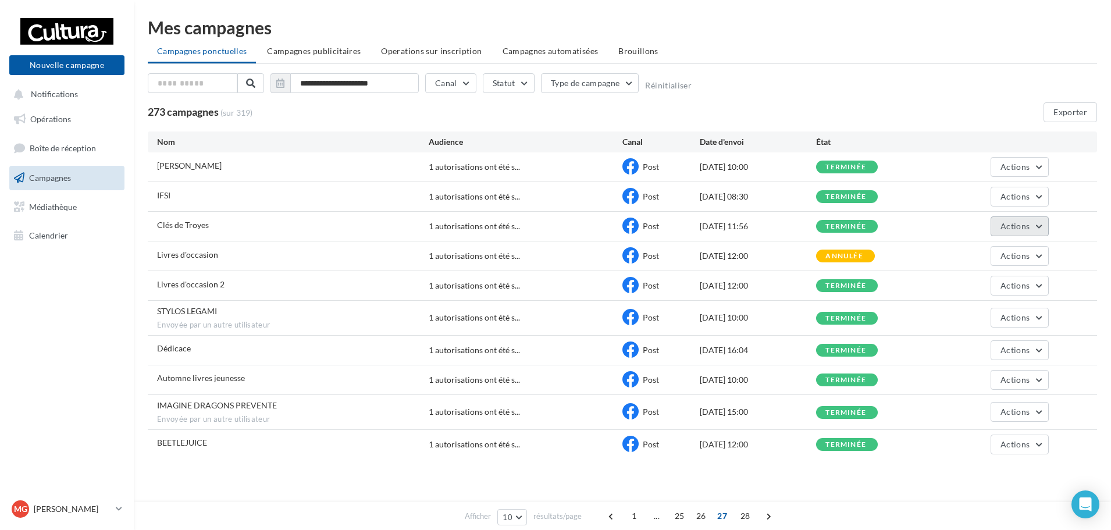
click at [1029, 232] on button "Actions" at bounding box center [1020, 226] width 58 height 20
click at [997, 250] on button "Voir les résultats" at bounding box center [990, 253] width 116 height 30
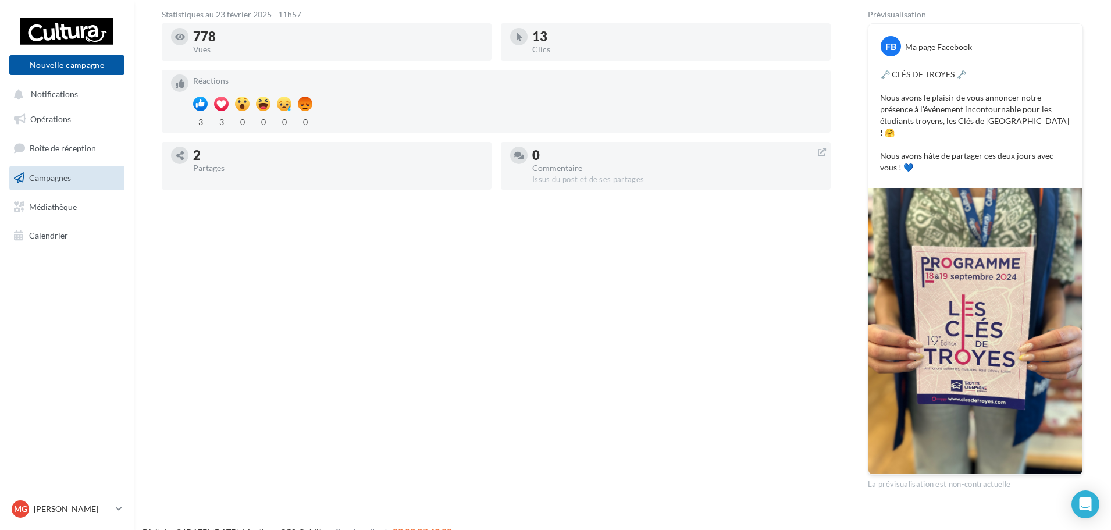
scroll to position [216, 0]
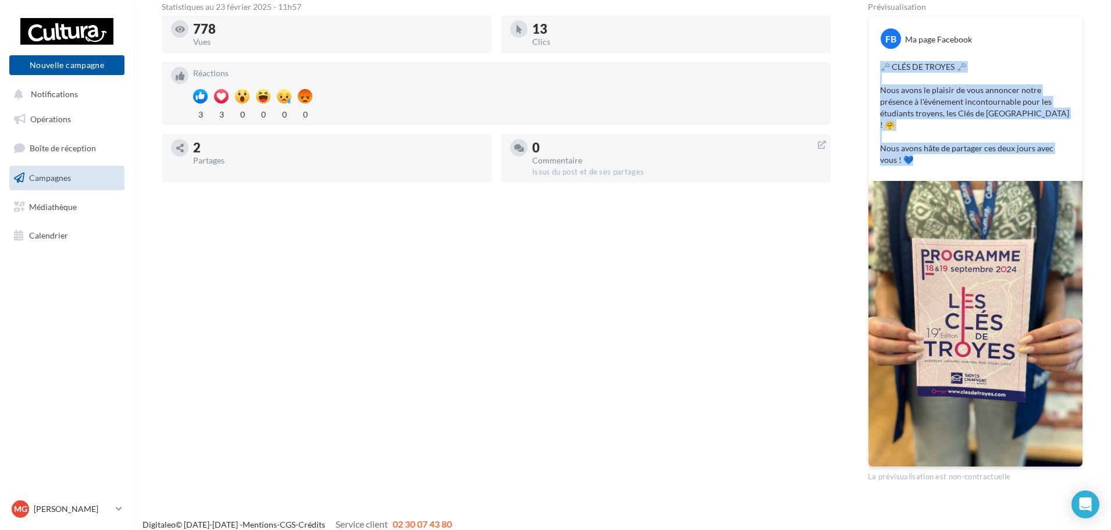
drag, startPoint x: 905, startPoint y: 153, endPoint x: 872, endPoint y: 55, distance: 103.0
click at [872, 55] on div "FB Ma page Facebook 🗝️ CLÉS DE TROYES 🗝️ Nous avons le plaisir de vous annoncer…" at bounding box center [975, 98] width 214 height 165
copy p "🗝️ CLÉS DE TROYES 🗝️ Nous avons le plaisir de vous annoncer notre présence à l'…"
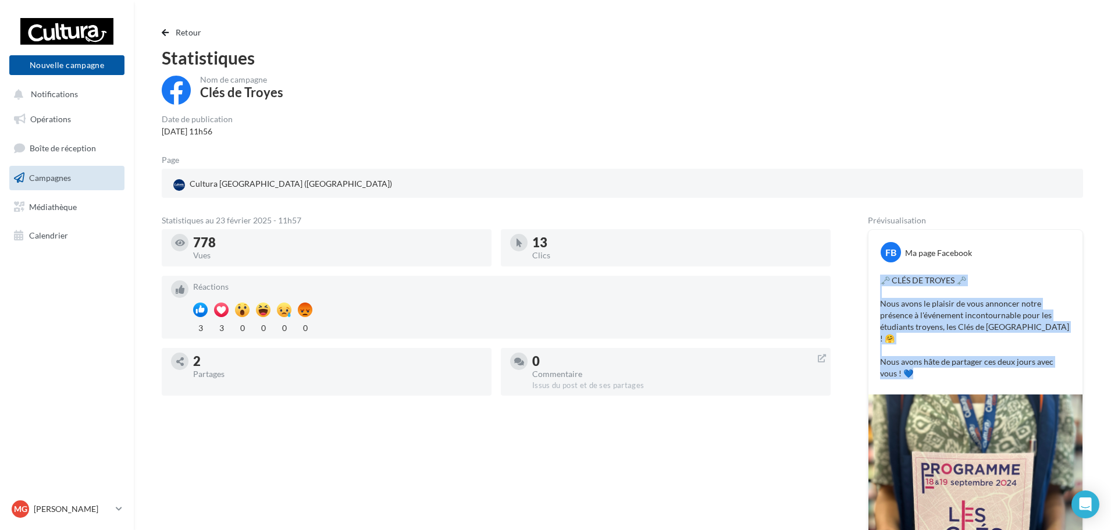
scroll to position [0, 0]
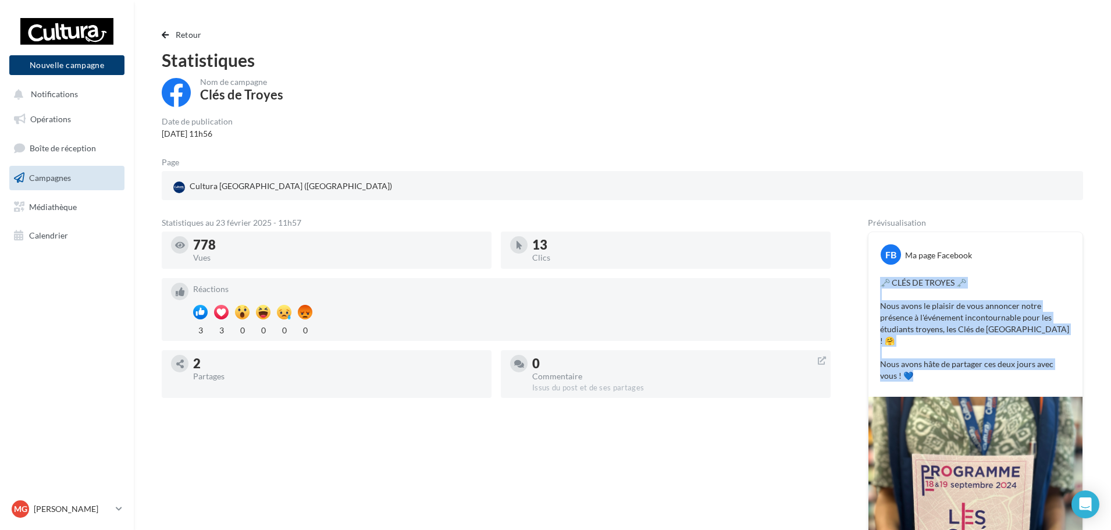
click at [87, 62] on button "Nouvelle campagne" at bounding box center [66, 65] width 115 height 20
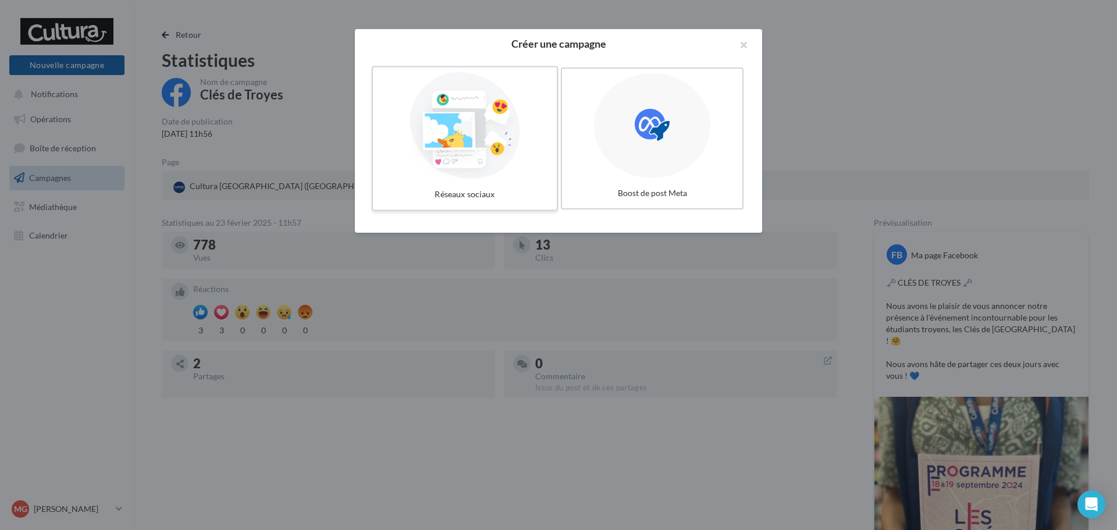
click at [468, 129] on div at bounding box center [464, 125] width 174 height 107
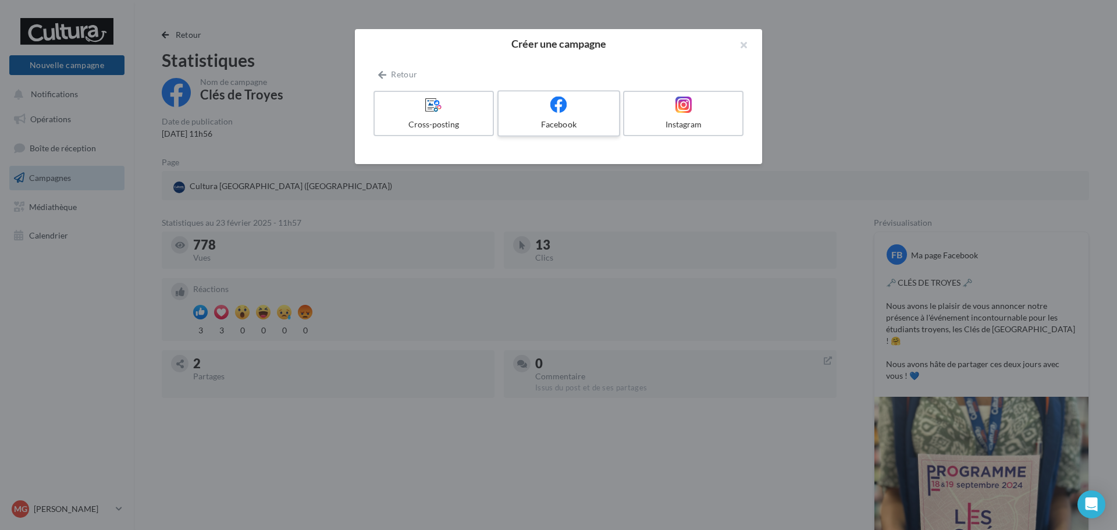
click at [576, 127] on div "Facebook" at bounding box center [558, 125] width 111 height 12
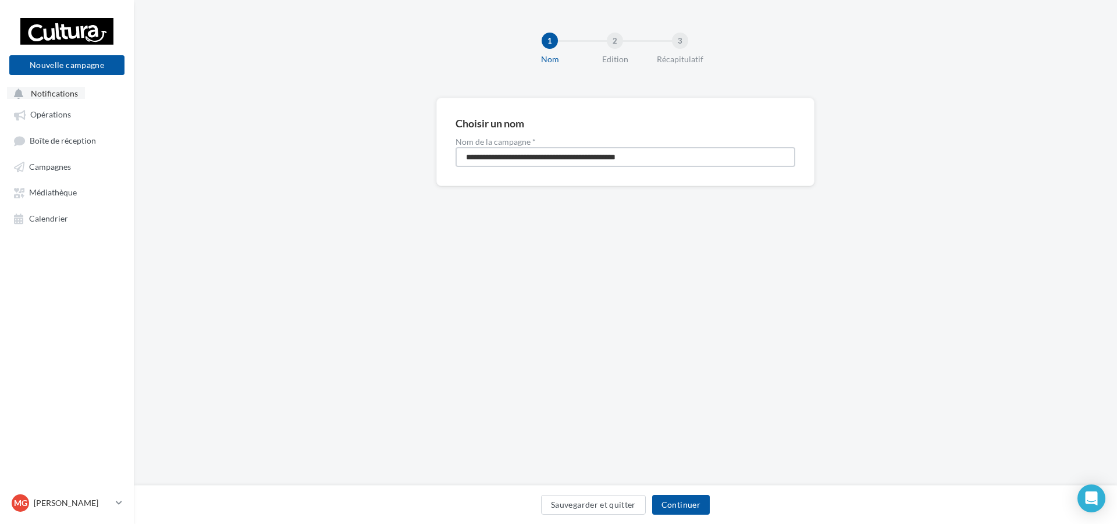
drag, startPoint x: 680, startPoint y: 149, endPoint x: 108, endPoint y: 98, distance: 574.6
click at [108, 98] on div "Nouvelle campagne Nouvelle campagne Notifications Opérations Boîte de réception…" at bounding box center [558, 262] width 1117 height 524
type input "**********"
click at [701, 505] on button "Continuer" at bounding box center [681, 505] width 58 height 20
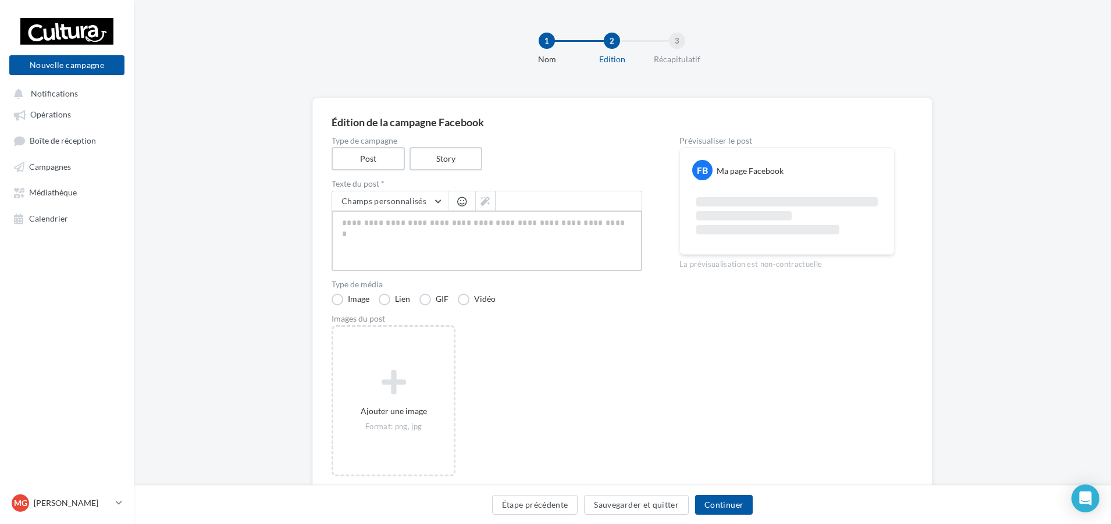
click at [464, 247] on textarea at bounding box center [487, 241] width 311 height 60
paste textarea "**********"
type textarea "**********"
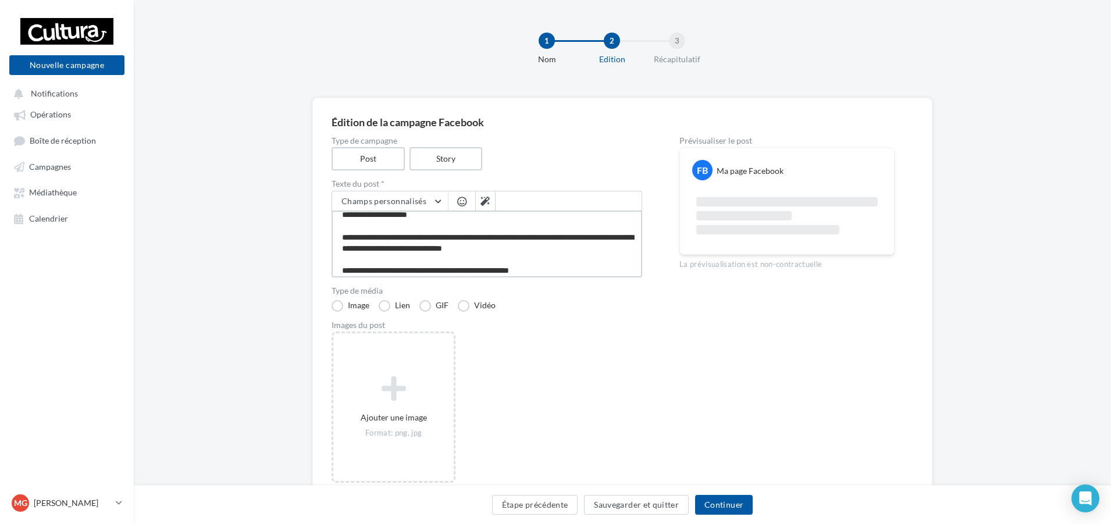
type textarea "**********"
click at [540, 353] on div "Ajouter une image Format: png, jpg" at bounding box center [492, 413] width 320 height 163
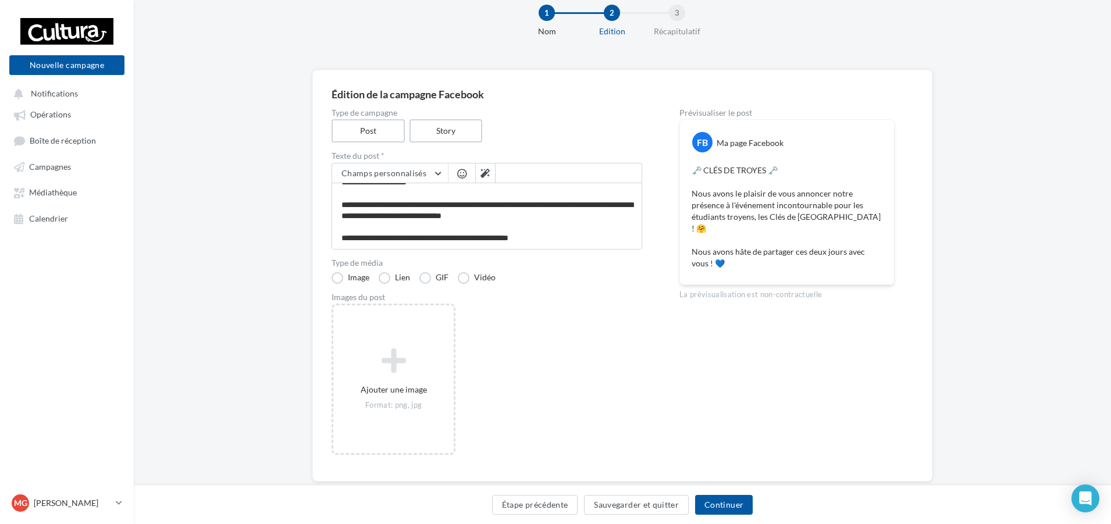
scroll to position [54, 0]
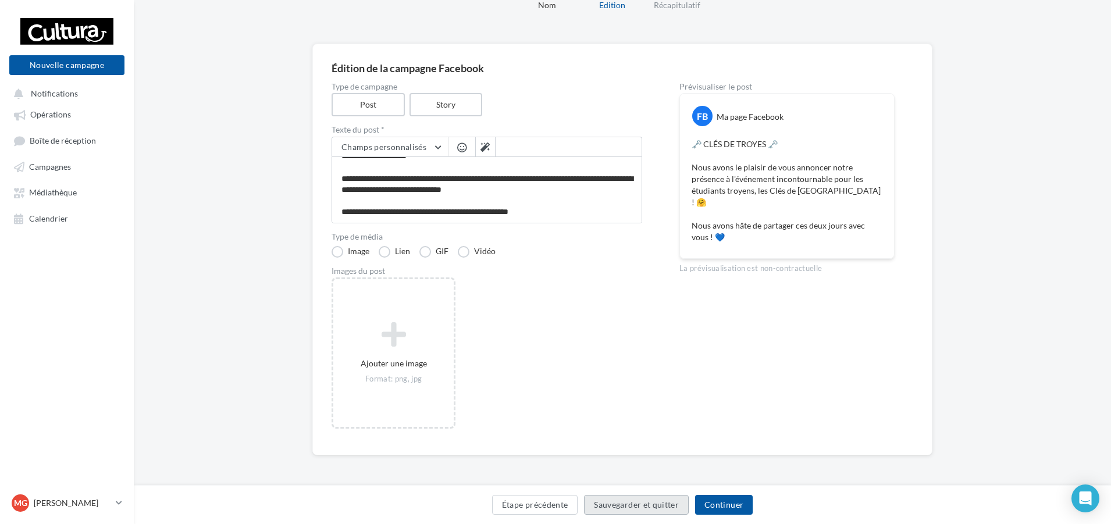
click at [629, 511] on button "Sauvegarder et quitter" at bounding box center [636, 505] width 105 height 20
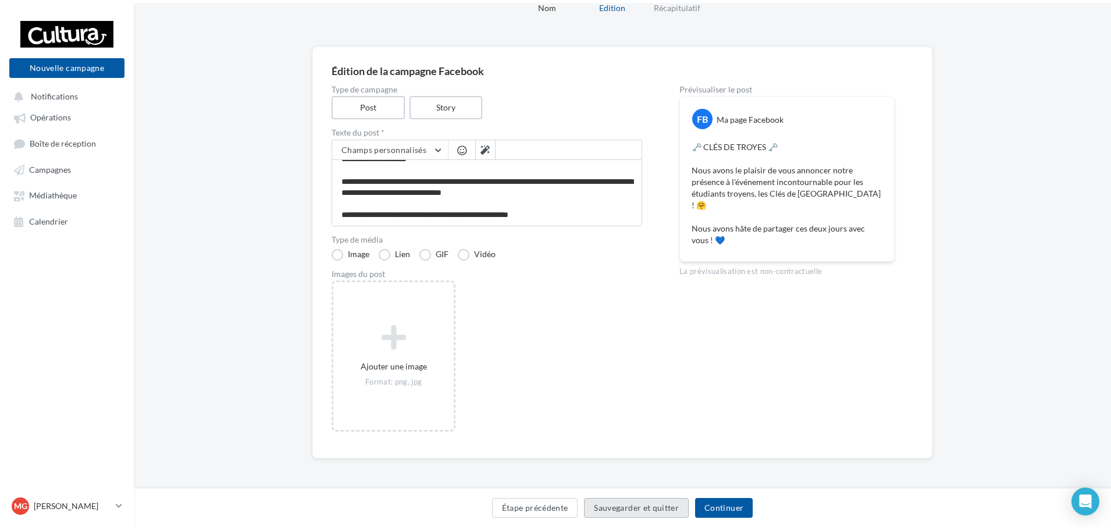
scroll to position [19, 0]
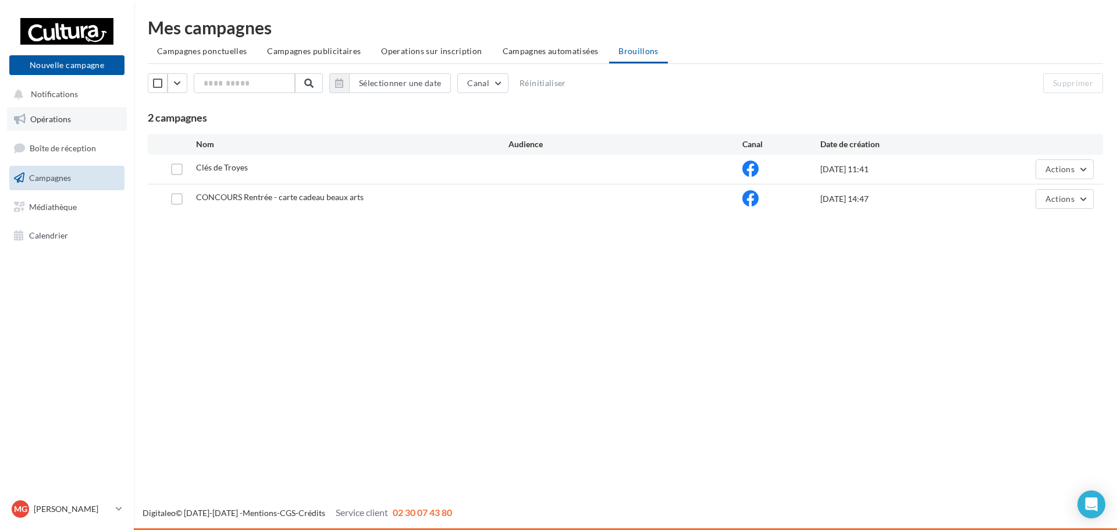
click at [83, 127] on link "Opérations" at bounding box center [67, 119] width 120 height 24
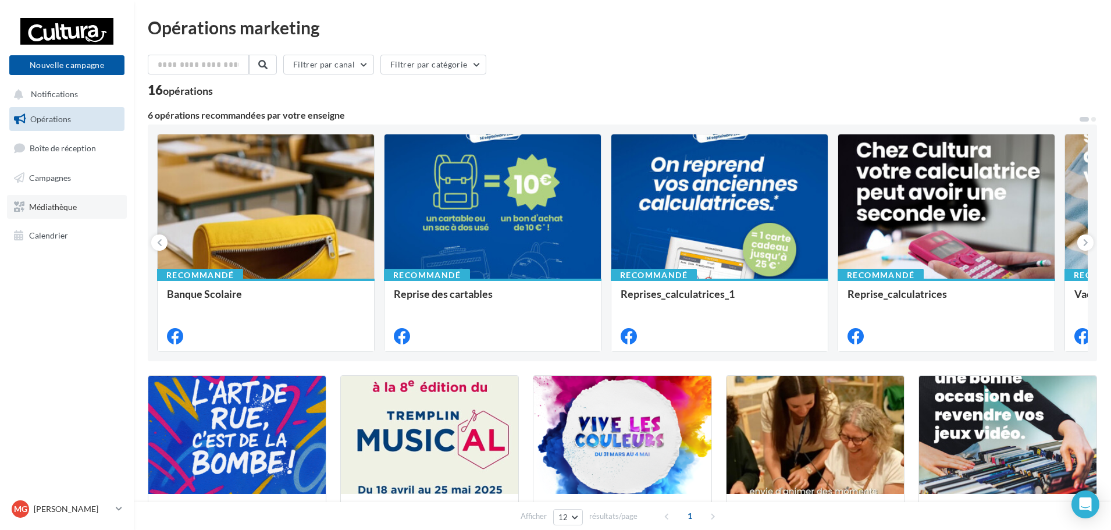
click at [87, 210] on link "Médiathèque" at bounding box center [67, 207] width 120 height 24
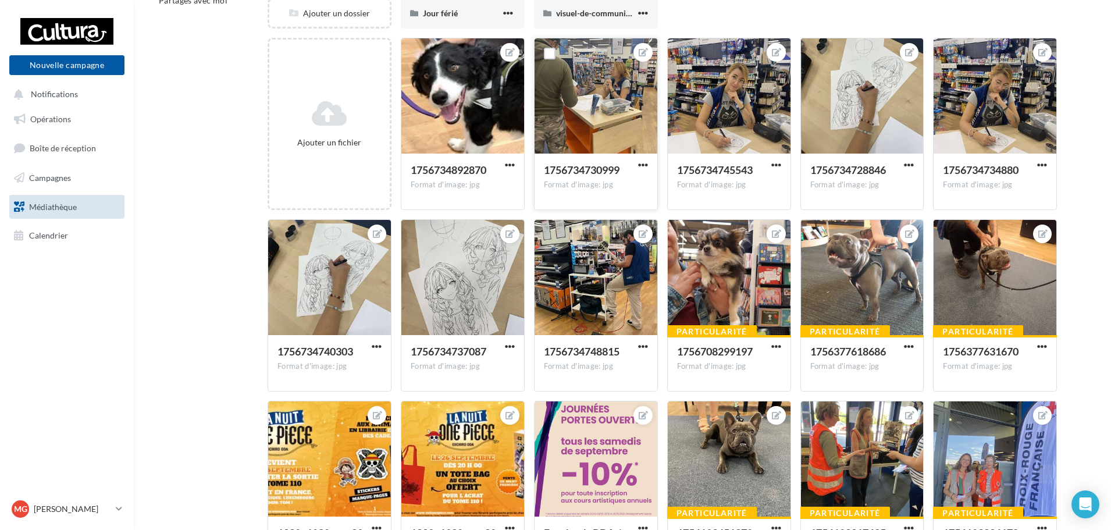
scroll to position [233, 0]
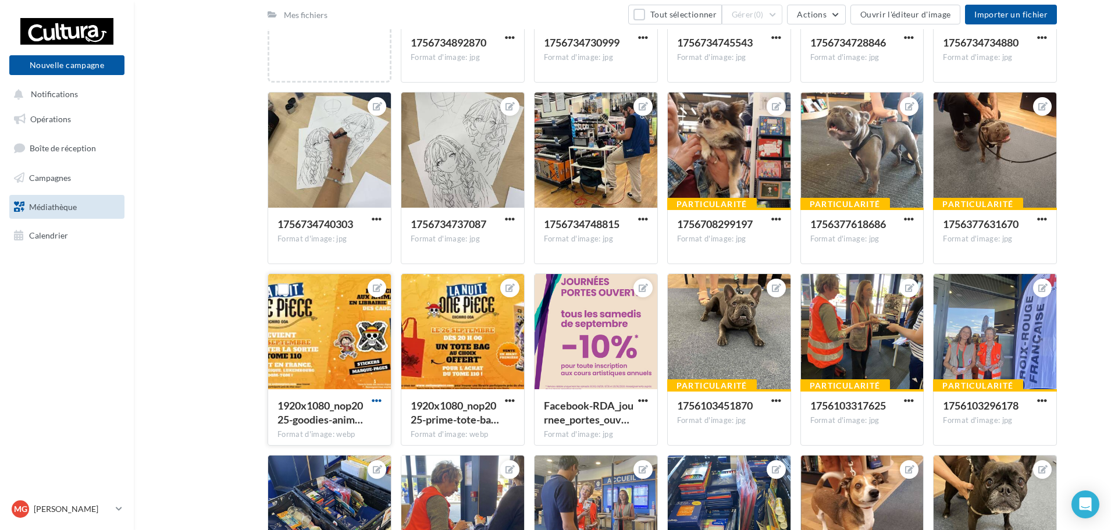
click at [373, 399] on span "button" at bounding box center [377, 401] width 10 height 10
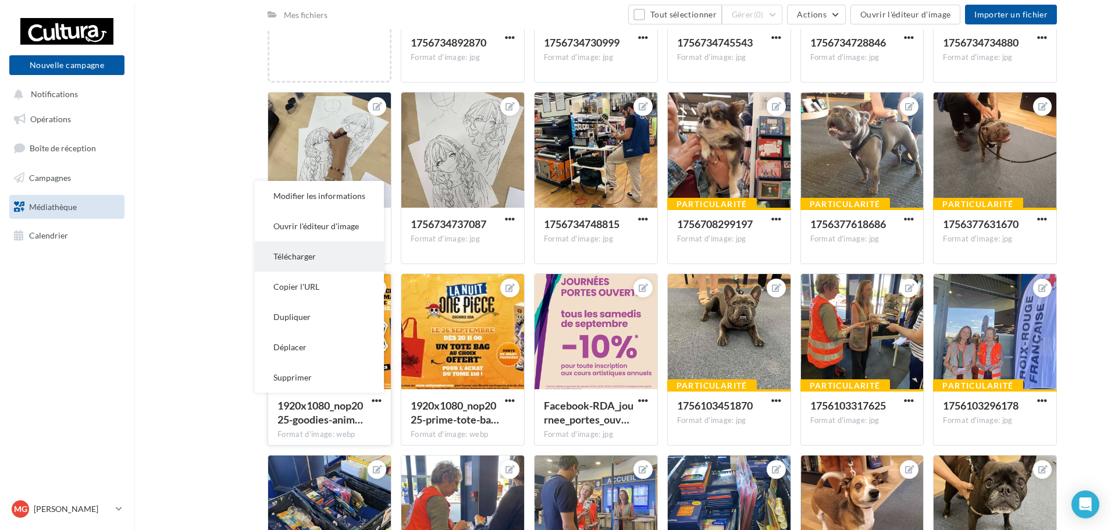
click at [354, 265] on button "Télécharger" at bounding box center [319, 256] width 129 height 30
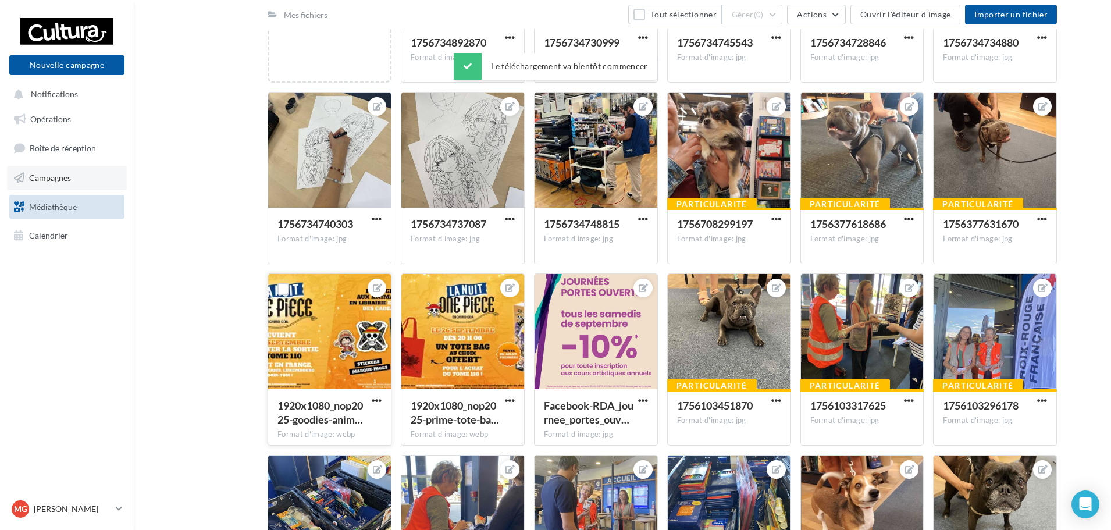
click at [63, 170] on link "Campagnes" at bounding box center [67, 178] width 120 height 24
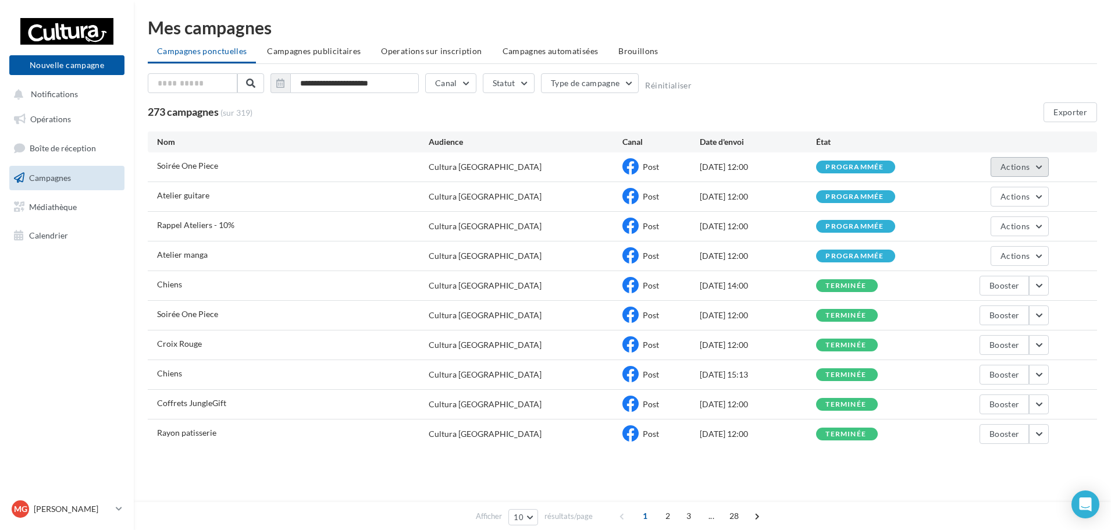
click at [1015, 164] on span "Actions" at bounding box center [1014, 167] width 29 height 10
click at [981, 194] on button "Voir les résultats" at bounding box center [990, 194] width 116 height 30
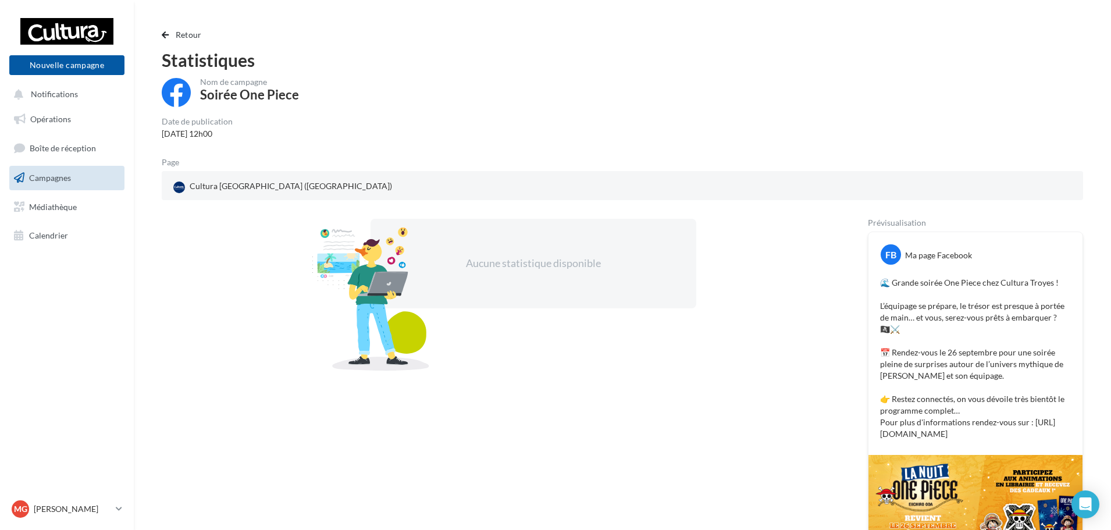
drag, startPoint x: 1016, startPoint y: 445, endPoint x: 885, endPoint y: 282, distance: 209.4
click at [885, 282] on p "🌊 Grande soirée One Piece chez Cultura Troyes ! L’équipage se prépare, le tréso…" at bounding box center [975, 358] width 191 height 163
copy p "🌊 Grande soirée One Piece chez Cultura Troyes ! L’équipage se prépare, le tréso…"
click at [813, 232] on div "Aucune statistique disponible" at bounding box center [496, 264] width 669 height 90
click at [200, 31] on span "Retour" at bounding box center [189, 35] width 26 height 10
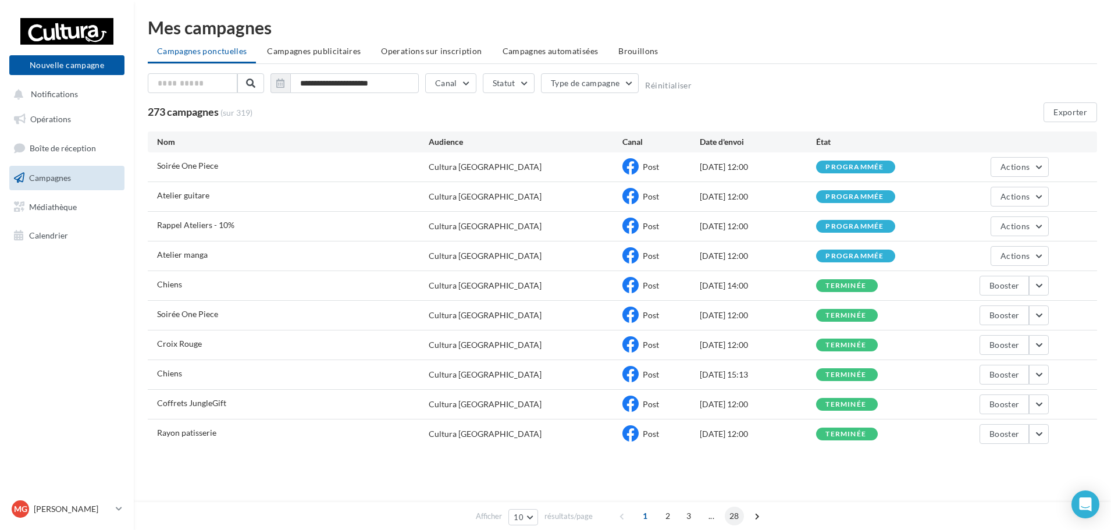
click at [738, 516] on span "28" at bounding box center [734, 516] width 19 height 19
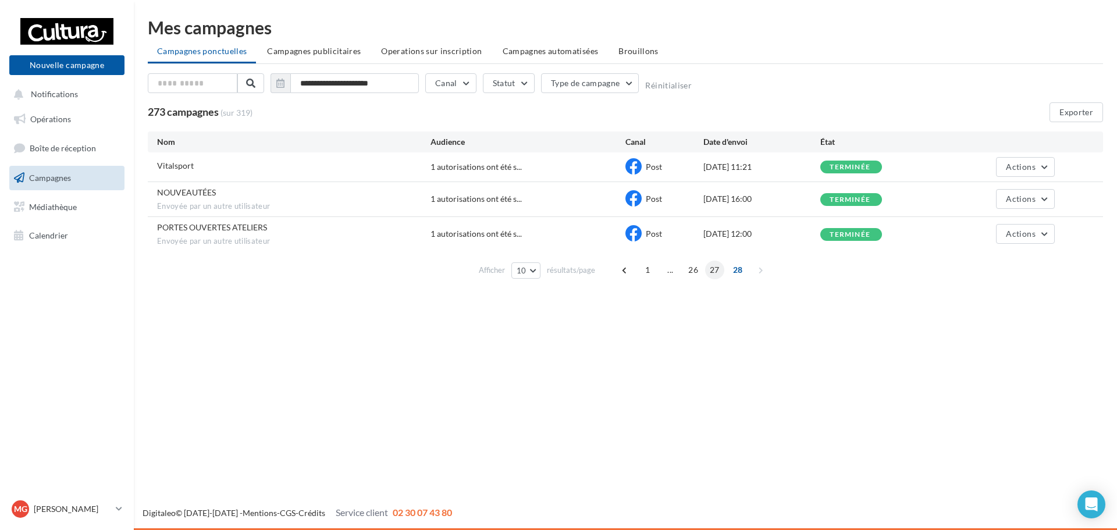
click at [717, 270] on span "27" at bounding box center [714, 270] width 19 height 19
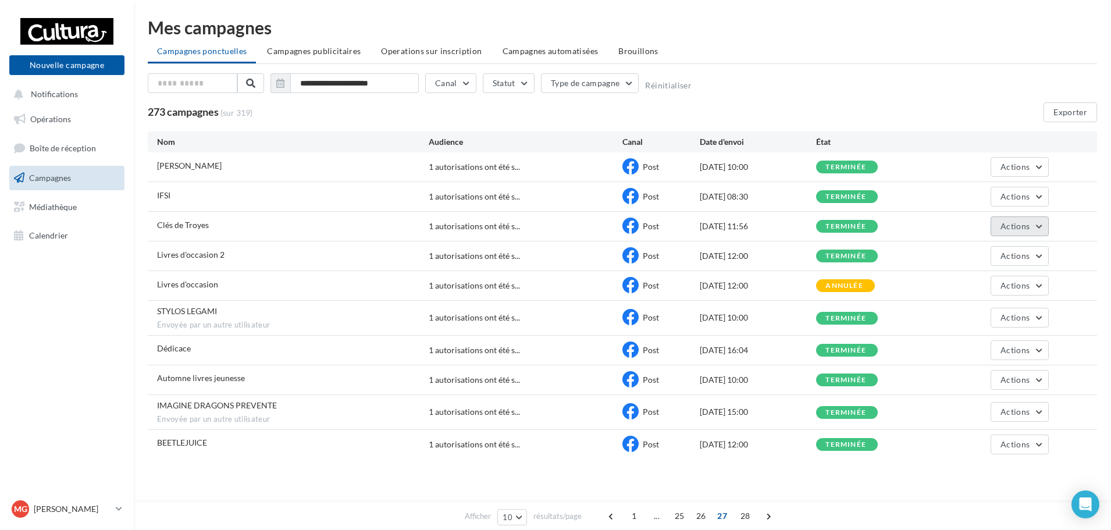
click at [1012, 219] on button "Actions" at bounding box center [1020, 226] width 58 height 20
click at [991, 247] on button "Voir les résultats" at bounding box center [990, 253] width 116 height 30
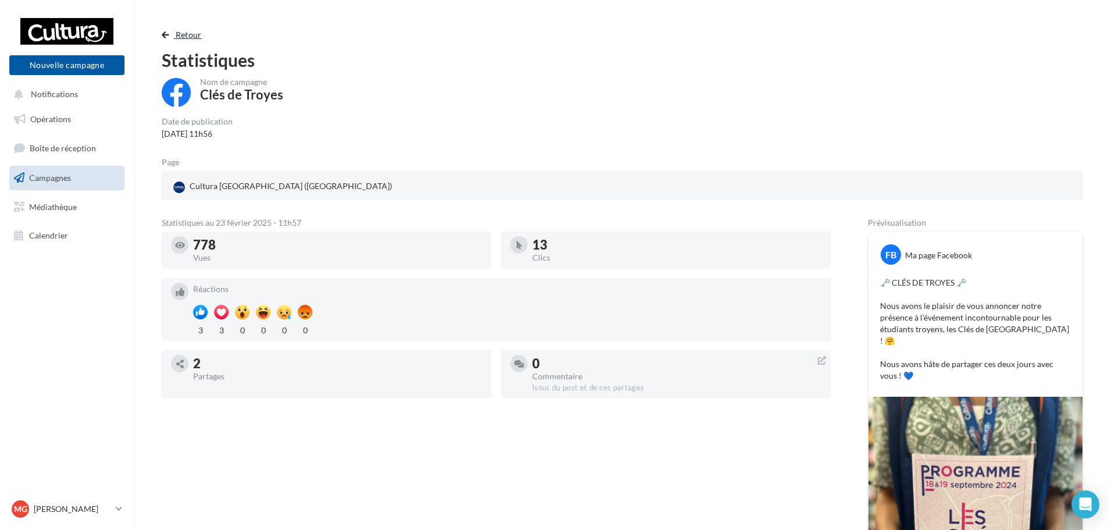
click at [189, 33] on span "Retour" at bounding box center [189, 35] width 26 height 10
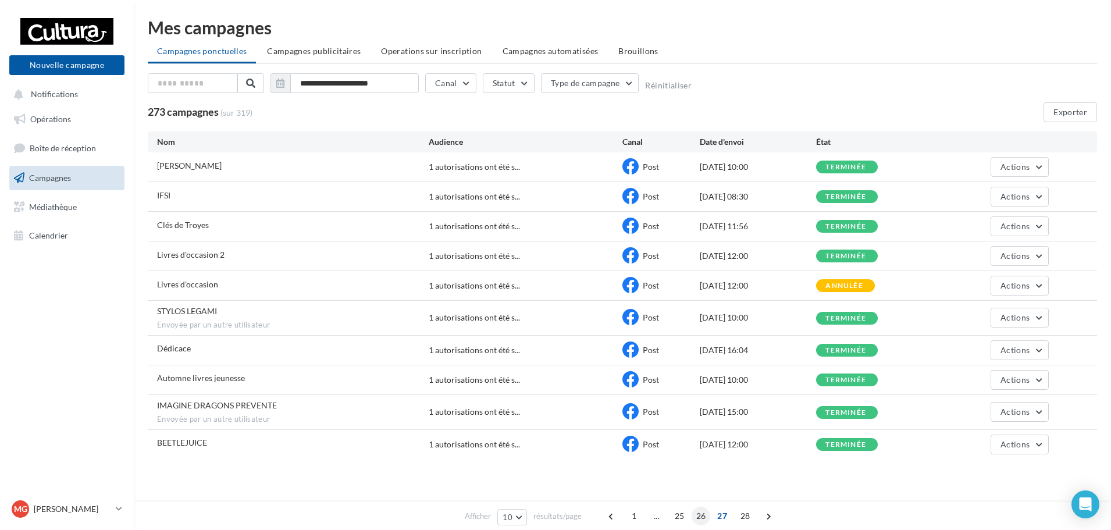
click at [699, 517] on span "26" at bounding box center [701, 516] width 19 height 19
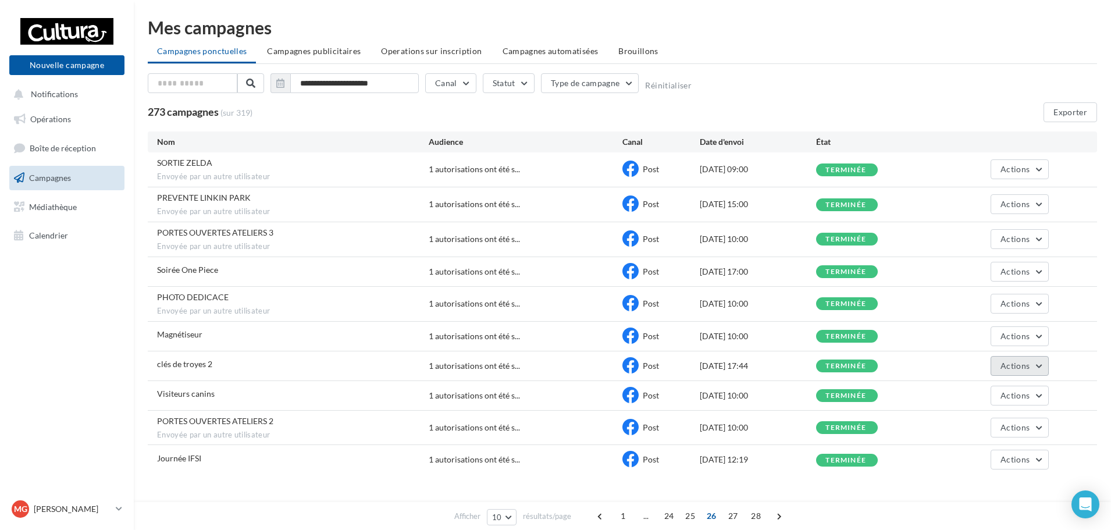
click at [1004, 359] on button "Actions" at bounding box center [1020, 366] width 58 height 20
click at [988, 391] on button "Voir les résultats" at bounding box center [990, 393] width 116 height 30
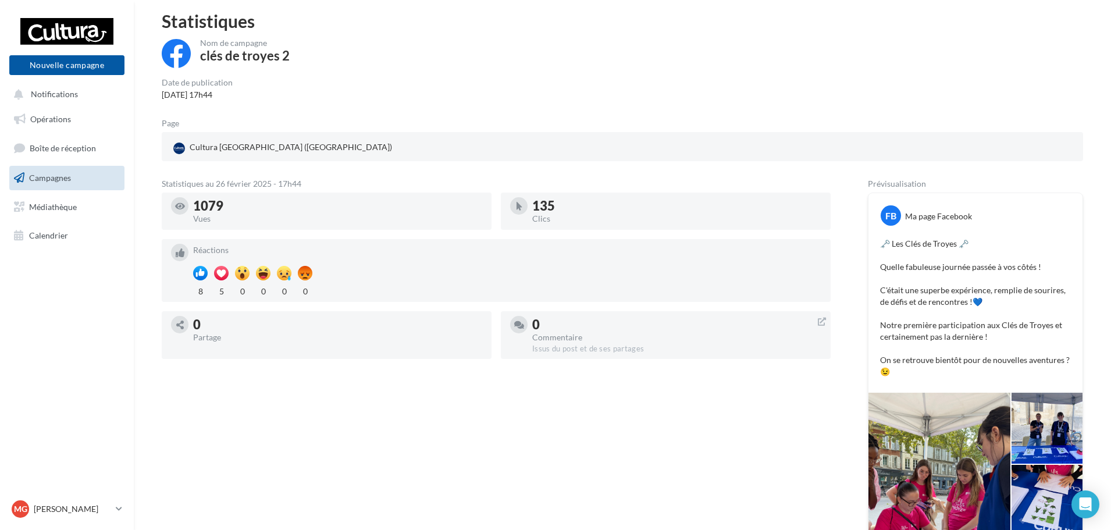
scroll to position [116, 0]
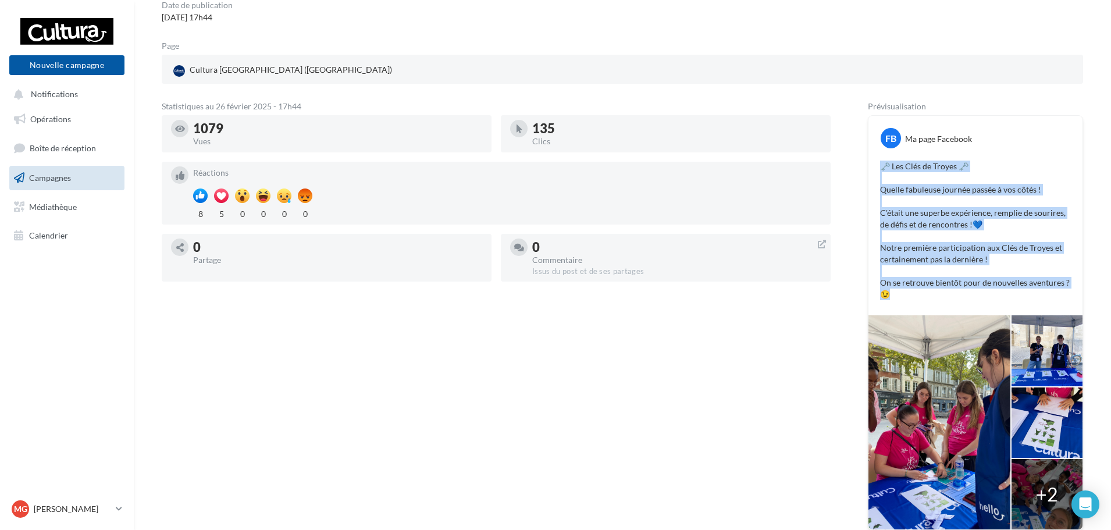
drag, startPoint x: 913, startPoint y: 298, endPoint x: 885, endPoint y: 159, distance: 141.8
click at [885, 159] on div "🗝️ Les Clés de Troyes 🗝️ Quelle fabuleuse journée passée à vos côtés ! C'était …" at bounding box center [975, 230] width 208 height 145
copy p "🗝️ Les Clés de Troyes 🗝️ Quelle fabuleuse journée passée à vos côtés ! C'était …"
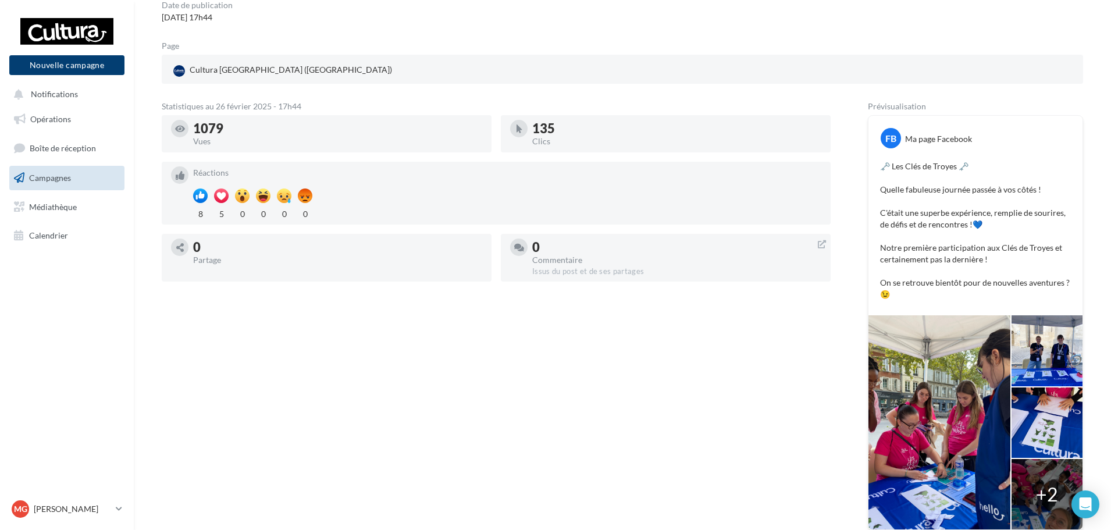
click at [73, 75] on div "Nouvelle campagne Nouvelle campagne" at bounding box center [66, 50] width 115 height 73
click at [61, 53] on div "Nouvelle campagne Nouvelle campagne" at bounding box center [66, 46] width 115 height 58
click at [51, 58] on button "Nouvelle campagne" at bounding box center [66, 65] width 115 height 20
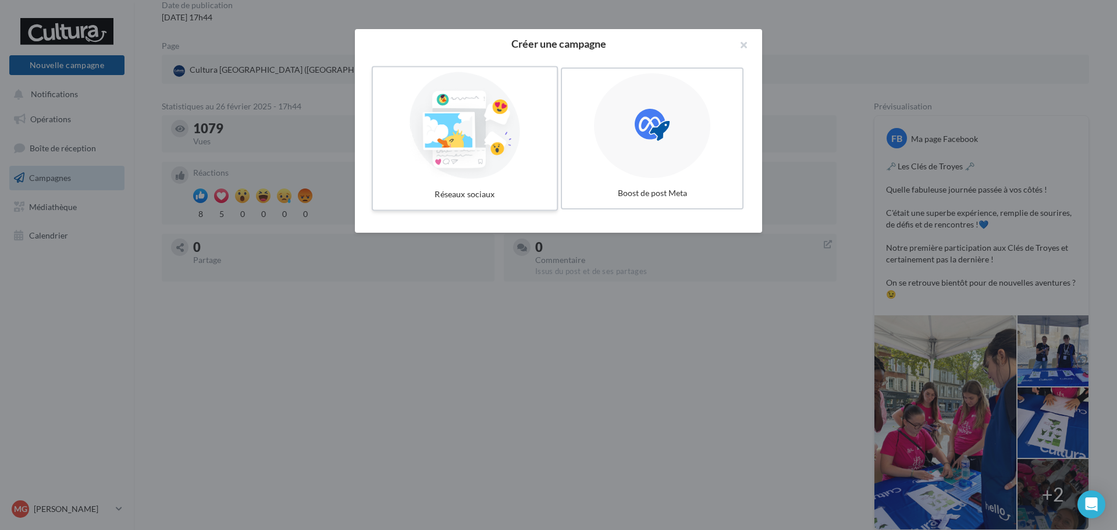
click at [434, 176] on div at bounding box center [464, 125] width 174 height 107
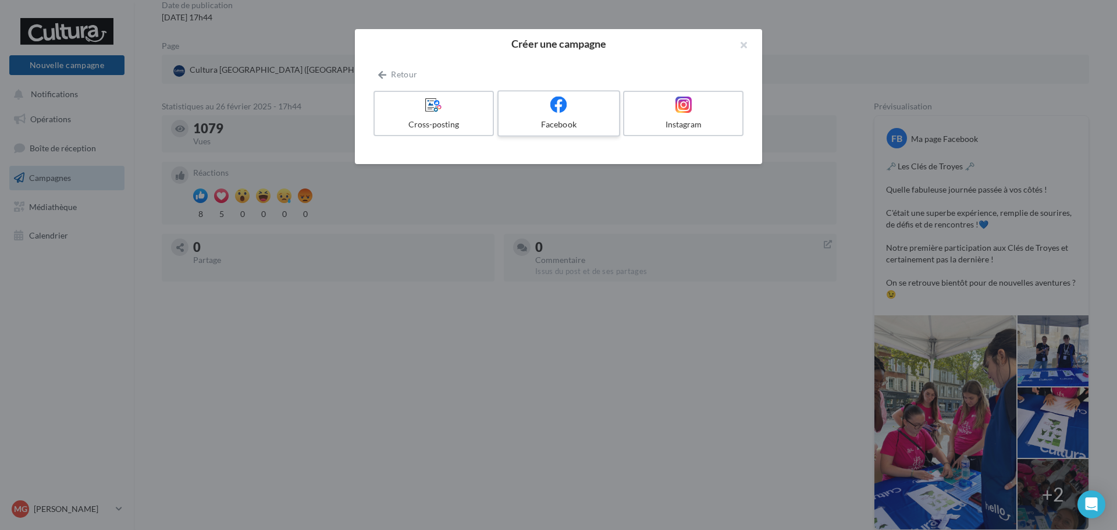
click at [611, 99] on div at bounding box center [558, 105] width 111 height 18
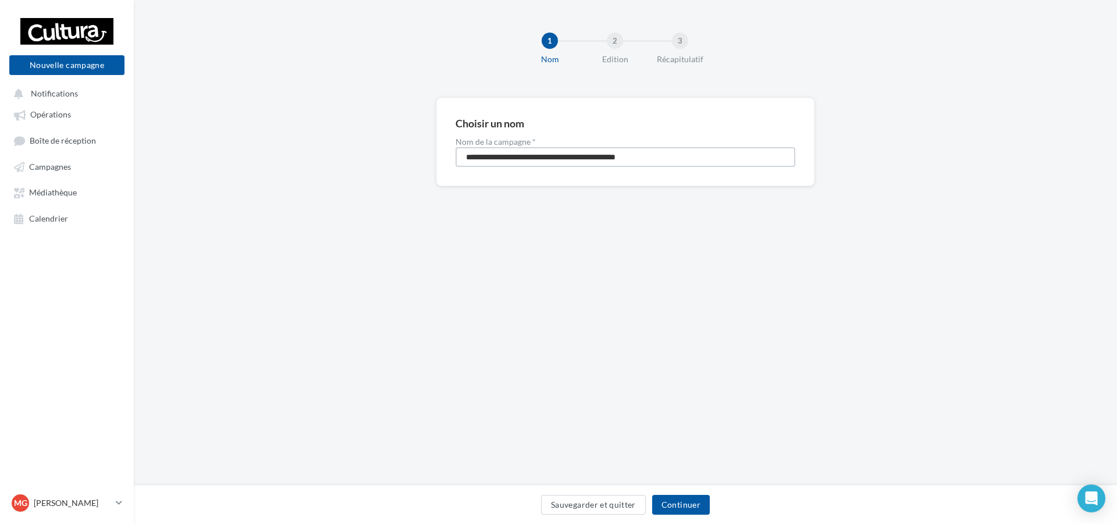
drag, startPoint x: 643, startPoint y: 141, endPoint x: 377, endPoint y: 70, distance: 275.0
click at [377, 70] on div "**********" at bounding box center [625, 243] width 983 height 486
type input "*"
type input "**********"
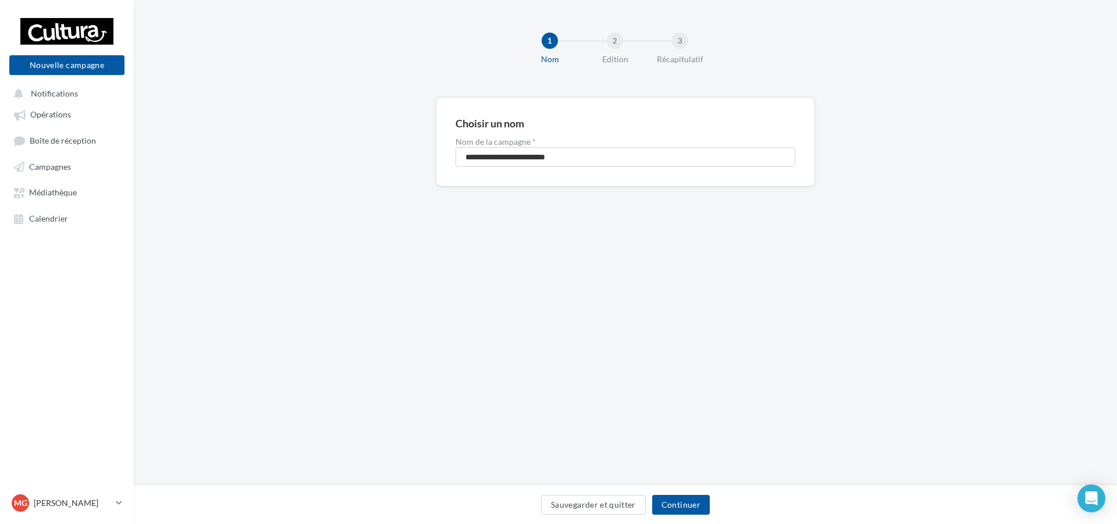
click at [679, 522] on div "Sauvegarder et quitter Continuer" at bounding box center [625, 504] width 983 height 39
click at [676, 500] on button "Continuer" at bounding box center [681, 505] width 58 height 20
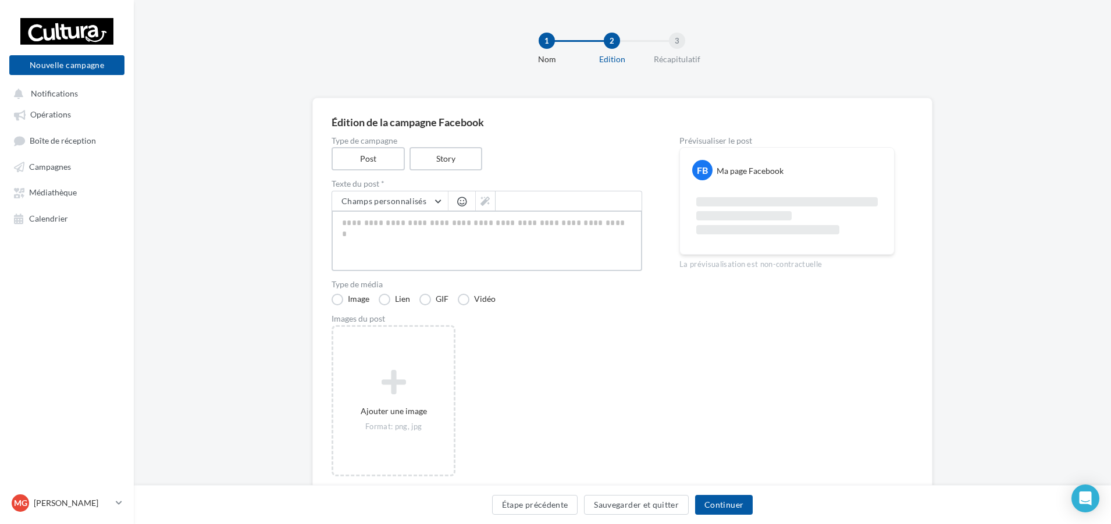
click at [517, 243] on textarea at bounding box center [487, 241] width 311 height 60
paste textarea "**********"
type textarea "**********"
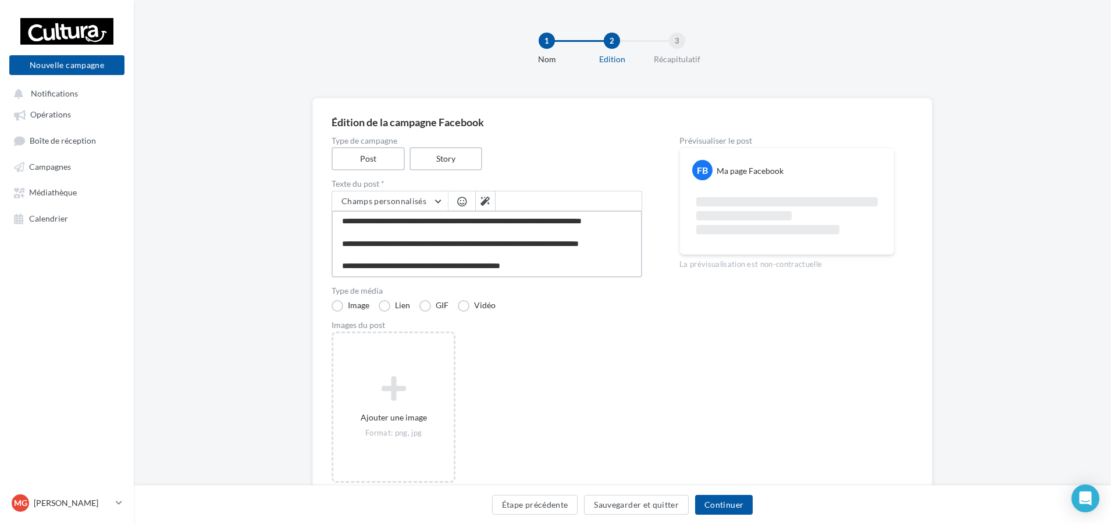
type textarea "**********"
click at [602, 347] on div "Ajouter une image Format: png, jpg" at bounding box center [492, 413] width 320 height 163
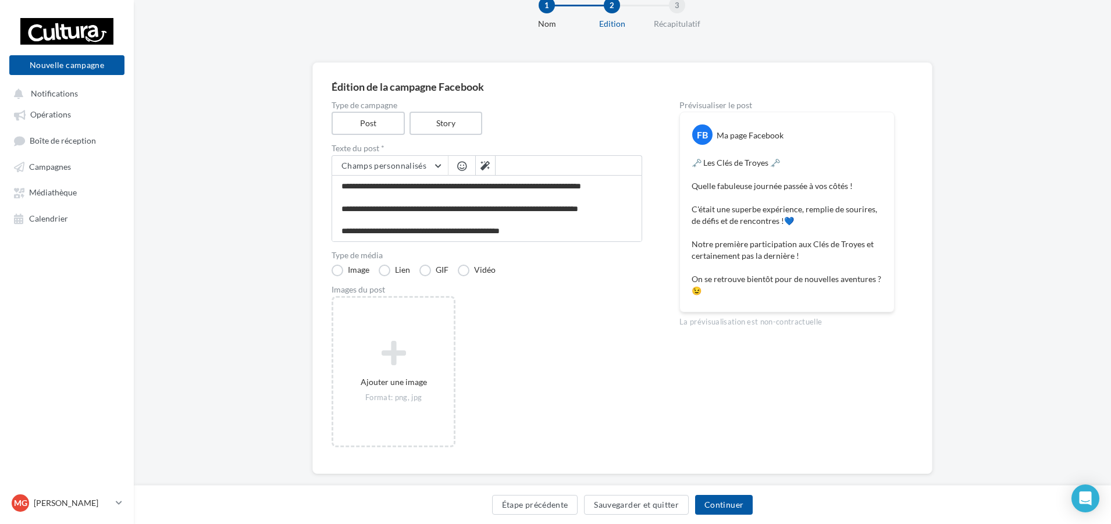
scroll to position [54, 0]
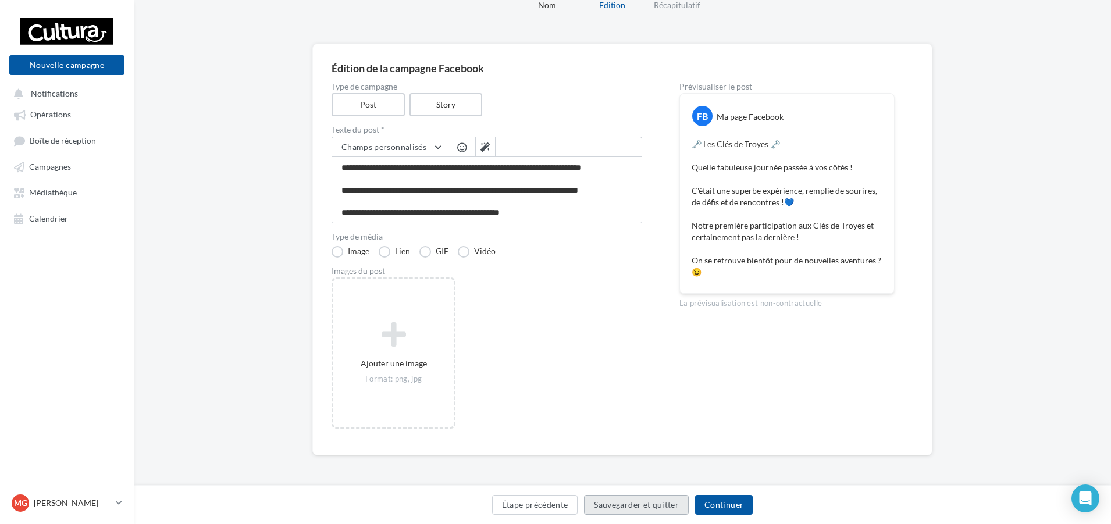
click at [632, 498] on button "Sauvegarder et quitter" at bounding box center [636, 505] width 105 height 20
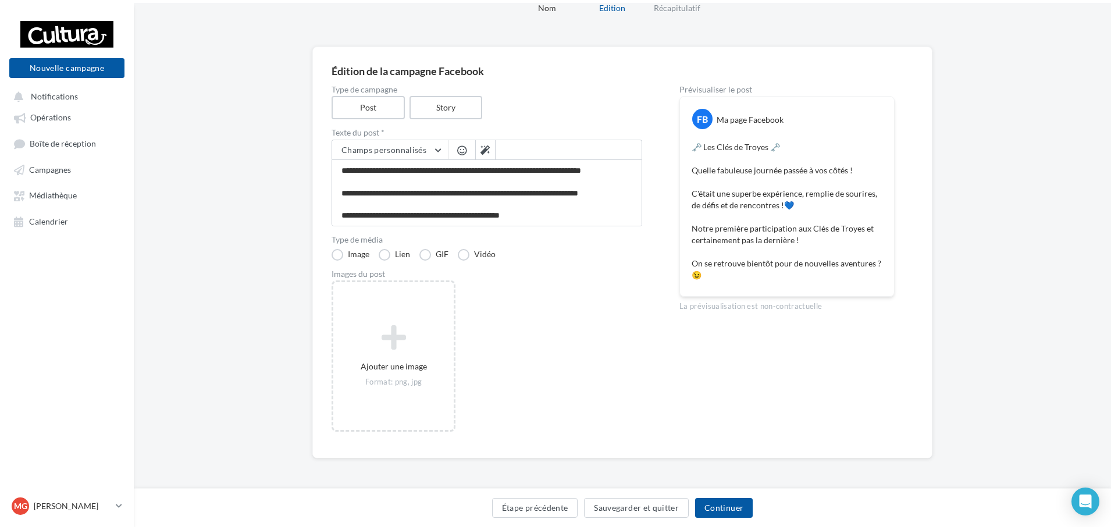
scroll to position [19, 0]
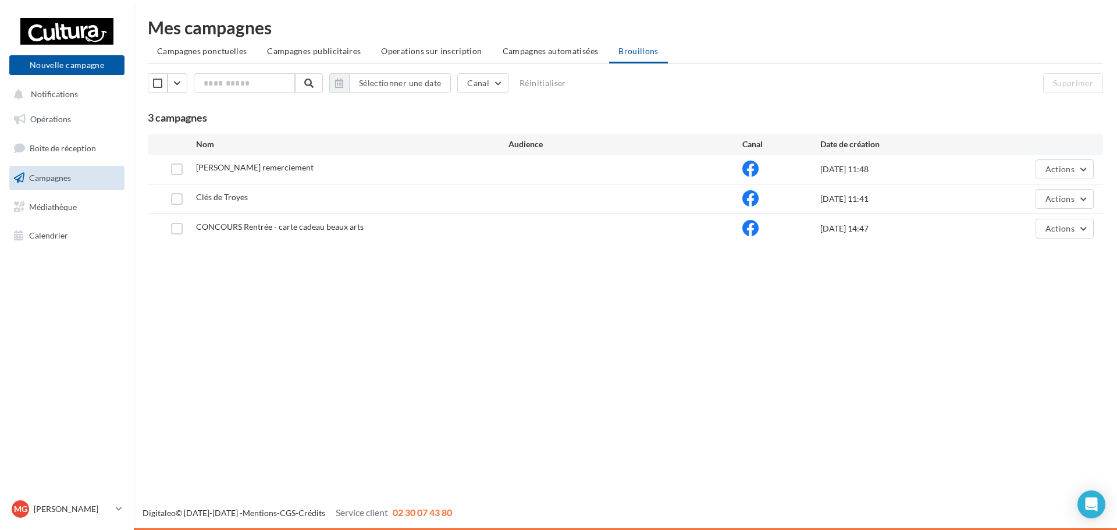
click at [92, 182] on link "Campagnes" at bounding box center [67, 178] width 120 height 24
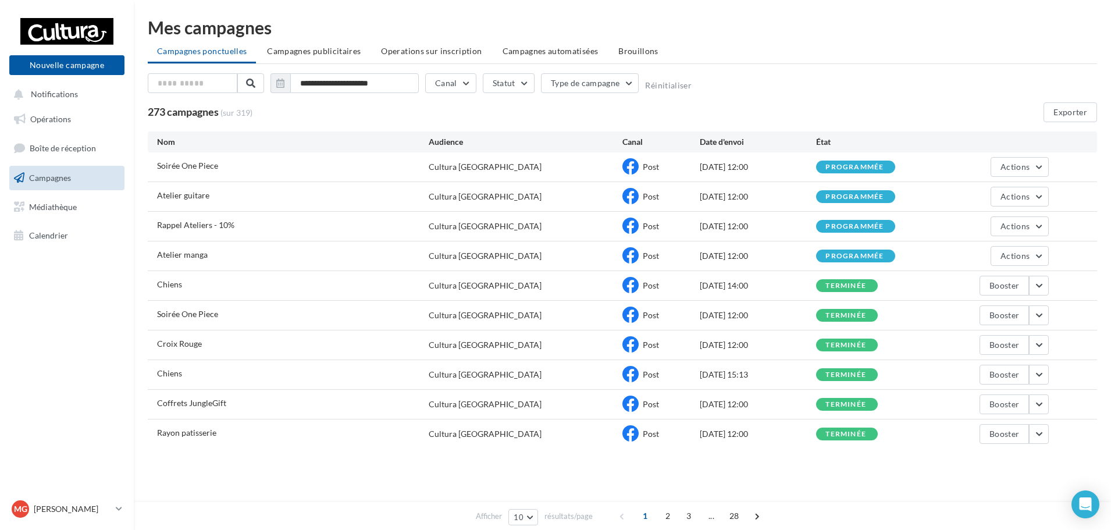
drag, startPoint x: 736, startPoint y: 518, endPoint x: 740, endPoint y: 503, distance: 15.3
click at [740, 503] on div "Afficher 10 10 25 50 100 résultats/page 1 2 3 ... 28" at bounding box center [622, 516] width 977 height 28
click at [736, 511] on span "28" at bounding box center [734, 516] width 19 height 19
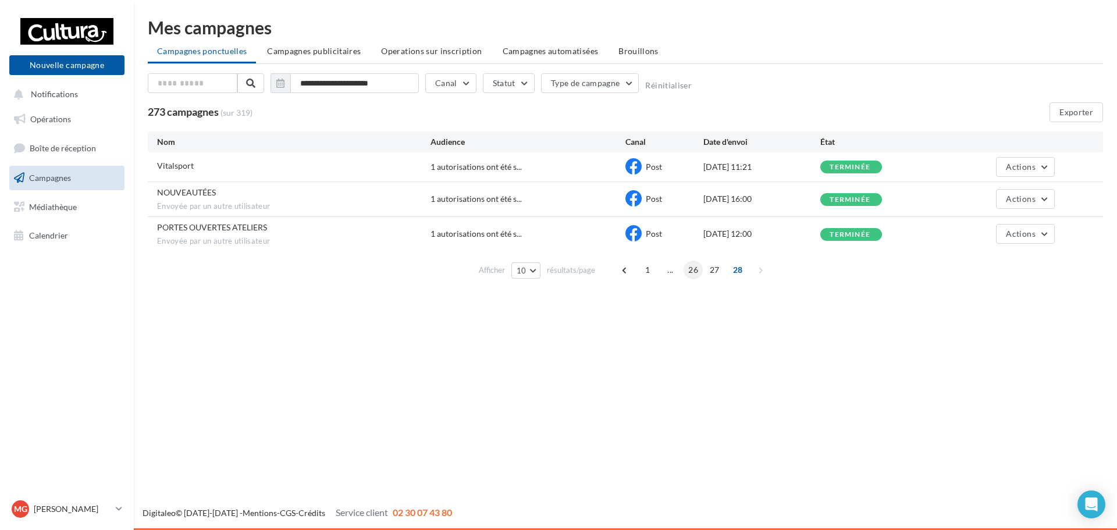
click at [693, 269] on span "26" at bounding box center [692, 270] width 19 height 19
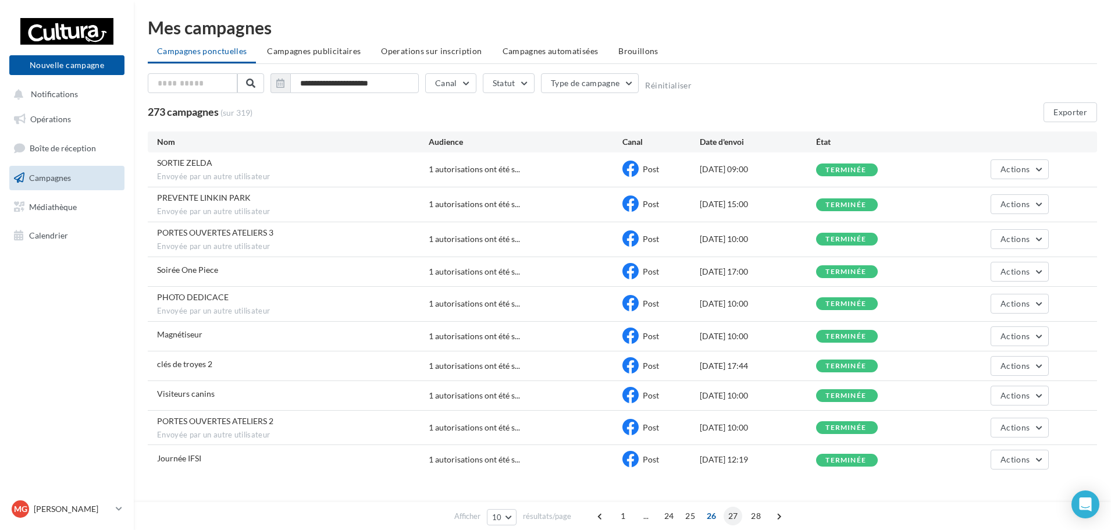
click at [731, 523] on span "27" at bounding box center [733, 516] width 19 height 19
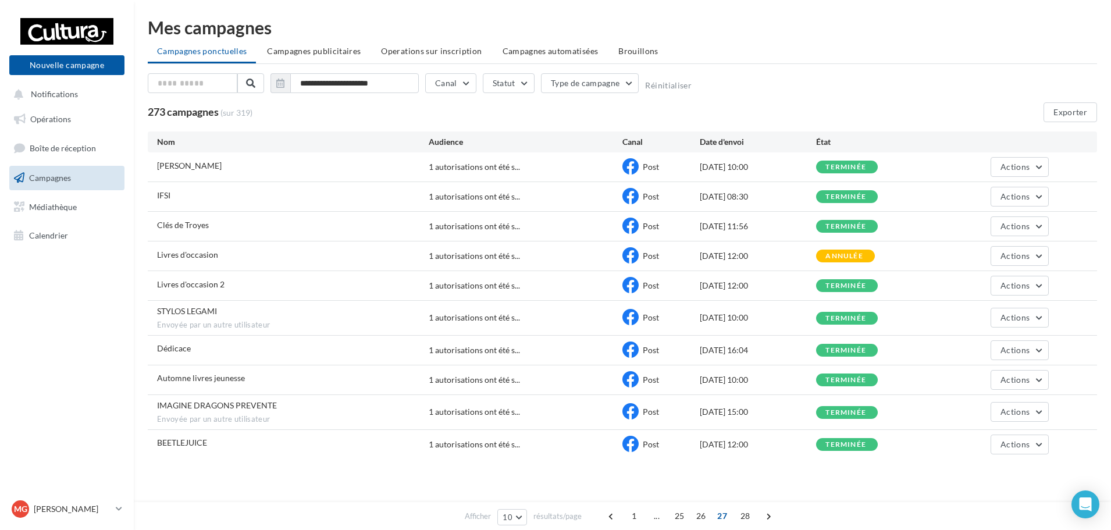
click at [695, 201] on div "Post" at bounding box center [660, 196] width 77 height 17
drag, startPoint x: 693, startPoint y: 196, endPoint x: 767, endPoint y: 202, distance: 74.1
click at [767, 202] on div "IFSI 1 autorisations ont été s... Post 17/09/2024 08:30 terminée Actions" at bounding box center [622, 196] width 949 height 29
click at [781, 204] on div "IFSI 1 autorisations ont été s... Post 17/09/2024 08:30 terminée Actions" at bounding box center [622, 196] width 949 height 29
click at [699, 517] on span "26" at bounding box center [701, 516] width 19 height 19
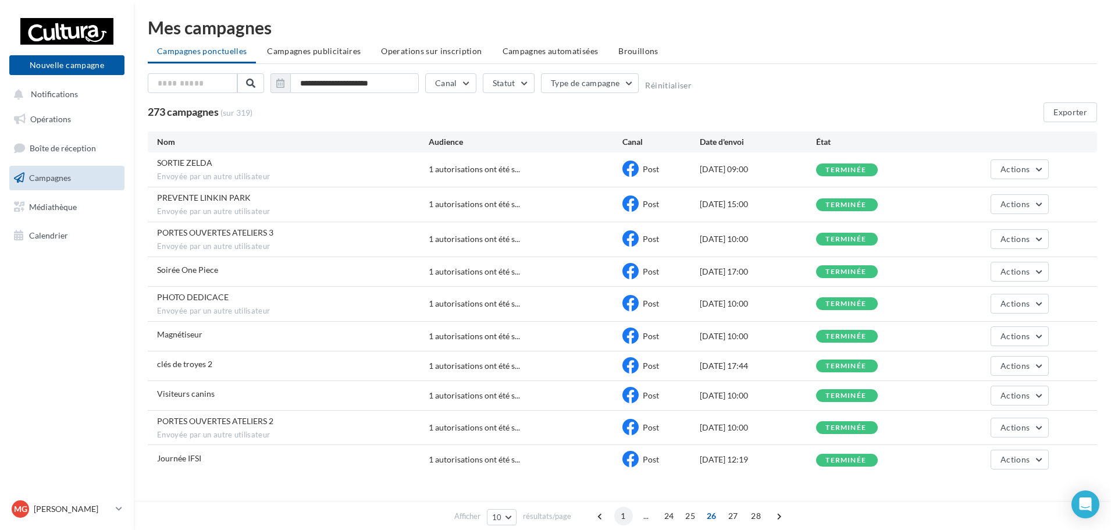
click at [618, 509] on span "1" at bounding box center [623, 516] width 19 height 19
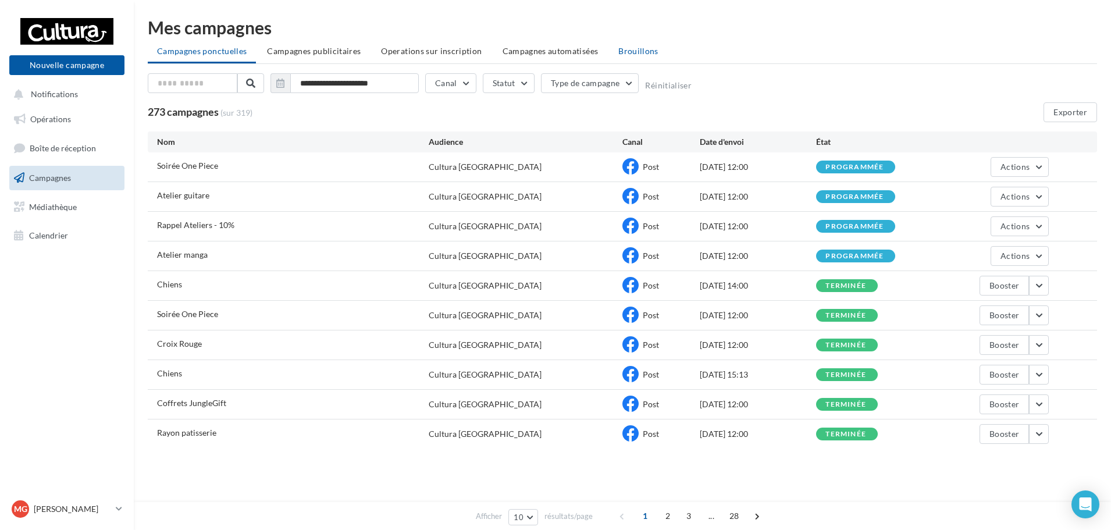
click at [613, 44] on li "Brouillons" at bounding box center [638, 51] width 59 height 21
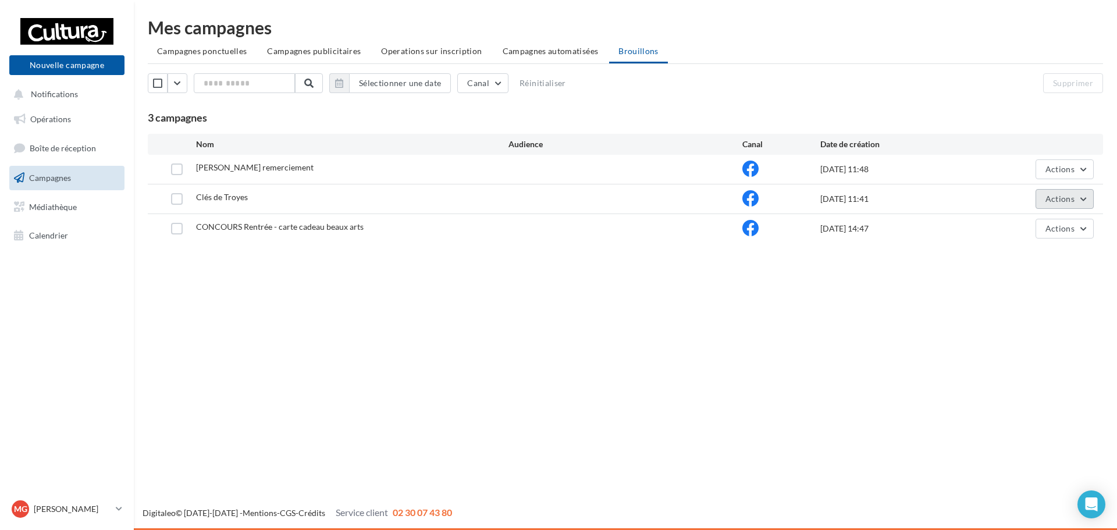
click at [1044, 199] on button "Actions" at bounding box center [1064, 199] width 58 height 20
click at [1003, 230] on button "Editer" at bounding box center [1035, 226] width 116 height 30
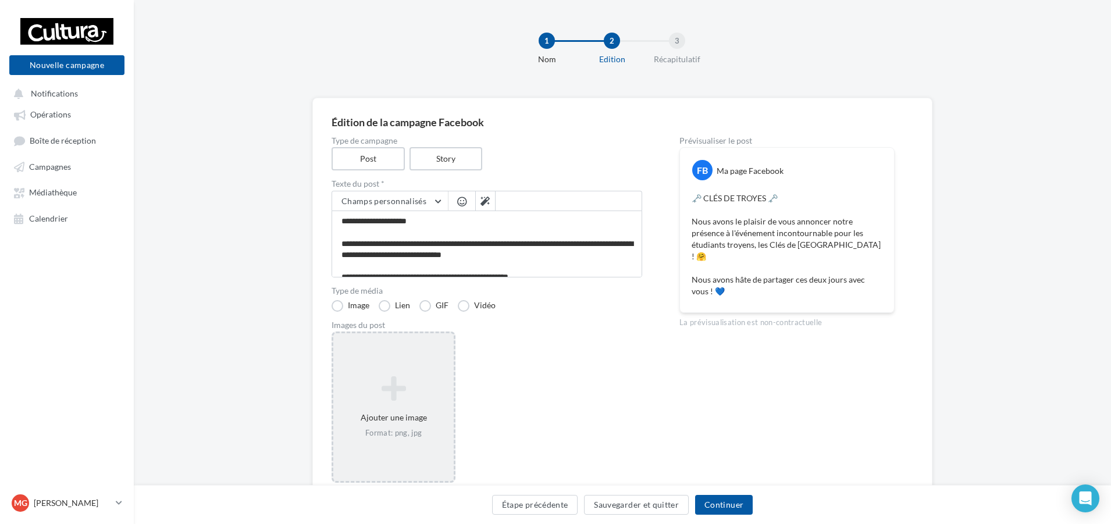
click at [409, 433] on div "Format: png, jpg" at bounding box center [393, 433] width 111 height 10
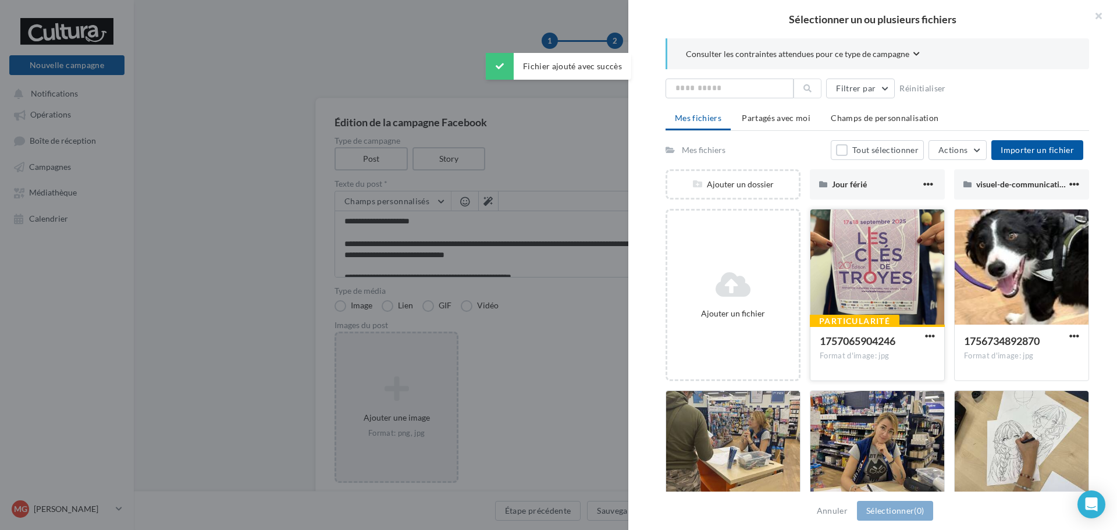
click at [879, 289] on div at bounding box center [877, 267] width 134 height 116
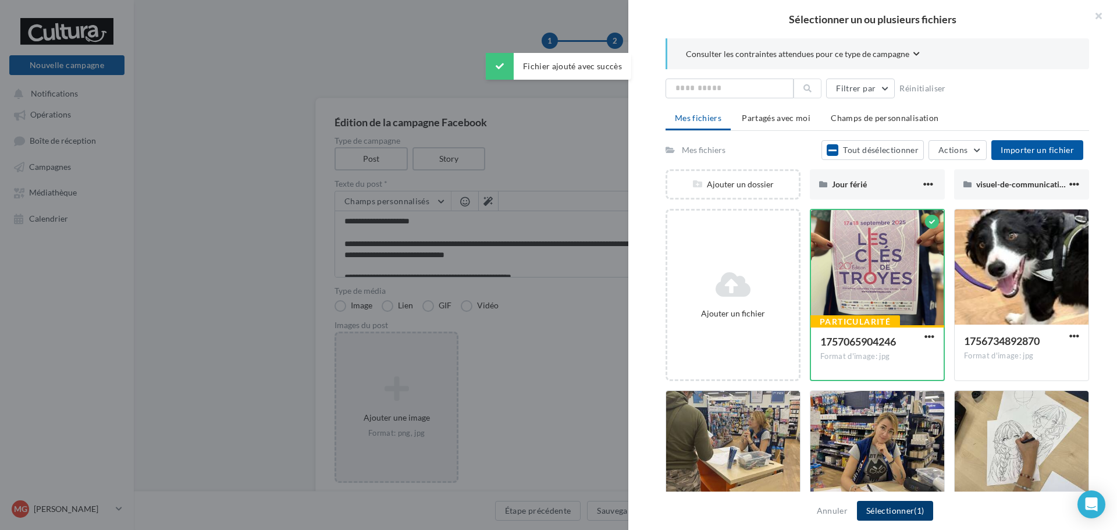
click at [898, 507] on button "Sélectionner (1)" at bounding box center [895, 511] width 76 height 20
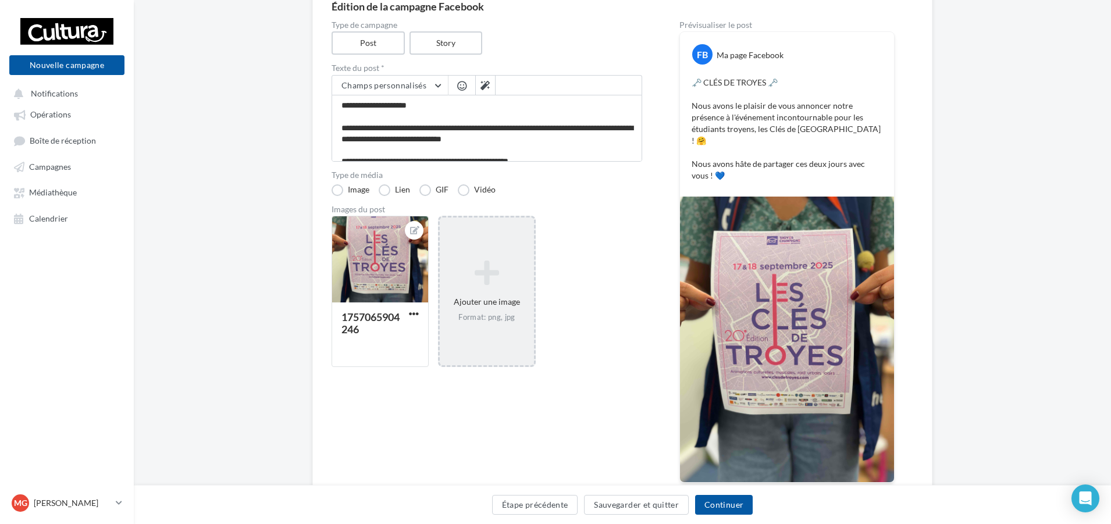
scroll to position [116, 0]
click at [743, 509] on button "Continuer" at bounding box center [724, 505] width 58 height 20
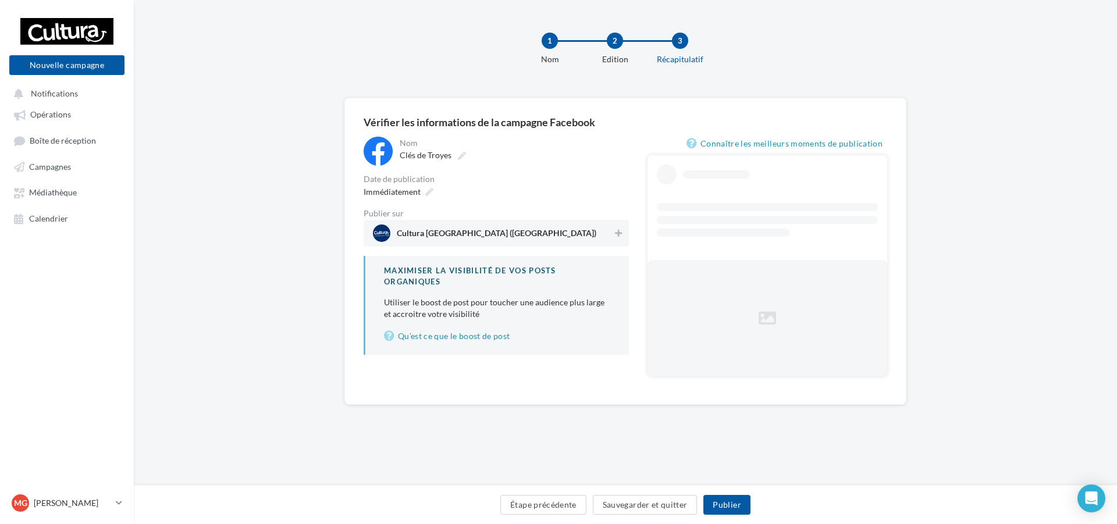
click at [480, 225] on span "Cultura [GEOGRAPHIC_DATA] ([GEOGRAPHIC_DATA])" at bounding box center [493, 233] width 240 height 17
click at [414, 196] on span "Immédiatement" at bounding box center [392, 192] width 57 height 10
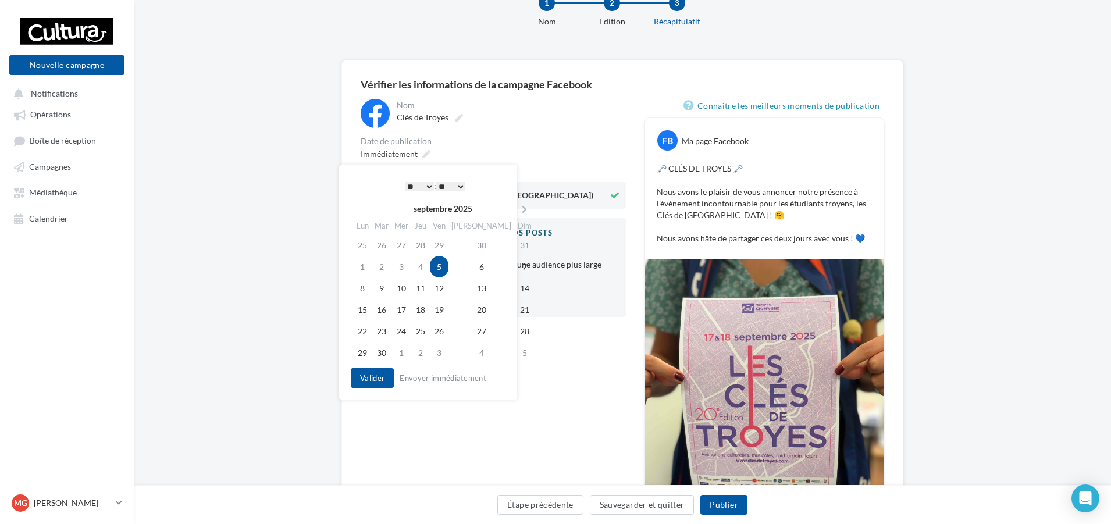
scroll to position [58, 0]
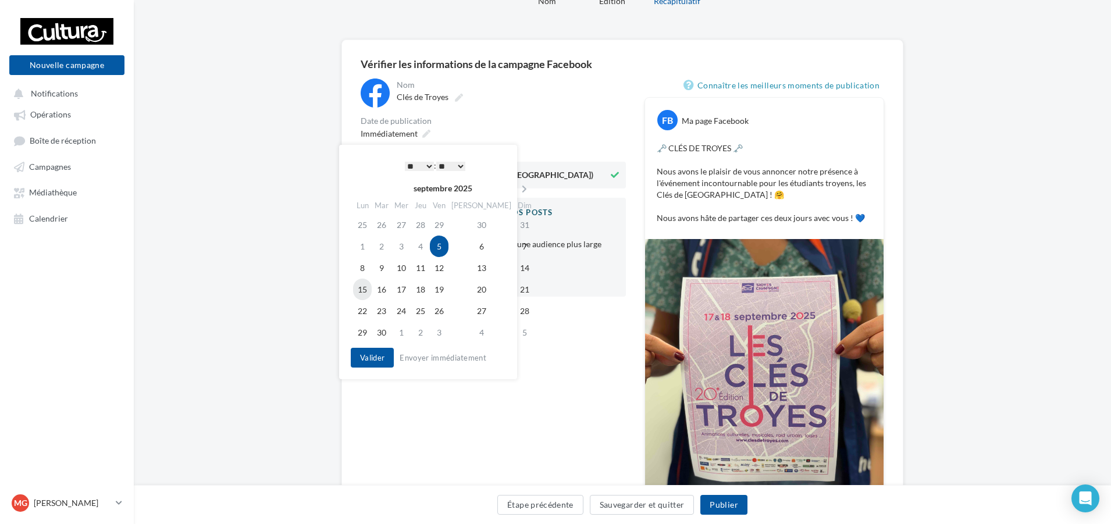
click at [360, 286] on td "15" at bounding box center [362, 290] width 19 height 22
click at [409, 167] on select "* * * * * * * * * * ** ** ** ** ** ** ** ** ** ** ** ** ** **" at bounding box center [416, 166] width 29 height 9
drag, startPoint x: 410, startPoint y: 163, endPoint x: 409, endPoint y: 169, distance: 5.8
click at [410, 163] on select "* * * * * * * * * * ** ** ** ** ** ** ** ** ** ** ** ** ** **" at bounding box center [416, 166] width 29 height 9
click at [369, 351] on button "Valider" at bounding box center [369, 358] width 43 height 20
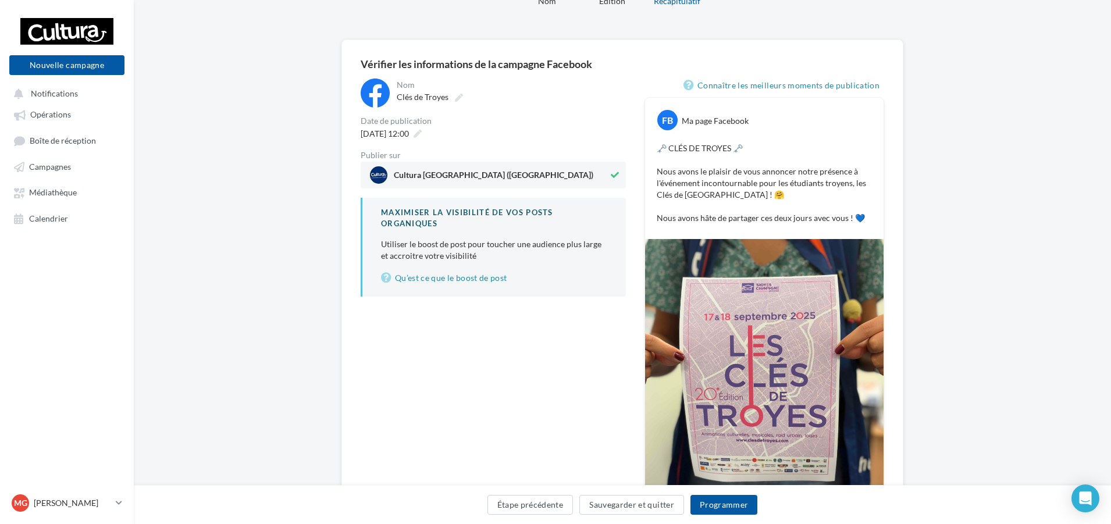
click at [532, 170] on span "Cultura [GEOGRAPHIC_DATA] ([GEOGRAPHIC_DATA])" at bounding box center [489, 174] width 238 height 17
click at [446, 99] on span "Clés de Troyes" at bounding box center [423, 97] width 52 height 10
click at [446, 99] on input "**********" at bounding box center [448, 99] width 102 height 20
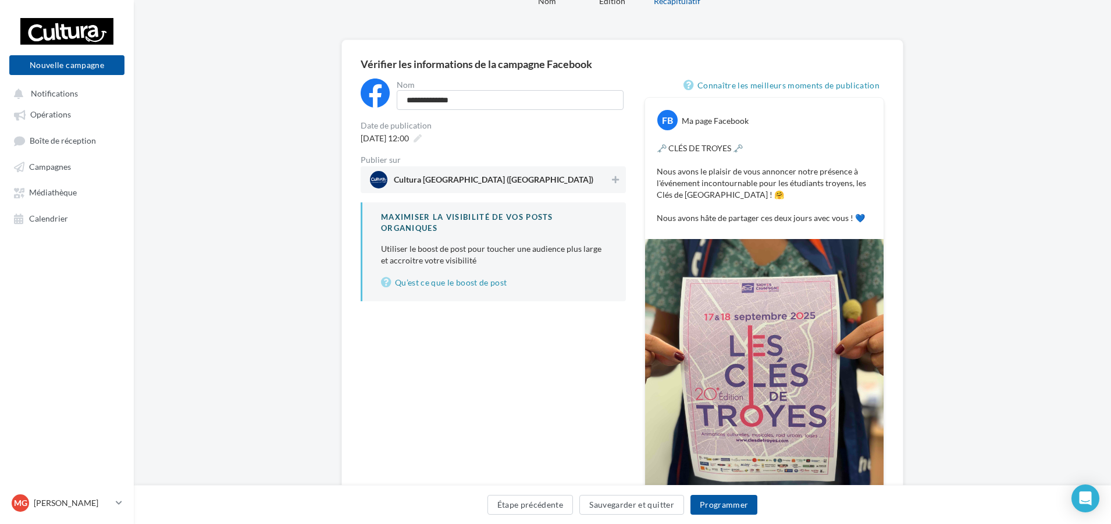
click at [512, 141] on div "[DATE] 12:00" at bounding box center [493, 138] width 265 height 17
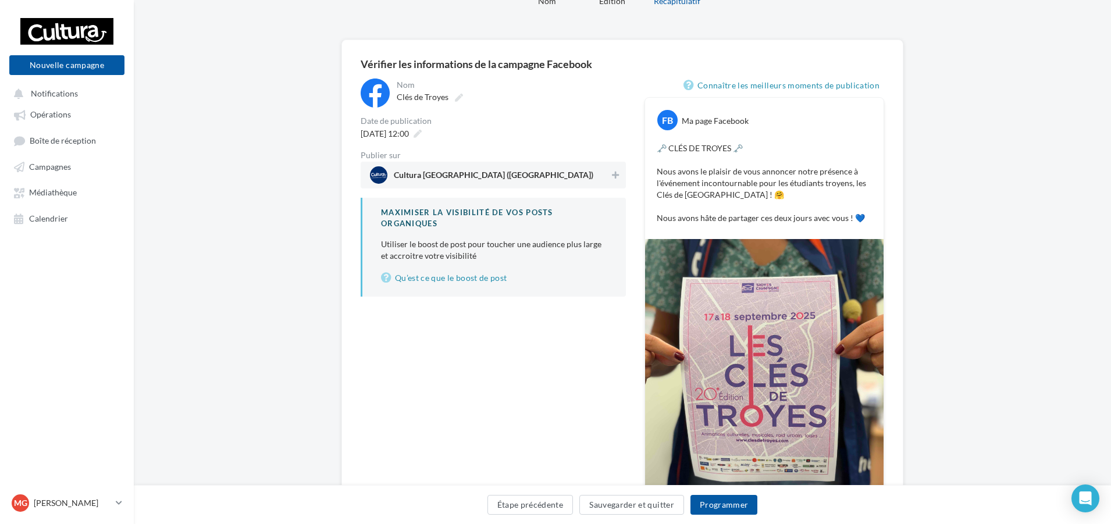
click at [519, 180] on span "Cultura [GEOGRAPHIC_DATA] ([GEOGRAPHIC_DATA])" at bounding box center [494, 177] width 200 height 13
click at [721, 497] on button "Programmer" at bounding box center [723, 505] width 67 height 20
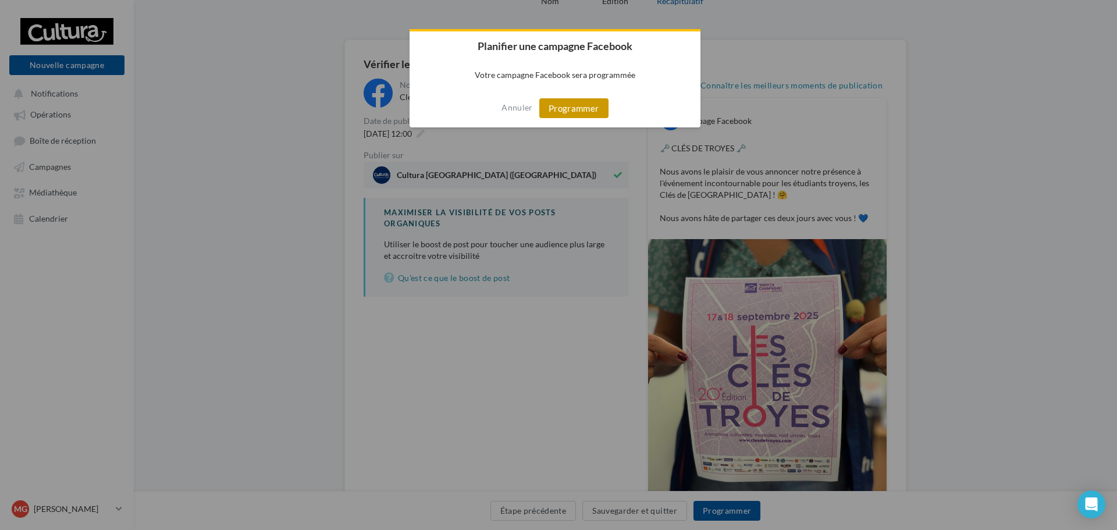
click at [569, 112] on button "Programmer" at bounding box center [573, 108] width 69 height 20
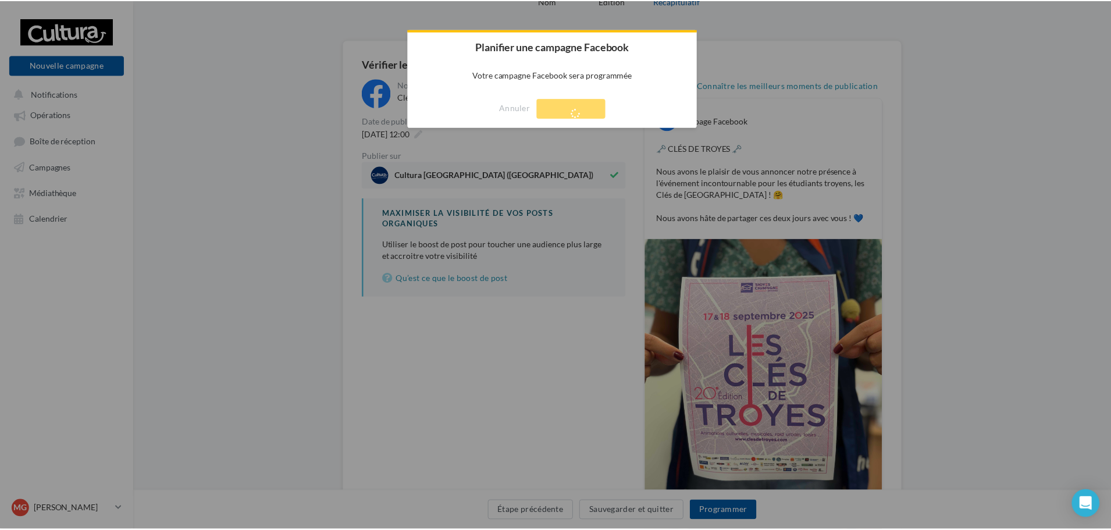
scroll to position [19, 0]
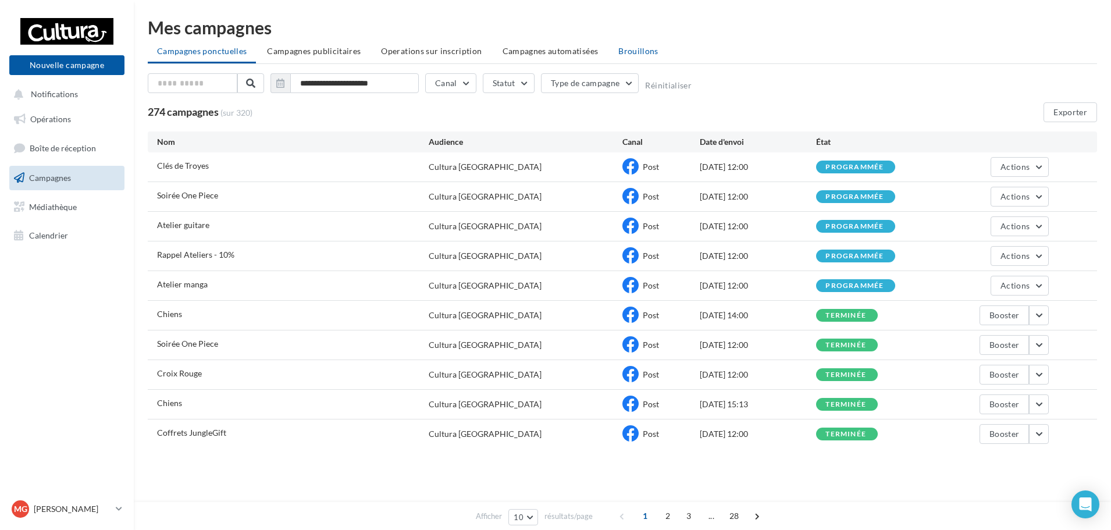
click at [640, 60] on li "Brouillons" at bounding box center [638, 51] width 59 height 21
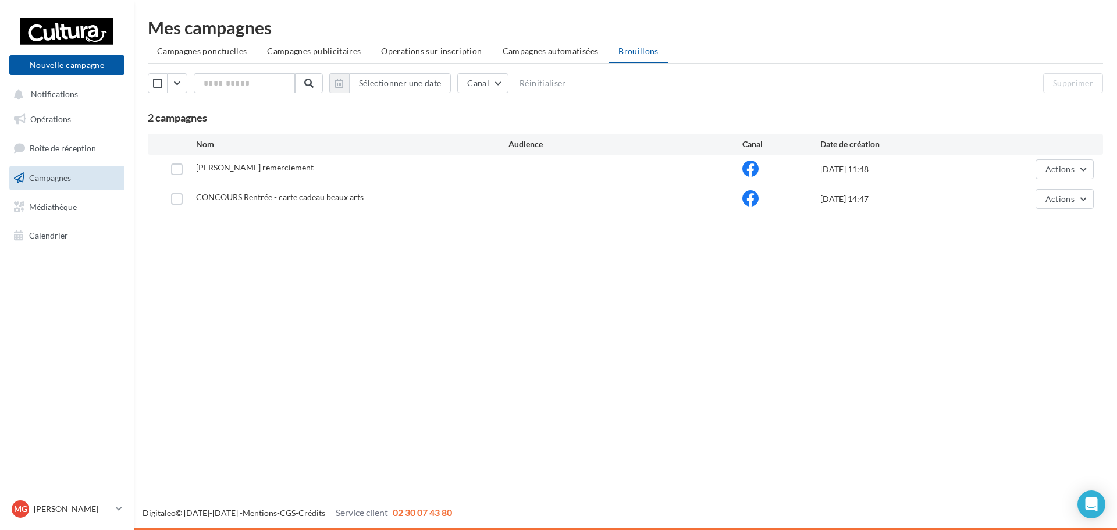
click at [718, 332] on div "Nouvelle campagne Nouvelle campagne Notifications Opérations Boîte de réception…" at bounding box center [558, 265] width 1117 height 530
click at [789, 308] on div "Nouvelle campagne Nouvelle campagne Notifications Opérations Boîte de réception…" at bounding box center [558, 265] width 1117 height 530
click at [1064, 180] on div "Clés de Troyes remerciement 05/09/2025 11:48 Actions" at bounding box center [625, 169] width 955 height 29
click at [1055, 162] on button "Actions" at bounding box center [1064, 169] width 58 height 20
click at [1021, 200] on button "Editer" at bounding box center [1035, 196] width 116 height 30
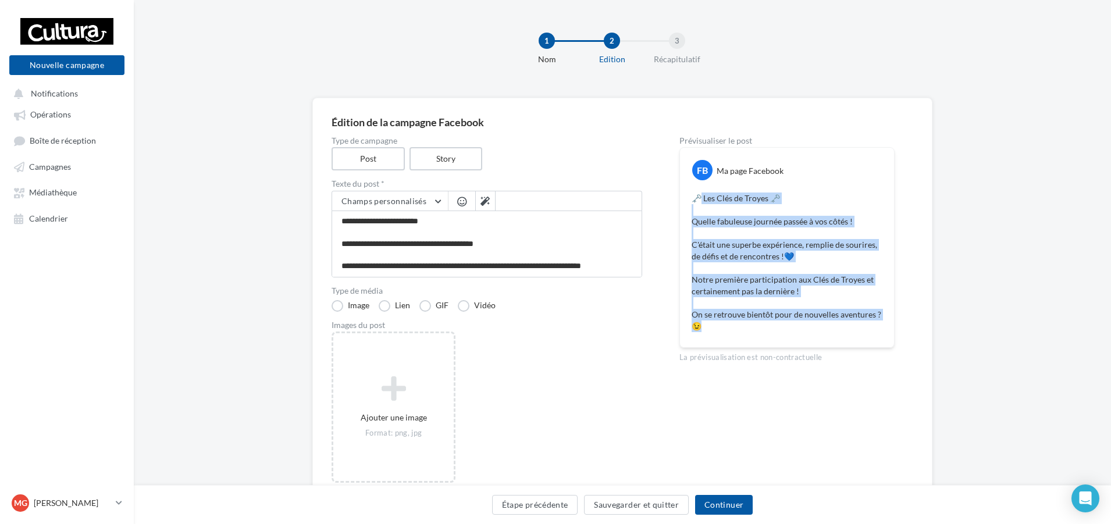
drag, startPoint x: 804, startPoint y: 332, endPoint x: 697, endPoint y: 190, distance: 176.9
click at [697, 190] on div "🗝️ Les Clés de Troyes 🗝️ Quelle fabuleuse journée passée à vos côtés ! C'était …" at bounding box center [787, 262] width 208 height 145
click at [810, 340] on div "FB Ma page Facebook 🗝️ Les Clés de Troyes 🗝️ Quelle fabuleuse journée passée à …" at bounding box center [787, 248] width 214 height 200
drag, startPoint x: 745, startPoint y: 326, endPoint x: 688, endPoint y: 190, distance: 147.3
click at [688, 190] on div "🗝️ Les Clés de Troyes 🗝️ Quelle fabuleuse journée passée à vos côtés ! C'était …" at bounding box center [787, 262] width 208 height 145
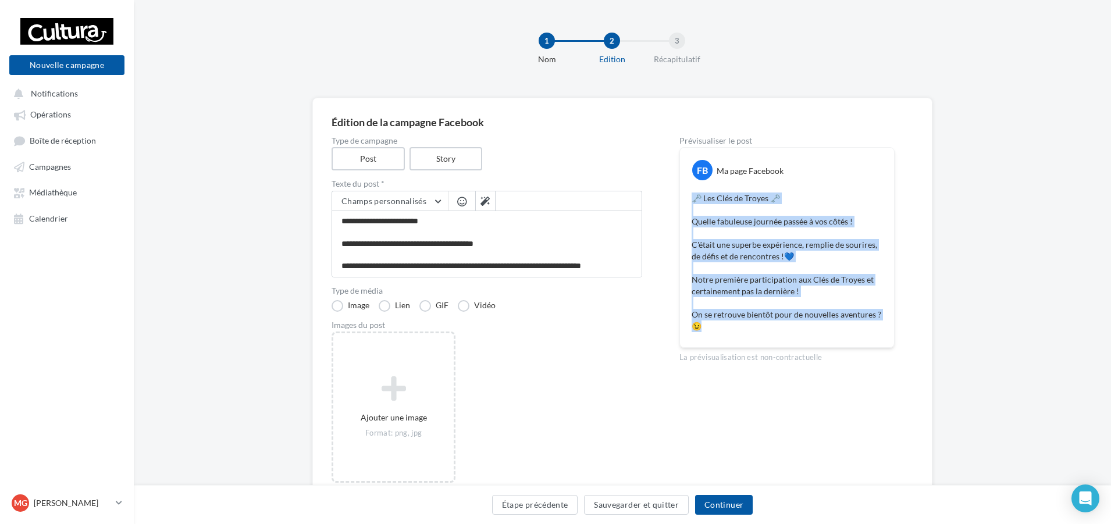
copy p "🗝️ Les Clés de Troyes 🗝️ Quelle fabuleuse journée passée à vos côtés ! C'était …"
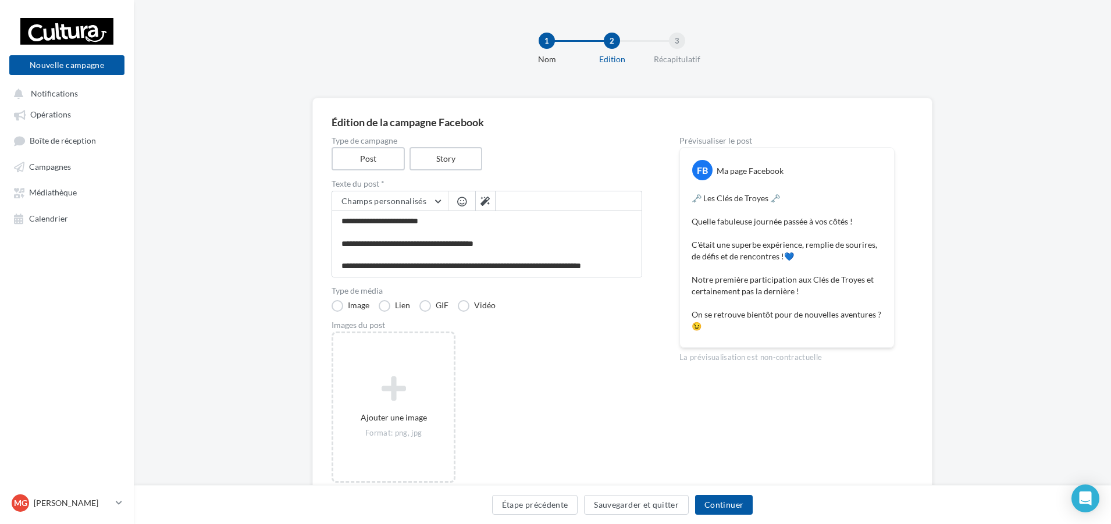
click at [572, 81] on div "1 Nom 2 Edition 3 Récapitulatif" at bounding box center [640, 54] width 977 height 70
click at [639, 510] on button "Sauvegarder et quitter" at bounding box center [636, 505] width 105 height 20
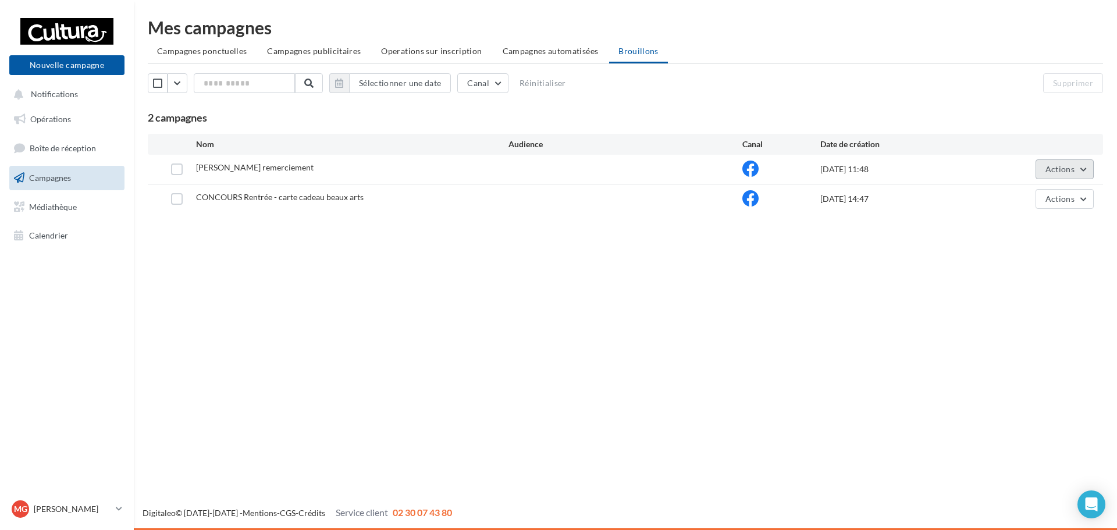
click at [1039, 173] on button "Actions" at bounding box center [1064, 169] width 58 height 20
click at [999, 288] on button "Supprimer" at bounding box center [1035, 287] width 116 height 30
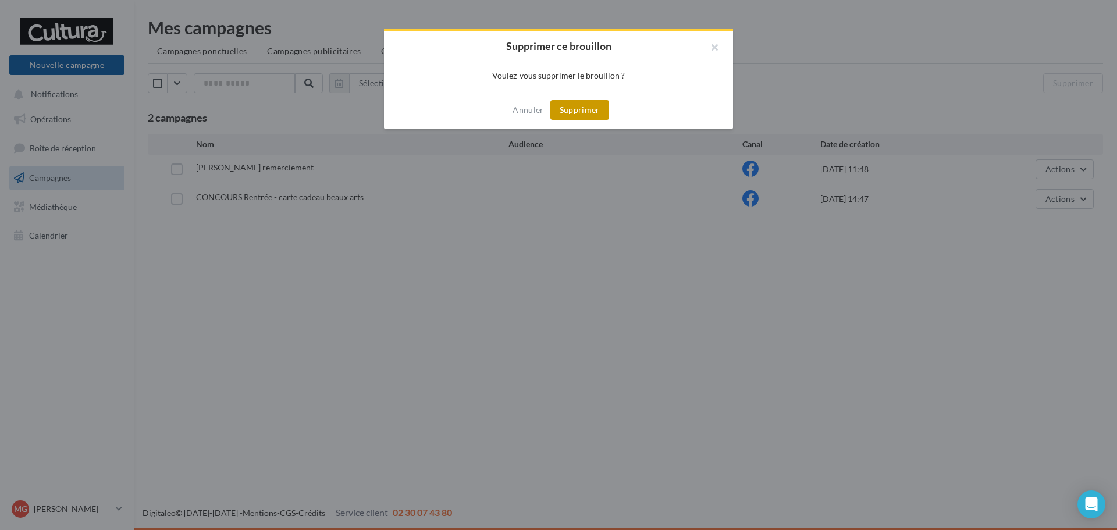
click at [594, 103] on button "Supprimer" at bounding box center [579, 110] width 59 height 20
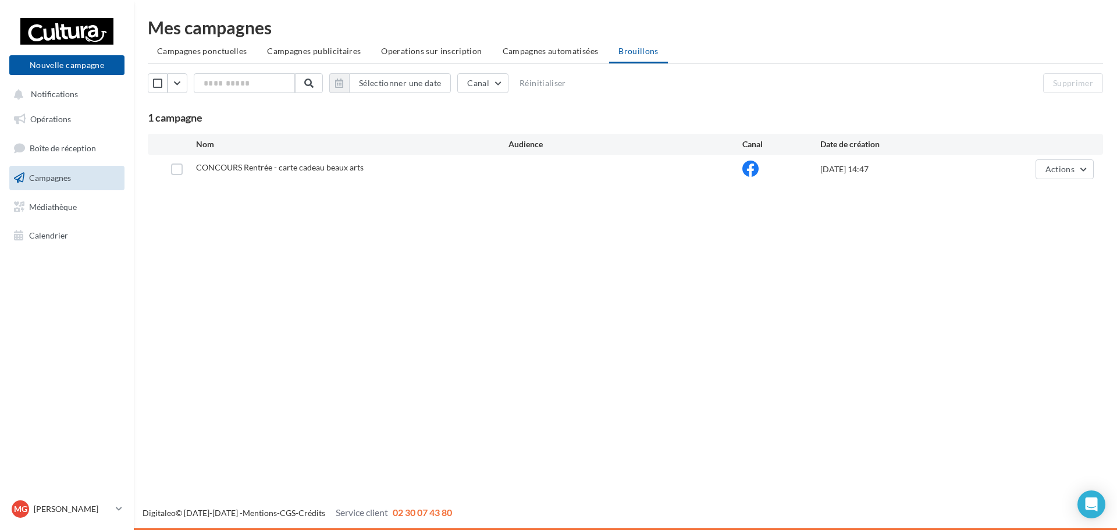
click at [313, 158] on div "CONCOURS Rentrée - carte cadeau beaux arts [DATE] 14:47 Actions" at bounding box center [625, 169] width 955 height 29
click at [1063, 173] on span "Actions" at bounding box center [1059, 169] width 29 height 10
click at [1045, 190] on button "Editer" at bounding box center [1035, 196] width 116 height 30
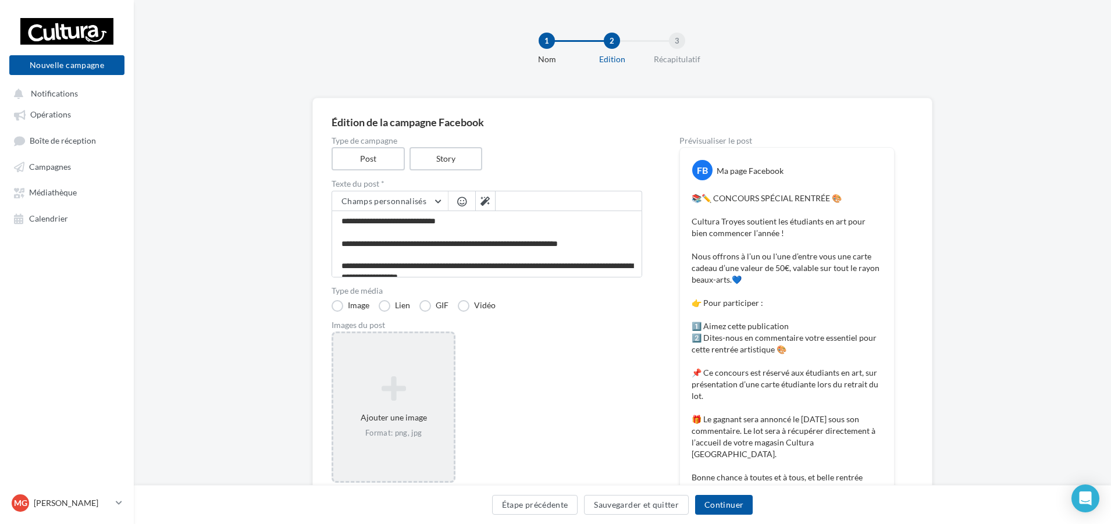
click at [419, 366] on div "Ajouter une image Format: png, jpg" at bounding box center [394, 407] width 124 height 151
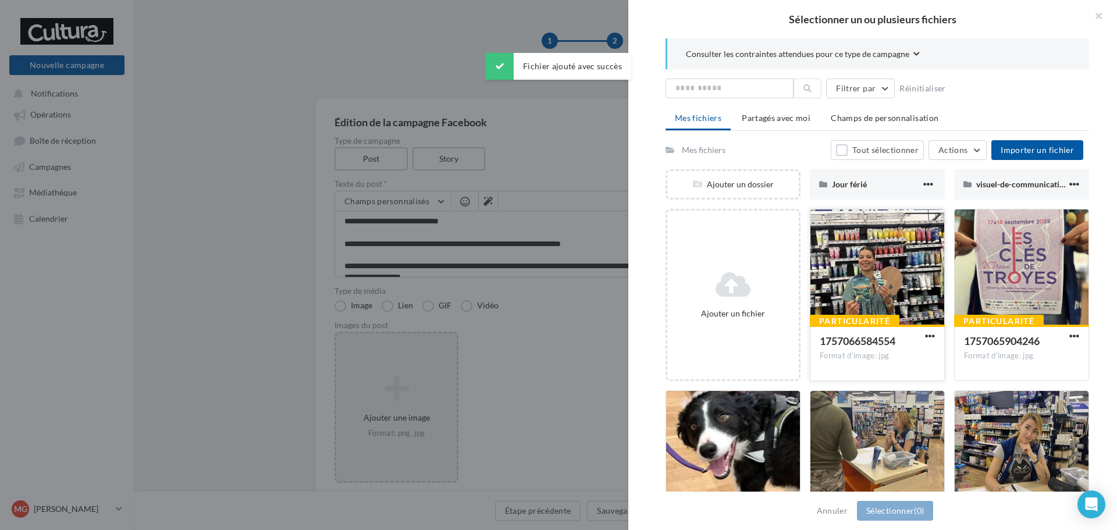
click at [872, 262] on div at bounding box center [877, 267] width 134 height 116
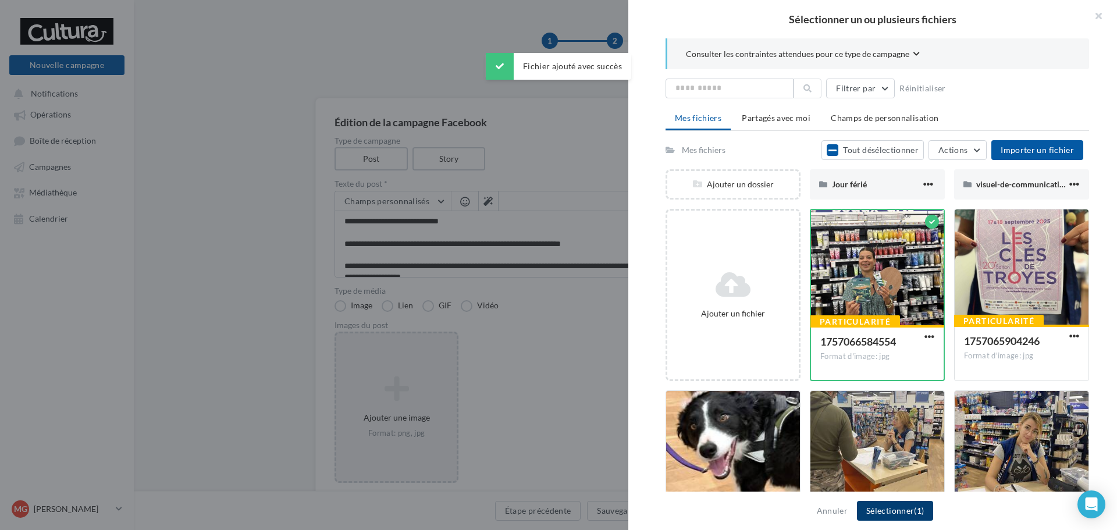
click at [894, 505] on button "Sélectionner (1)" at bounding box center [895, 511] width 76 height 20
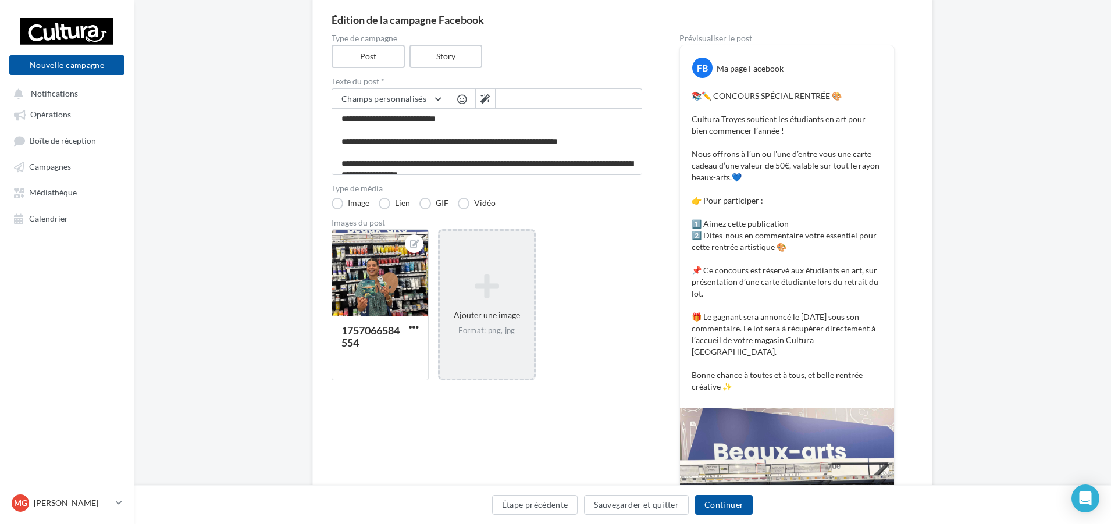
scroll to position [82, 0]
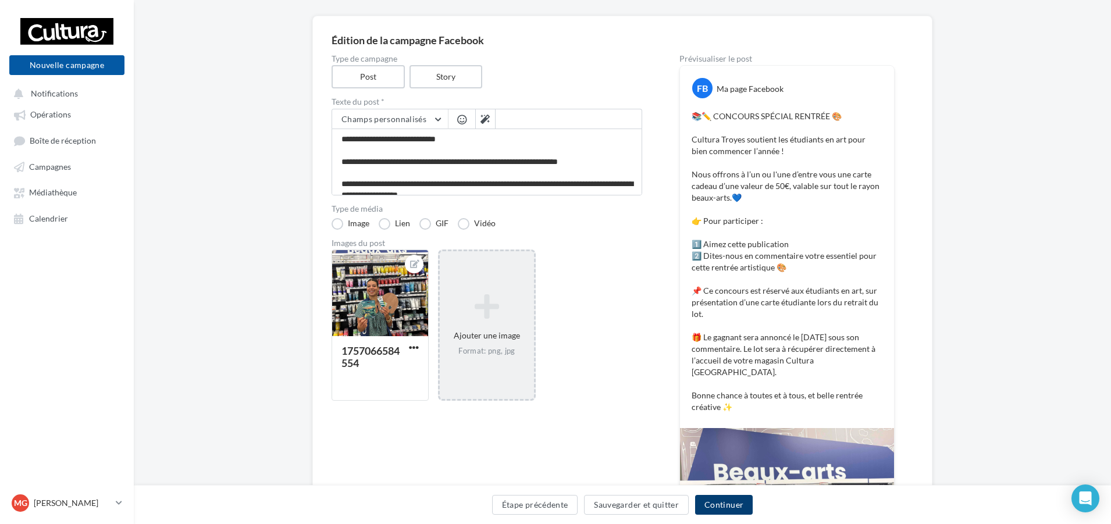
click at [726, 499] on button "Continuer" at bounding box center [724, 505] width 58 height 20
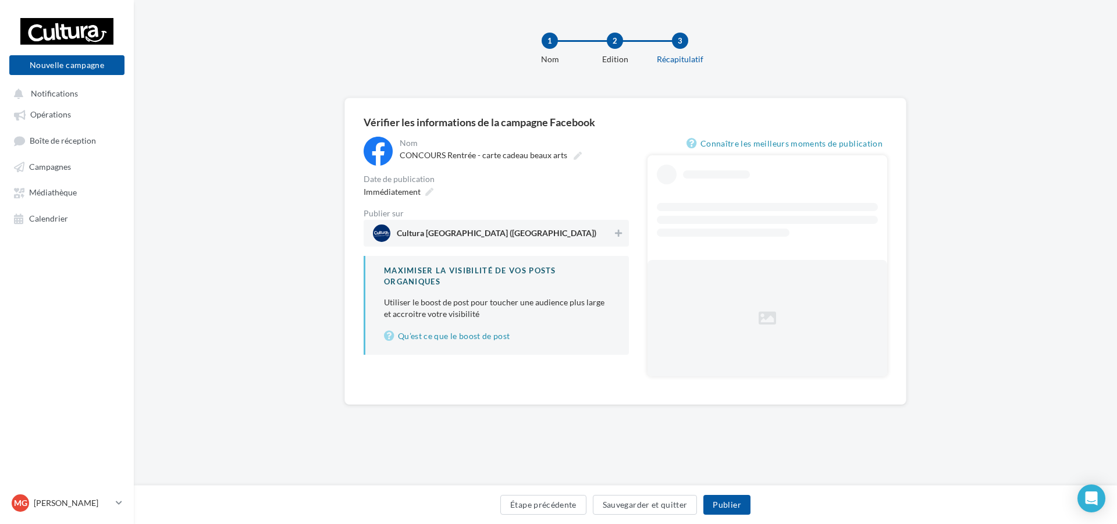
click at [547, 230] on span "Cultura [GEOGRAPHIC_DATA] ([GEOGRAPHIC_DATA])" at bounding box center [493, 233] width 240 height 17
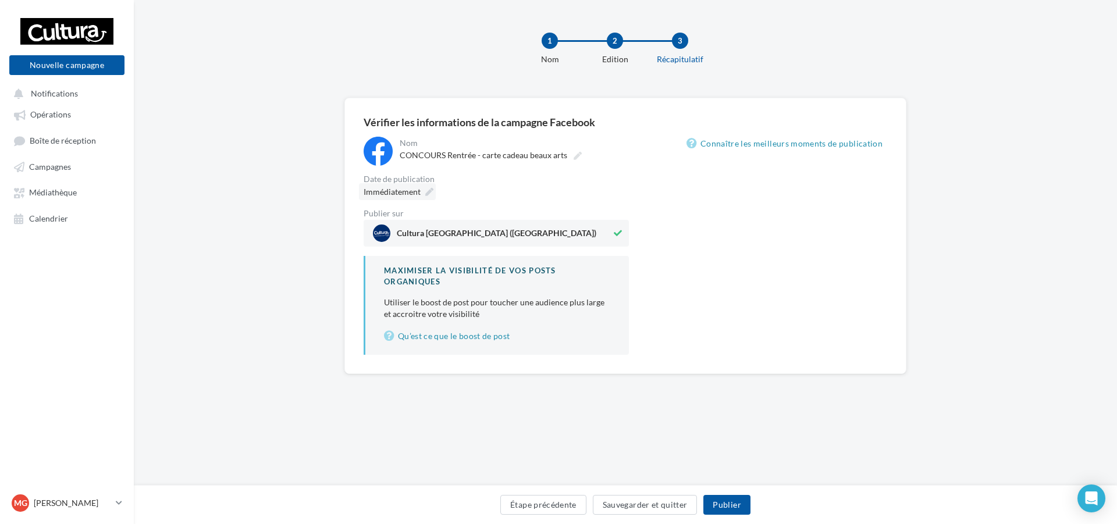
click at [411, 193] on span "Immédiatement" at bounding box center [392, 192] width 57 height 10
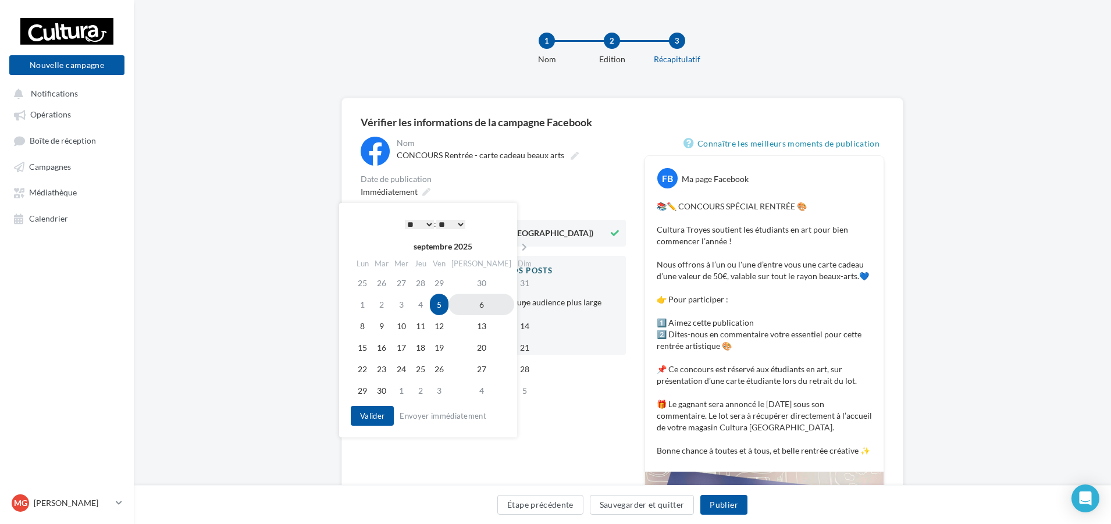
click at [474, 301] on td "6" at bounding box center [481, 305] width 66 height 22
click at [407, 216] on div "* * * * * * * * * * ** ** ** ** ** ** ** ** ** ** ** ** ** ** : ** ** ** ** ** …" at bounding box center [431, 223] width 117 height 17
click at [366, 421] on button "Valider" at bounding box center [369, 416] width 43 height 20
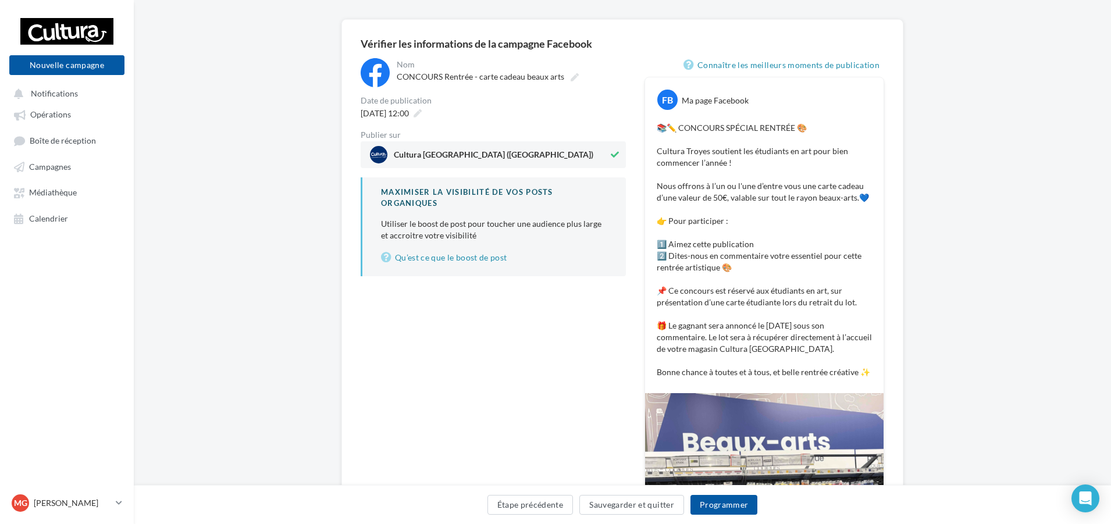
scroll to position [58, 0]
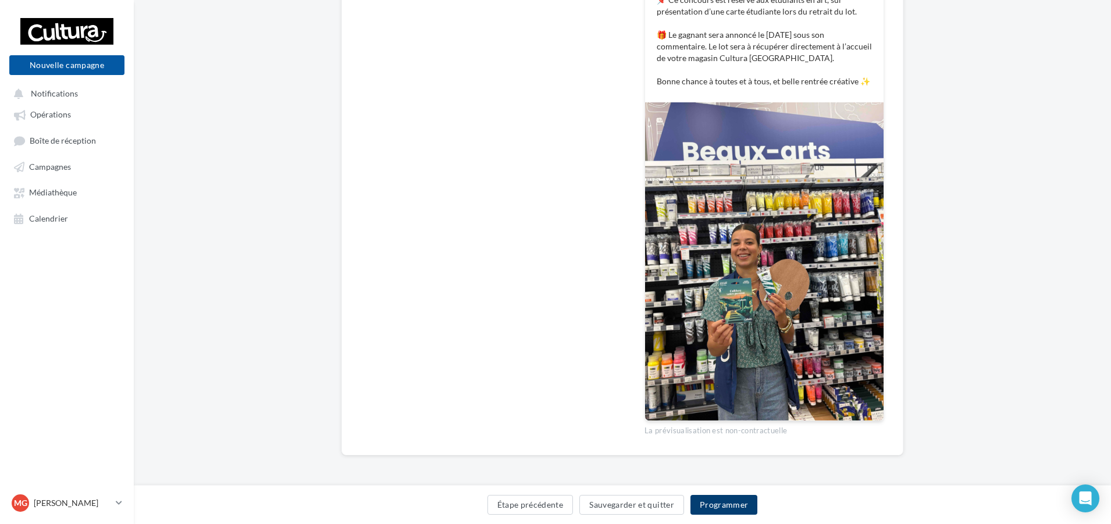
click at [718, 511] on button "Programmer" at bounding box center [723, 505] width 67 height 20
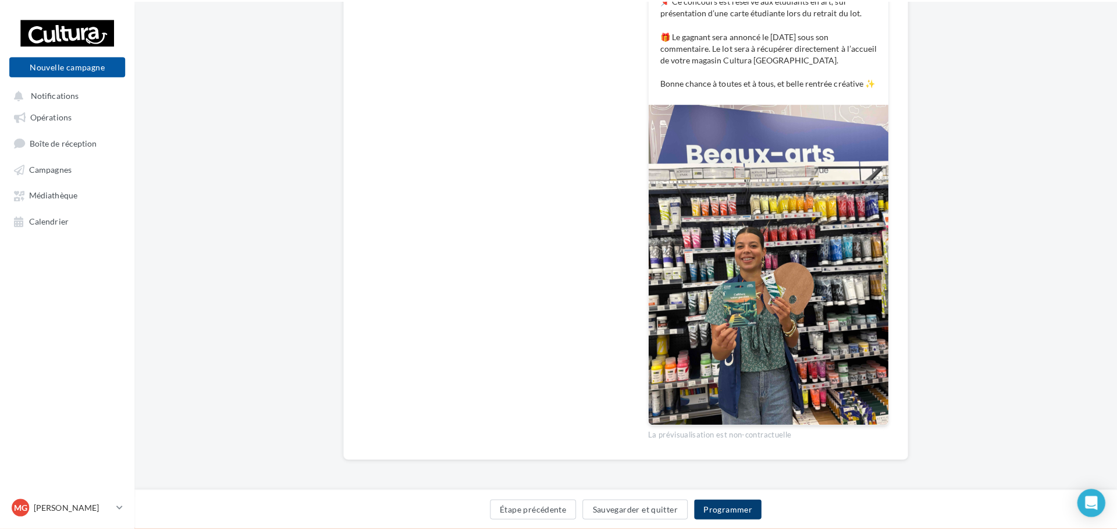
scroll to position [364, 0]
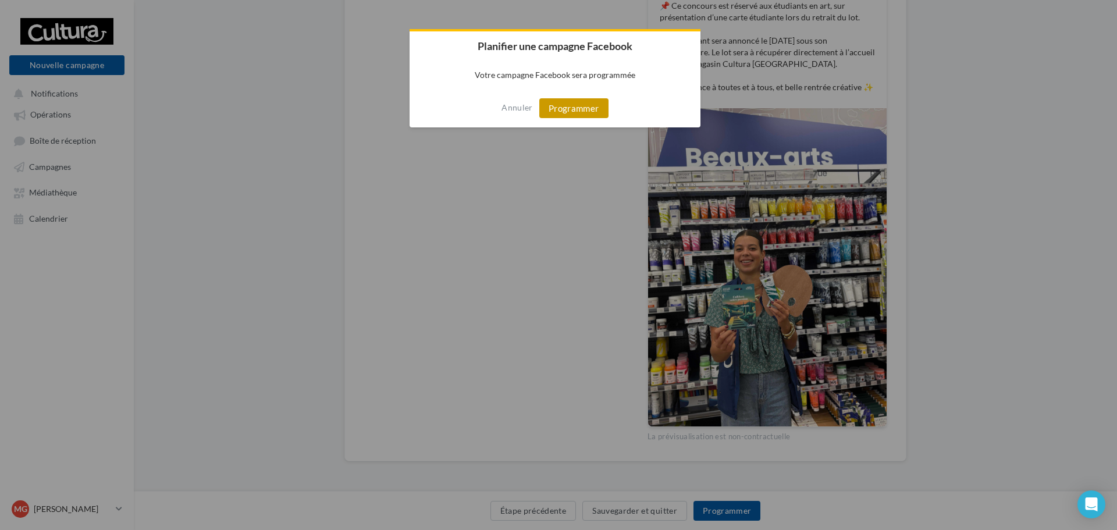
click at [600, 110] on button "Programmer" at bounding box center [573, 108] width 69 height 20
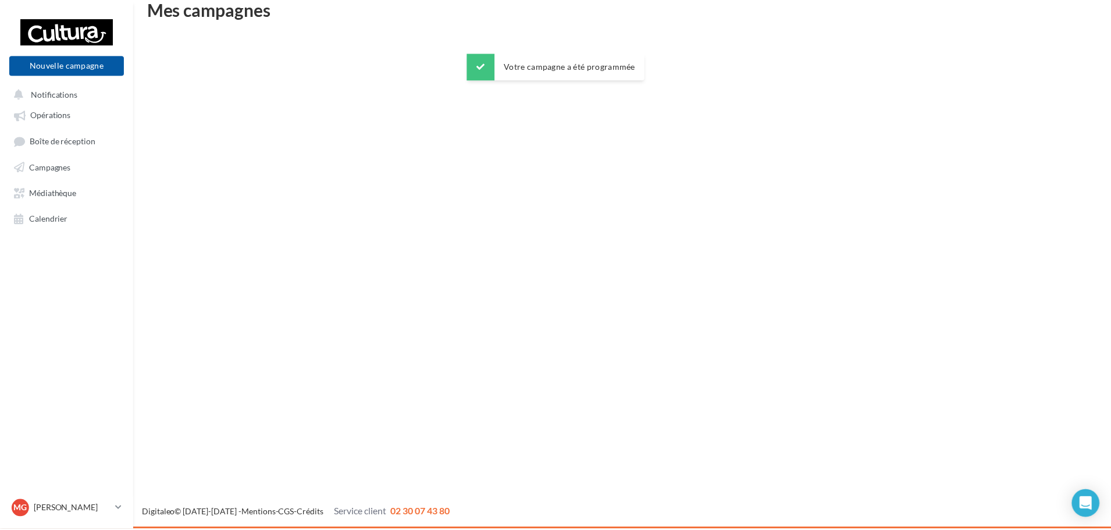
scroll to position [19, 0]
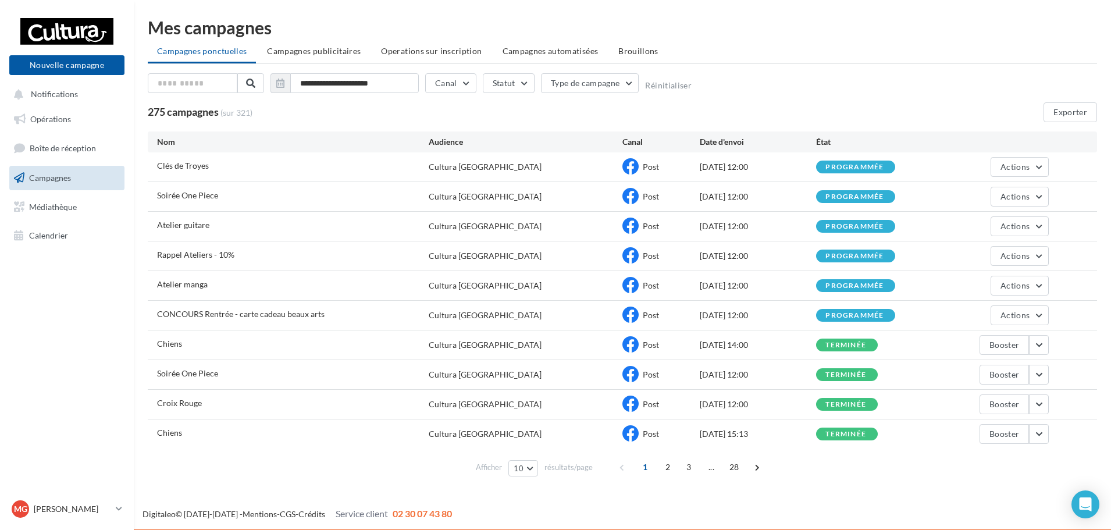
scroll to position [1, 0]
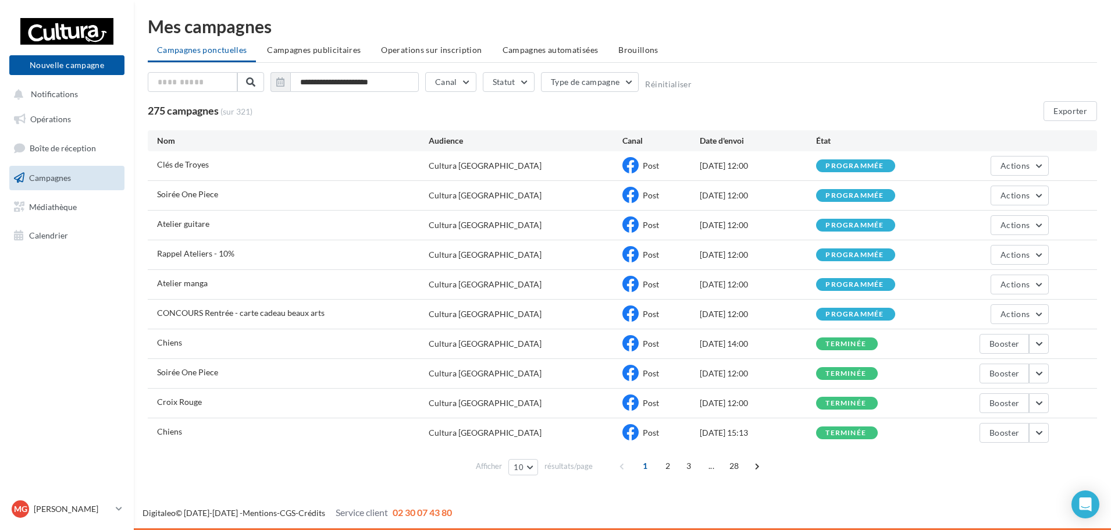
click at [688, 332] on div "Chiens Cultura Troyes Post [DATE] 14:00 terminée Booster" at bounding box center [622, 343] width 949 height 29
click at [1046, 343] on button "button" at bounding box center [1039, 344] width 20 height 20
click at [988, 379] on button "Voir les résultats" at bounding box center [990, 371] width 116 height 30
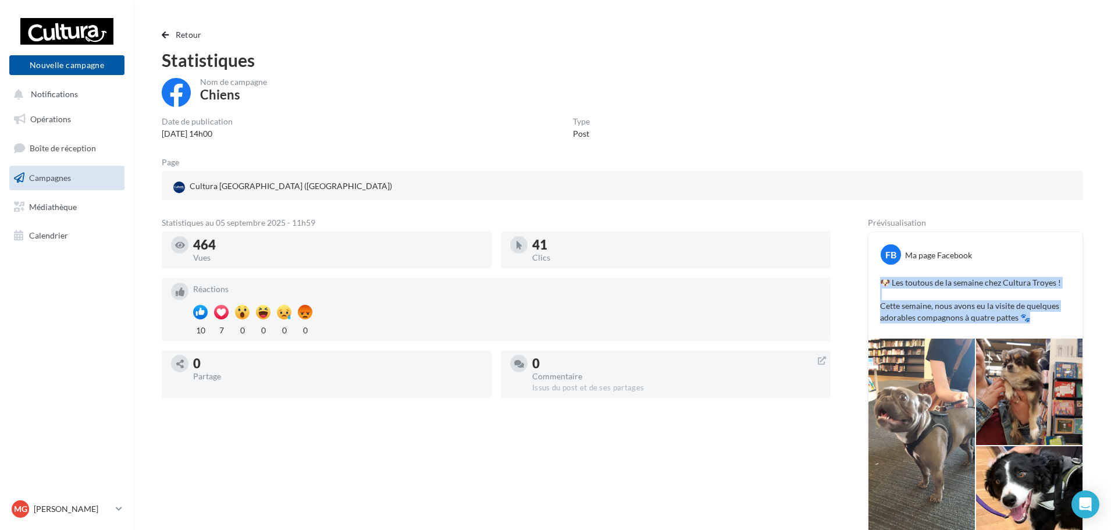
drag, startPoint x: 1039, startPoint y: 320, endPoint x: 867, endPoint y: 271, distance: 178.4
click at [867, 271] on div "Statistiques au 05 septembre 2025 - 11h59 464 Vues 41 Clics Réactions 10 7 0 0 …" at bounding box center [622, 394] width 921 height 350
copy p "🐶 Les toutous de la semaine chez Cultura Troyes ! Cette semaine, nous avons eu …"
click at [94, 56] on button "Nouvelle campagne" at bounding box center [66, 65] width 115 height 20
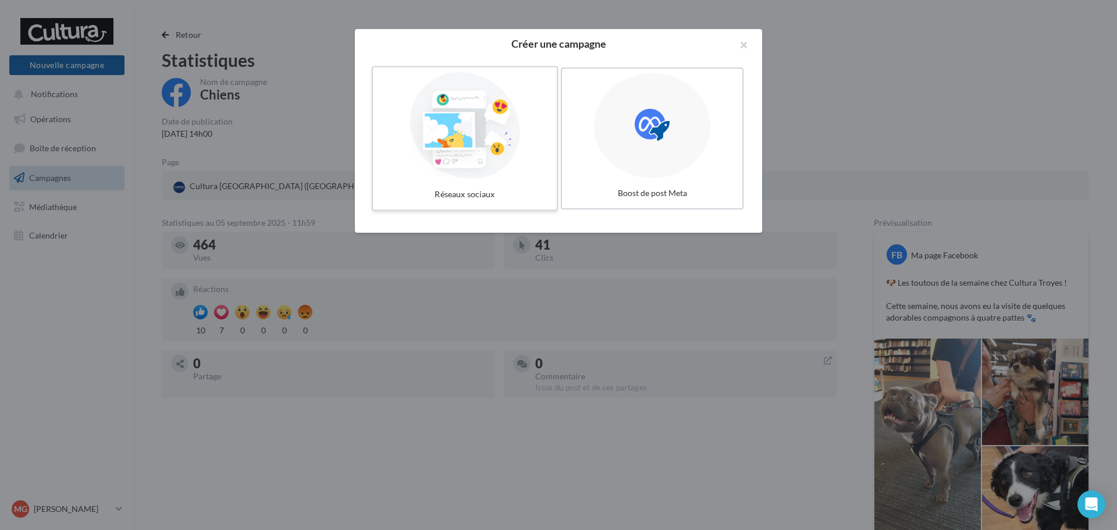
click at [418, 171] on div at bounding box center [464, 125] width 174 height 107
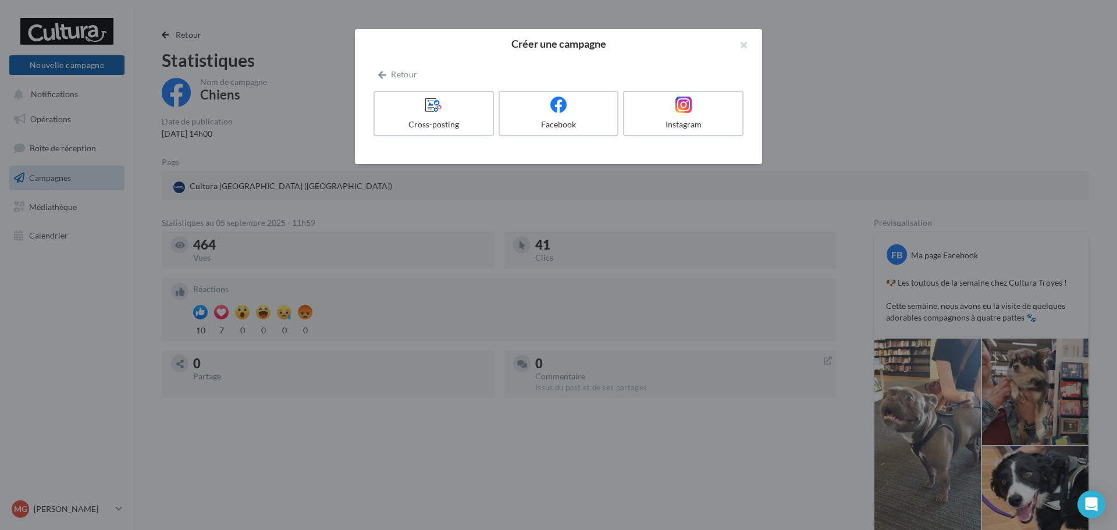
click at [586, 138] on div "Facebook" at bounding box center [560, 116] width 125 height 50
click at [569, 117] on label "Facebook" at bounding box center [558, 113] width 123 height 47
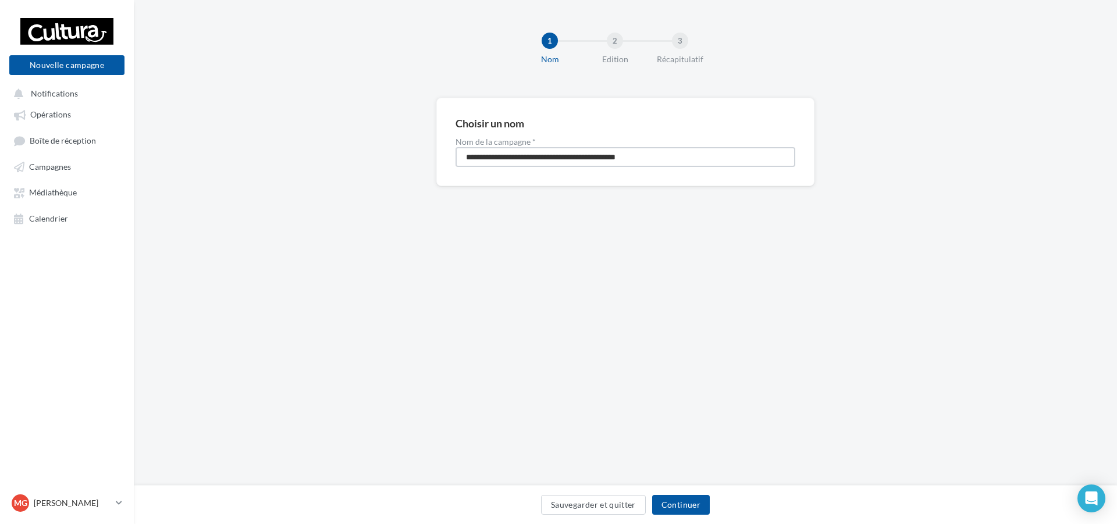
drag, startPoint x: 674, startPoint y: 159, endPoint x: 361, endPoint y: 131, distance: 314.2
click at [361, 131] on div "**********" at bounding box center [625, 161] width 983 height 126
type input "******"
click at [696, 510] on button "Continuer" at bounding box center [681, 505] width 58 height 20
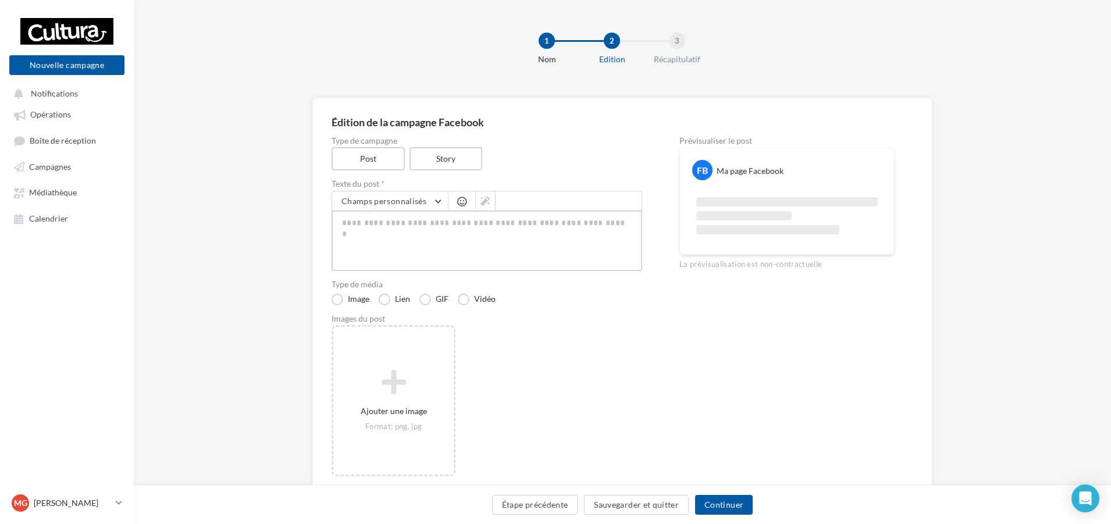
click at [433, 219] on textarea at bounding box center [487, 241] width 311 height 60
paste textarea "**********"
type textarea "**********"
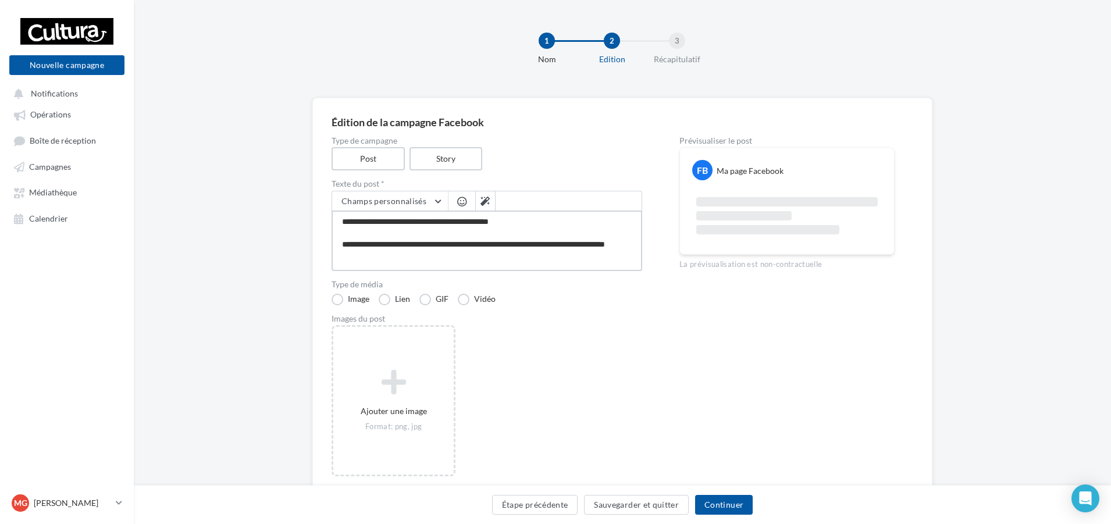
type textarea "**********"
click at [590, 296] on div "Type de média Image Lien GIF Vidéo" at bounding box center [487, 292] width 311 height 25
drag, startPoint x: 414, startPoint y: 233, endPoint x: 320, endPoint y: 216, distance: 95.2
click at [320, 216] on div "**********" at bounding box center [622, 300] width 620 height 405
click at [639, 506] on button "Sauvegarder et quitter" at bounding box center [636, 505] width 105 height 20
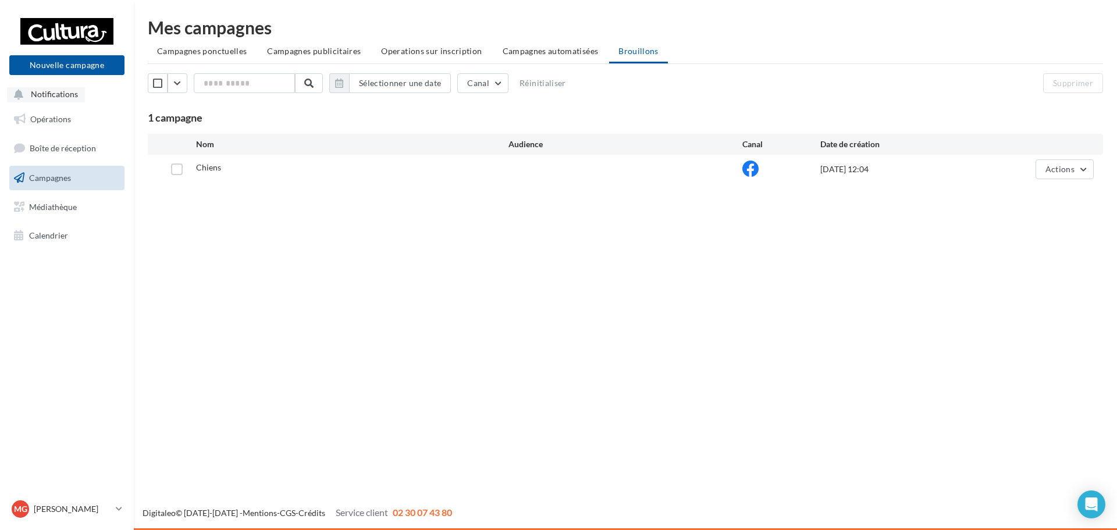
click at [76, 91] on span "Notifications" at bounding box center [54, 95] width 47 height 10
click at [59, 115] on span "Opérations" at bounding box center [50, 119] width 41 height 10
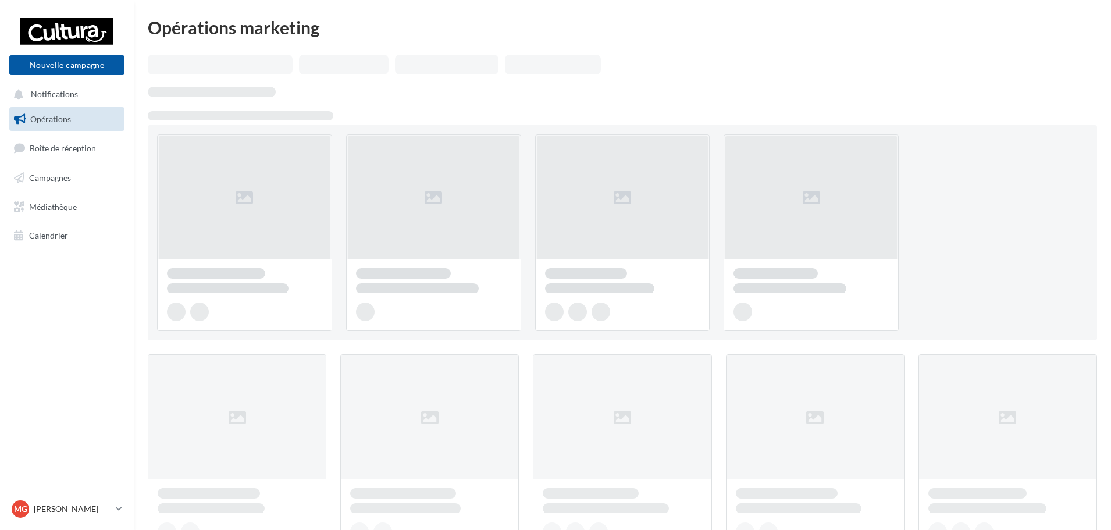
click at [59, 177] on span "Campagnes" at bounding box center [50, 178] width 42 height 10
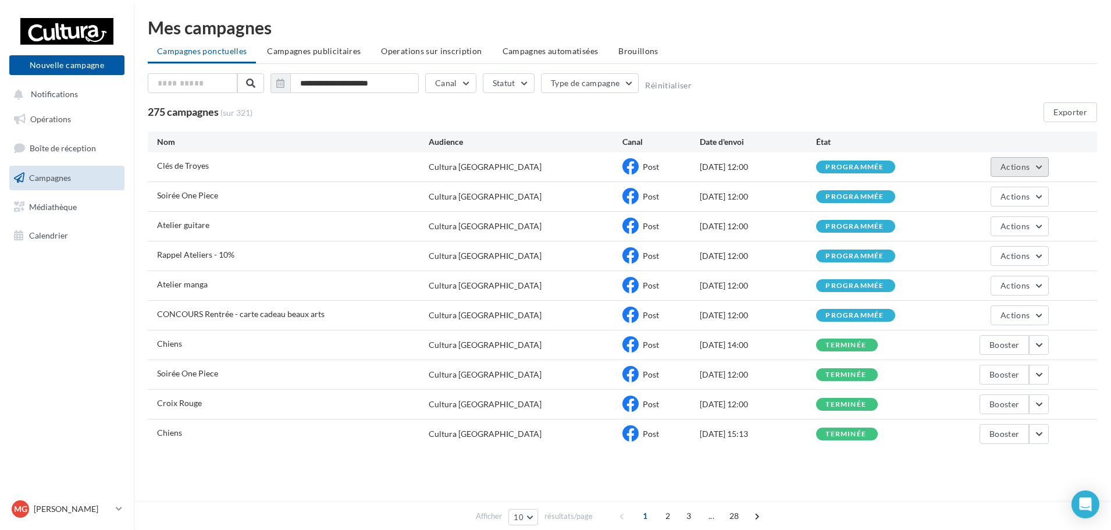
click at [1027, 166] on span "Actions" at bounding box center [1014, 167] width 29 height 10
click at [1003, 202] on button "Voir les résultats" at bounding box center [990, 194] width 116 height 30
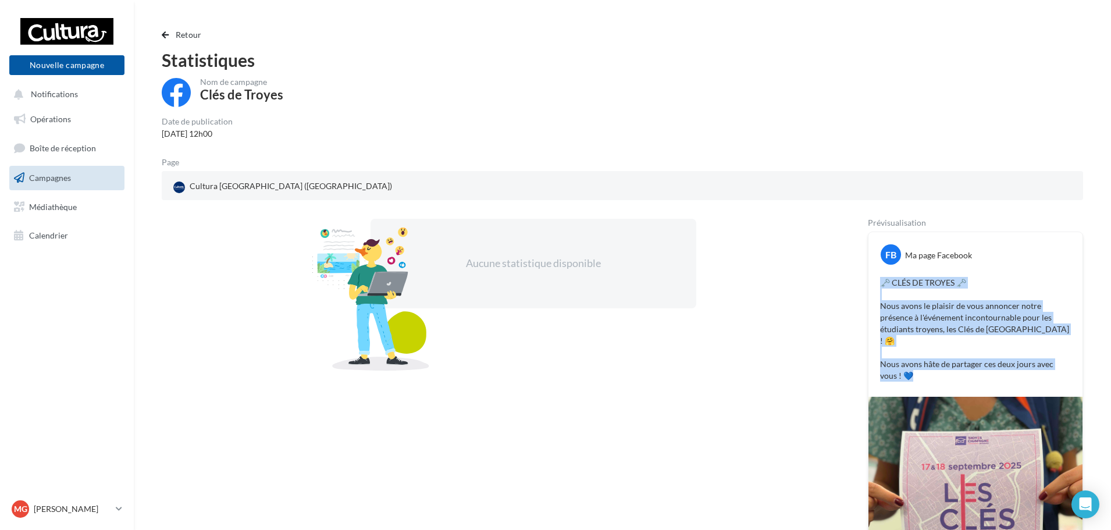
drag, startPoint x: 915, startPoint y: 377, endPoint x: 867, endPoint y: 284, distance: 104.6
click at [867, 284] on div "Aucune statistique disponible Prévisualisation FB Ma page Facebook 🗝️ CLÉS DE T…" at bounding box center [622, 458] width 921 height 479
copy p "🗝️ CLÉS DE TROYES 🗝️ Nous avons le plaisir de vous annoncer notre présence à l'…"
click at [53, 186] on link "Campagnes" at bounding box center [67, 178] width 120 height 24
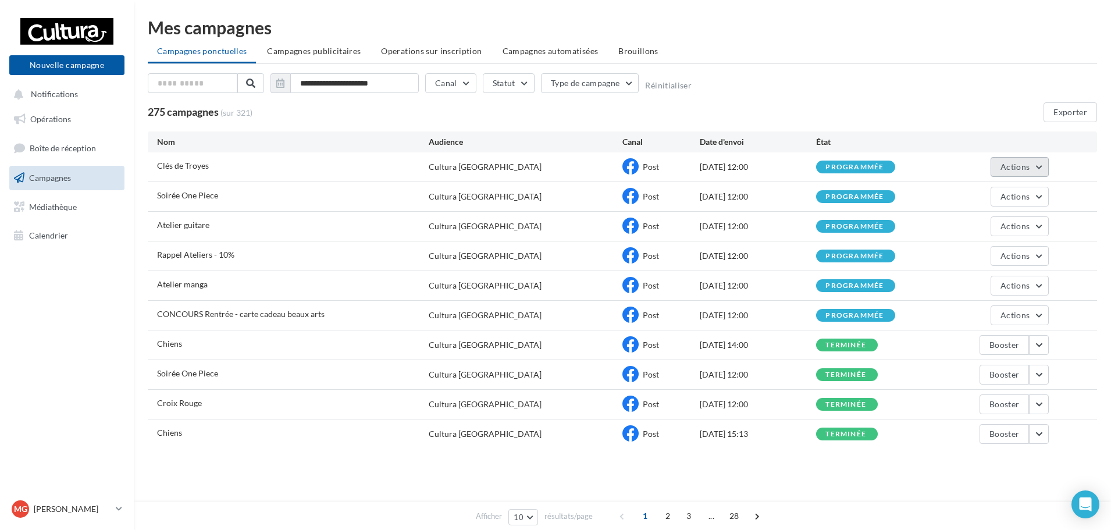
click at [1024, 166] on span "Actions" at bounding box center [1014, 167] width 29 height 10
click at [1010, 188] on button "Voir les résultats" at bounding box center [990, 194] width 116 height 30
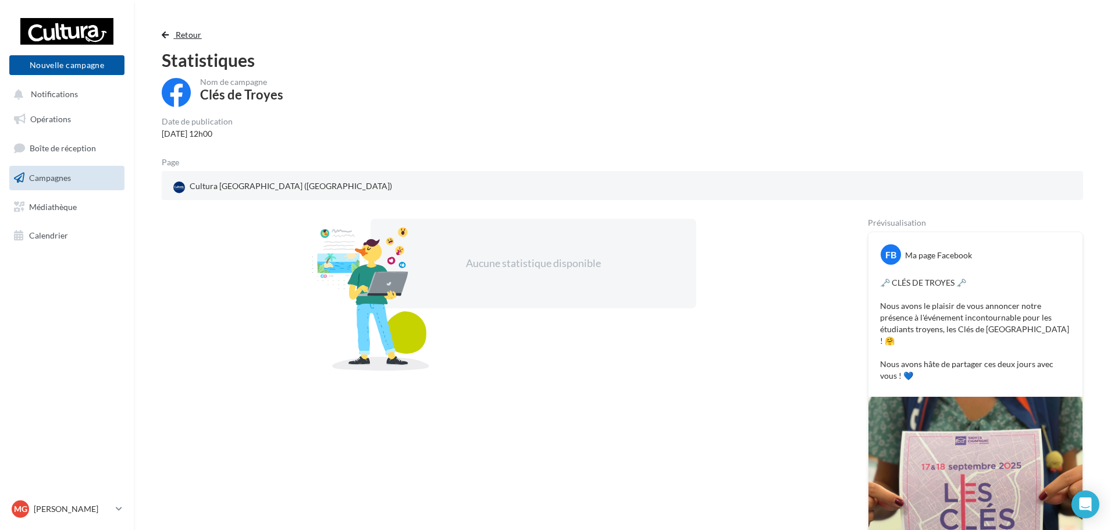
click at [169, 30] on button "Retour" at bounding box center [184, 35] width 45 height 14
